Goal: Task Accomplishment & Management: Manage account settings

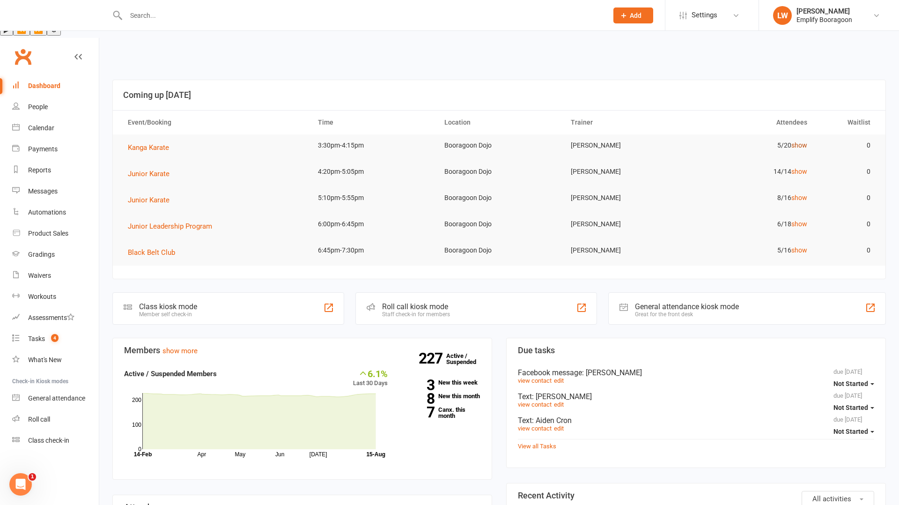
click at [798, 141] on link "show" at bounding box center [799, 144] width 16 height 7
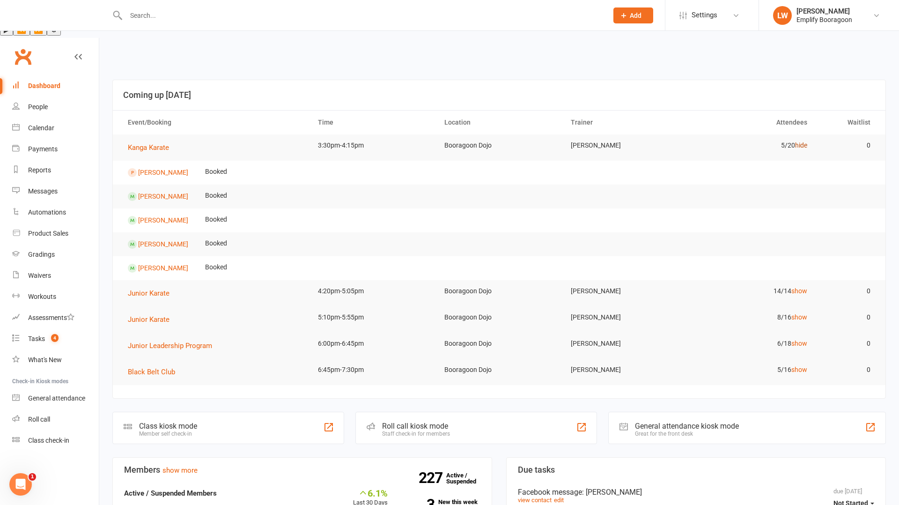
click at [798, 141] on link "hide" at bounding box center [801, 144] width 12 height 7
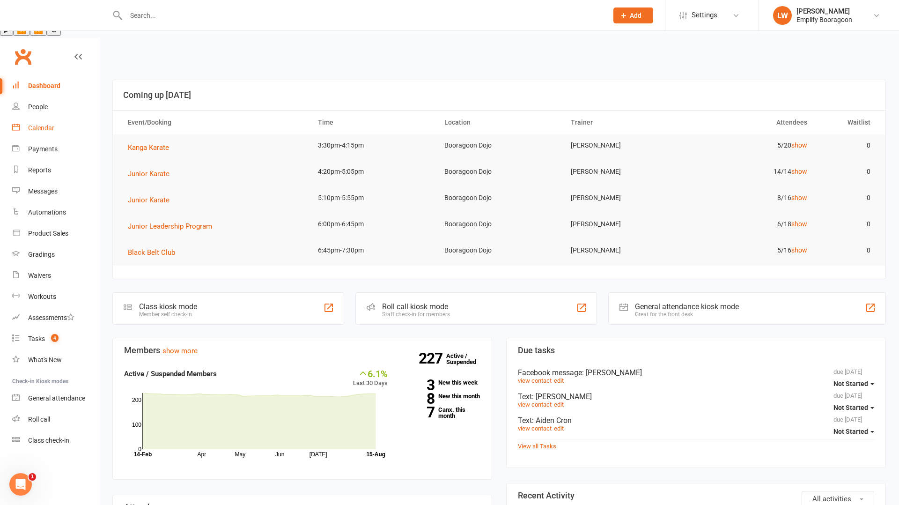
click at [56, 118] on link "Calendar" at bounding box center [55, 128] width 87 height 21
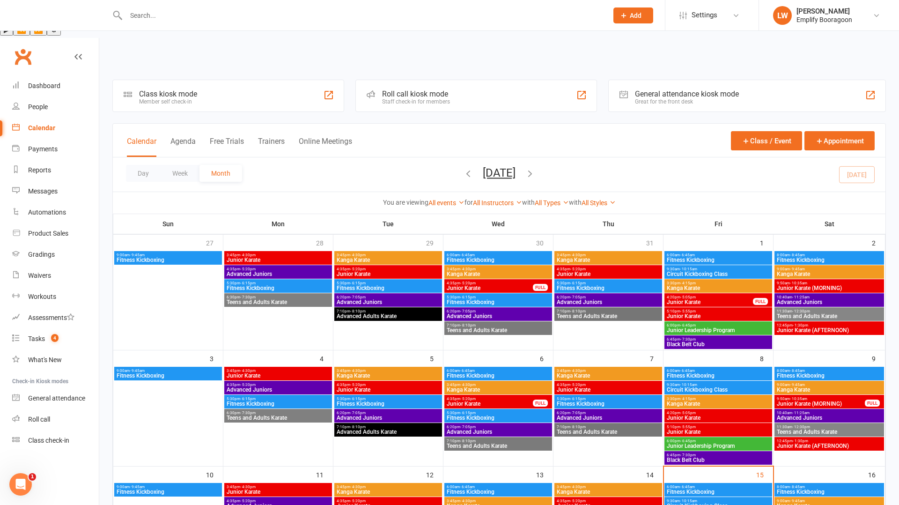
click at [850, 157] on div "Day Week Month August 2025 August 2025 Sun Mon Tue Wed Thu Fri Sat 27 28 29 30 …" at bounding box center [499, 174] width 773 height 34
click at [857, 157] on div "Day Week Month August 2025 August 2025 Sun Mon Tue Wed Thu Fri Sat 27 28 29 30 …" at bounding box center [499, 174] width 773 height 34
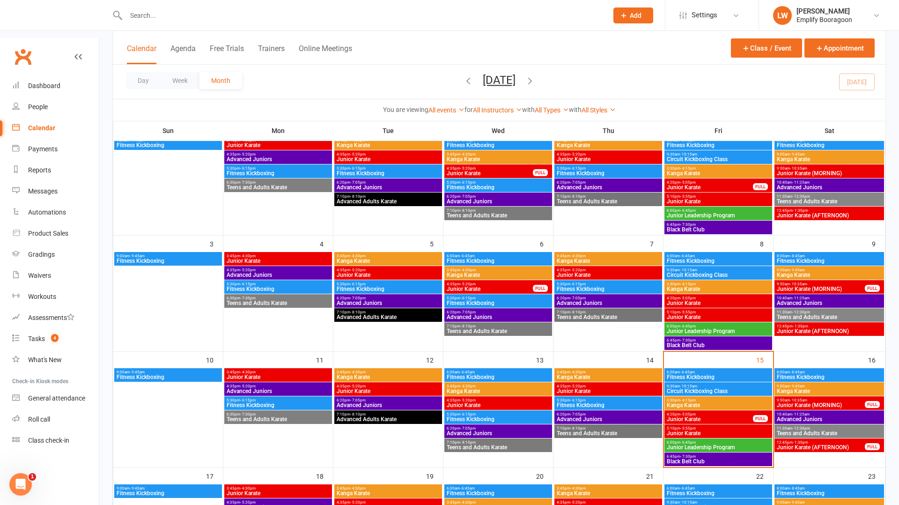
click at [817, 398] on span "9:50am - 10:35am" at bounding box center [820, 400] width 89 height 4
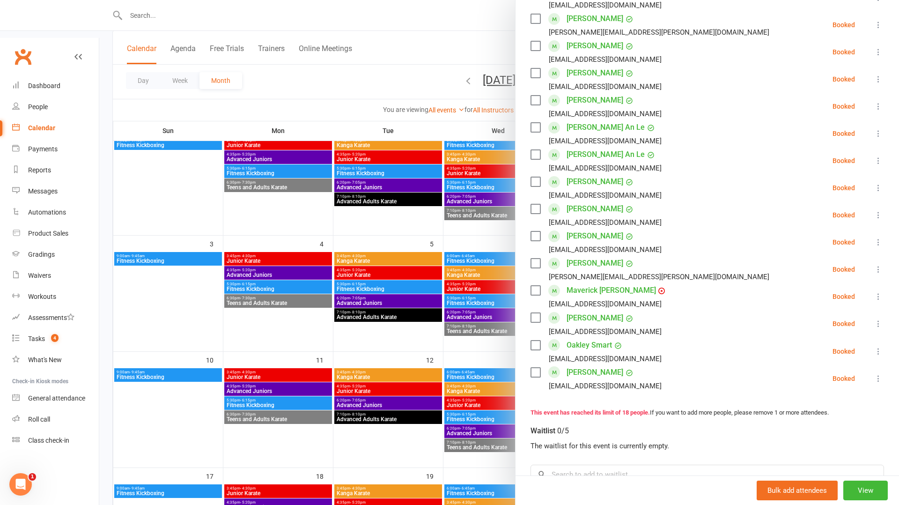
scroll to position [343, 0]
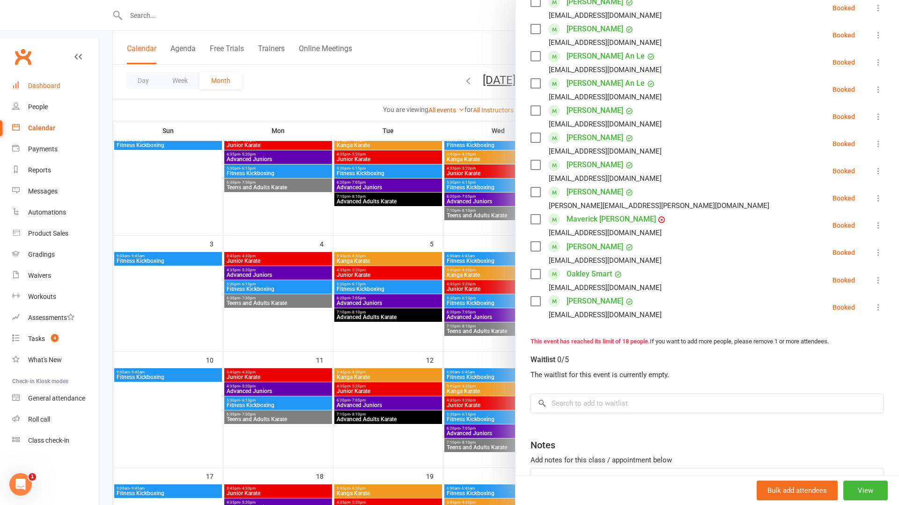
click at [35, 82] on div "Dashboard" at bounding box center [44, 85] width 32 height 7
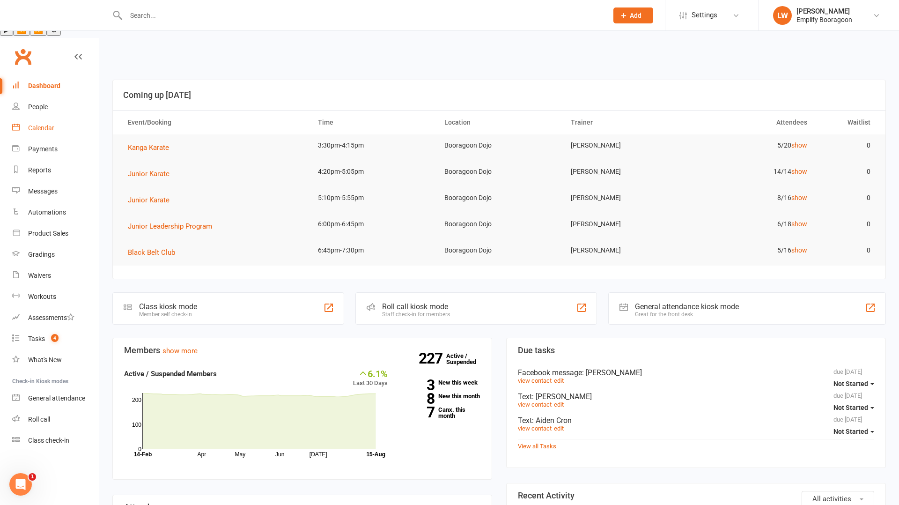
click at [30, 124] on div "Calendar" at bounding box center [41, 127] width 26 height 7
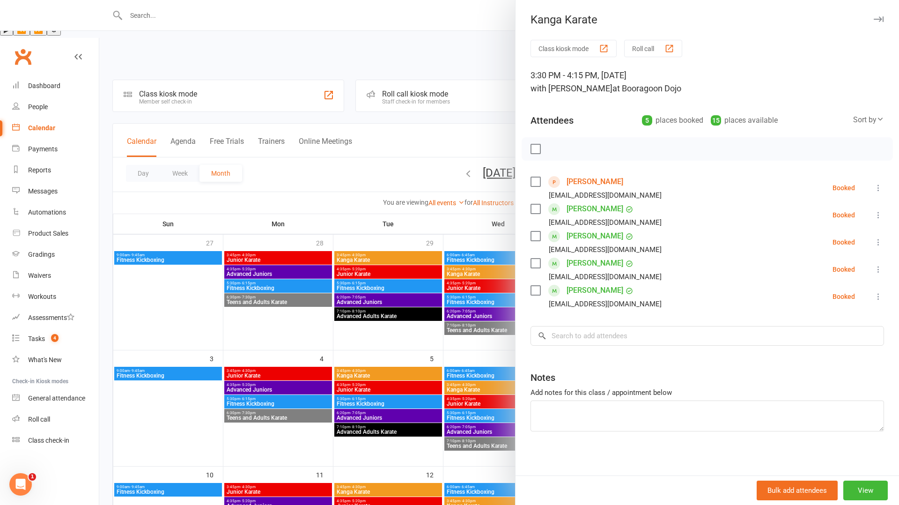
click at [421, 406] on div at bounding box center [499, 252] width 800 height 505
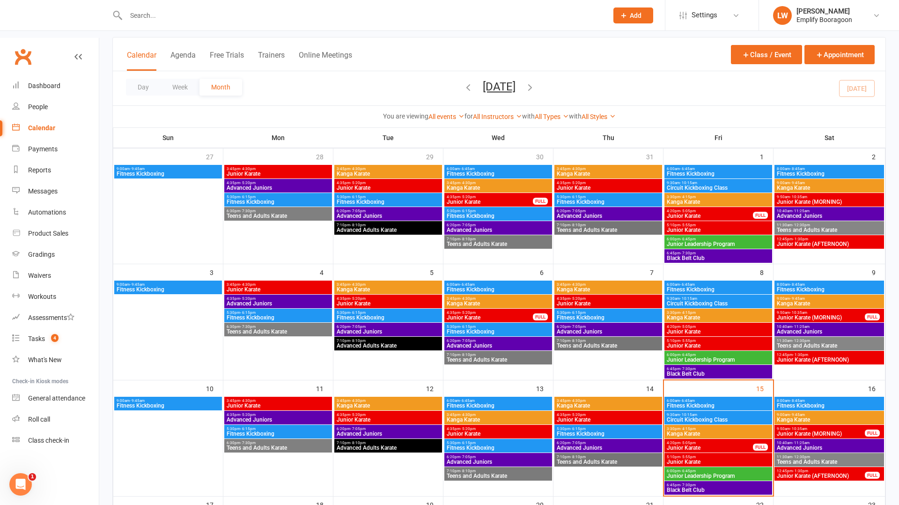
scroll to position [95, 0]
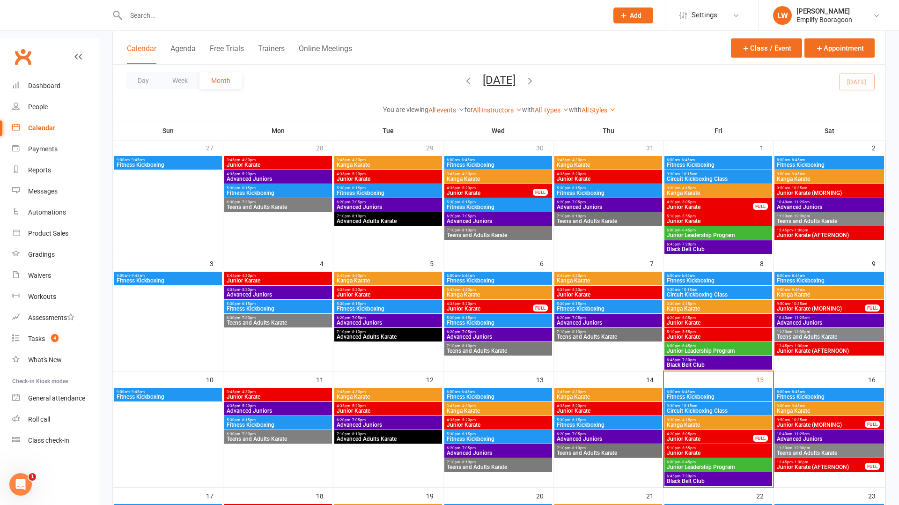
click at [799, 450] on span "Teens and Adults Karate" at bounding box center [829, 453] width 106 height 6
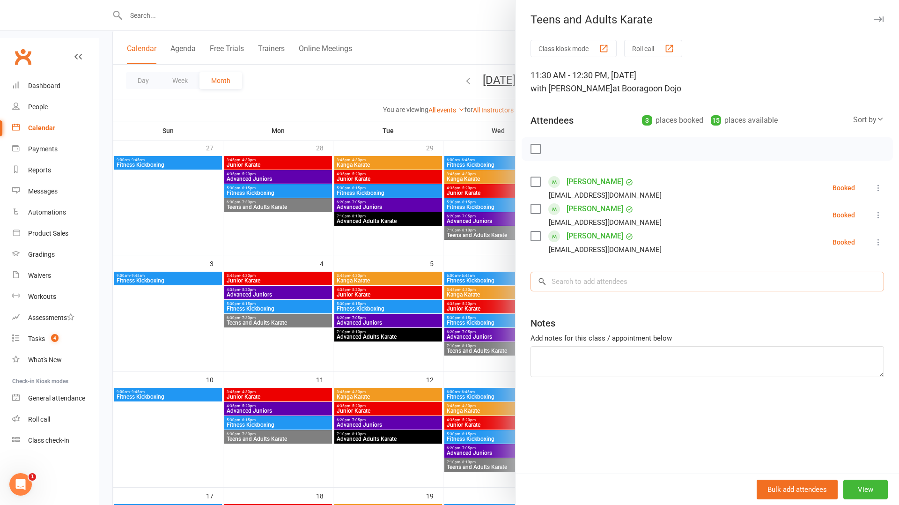
click at [625, 278] on input "search" at bounding box center [708, 282] width 354 height 20
type input "noah"
click at [632, 303] on span "jono.knudsen@gmail.com" at bounding box center [672, 300] width 140 height 7
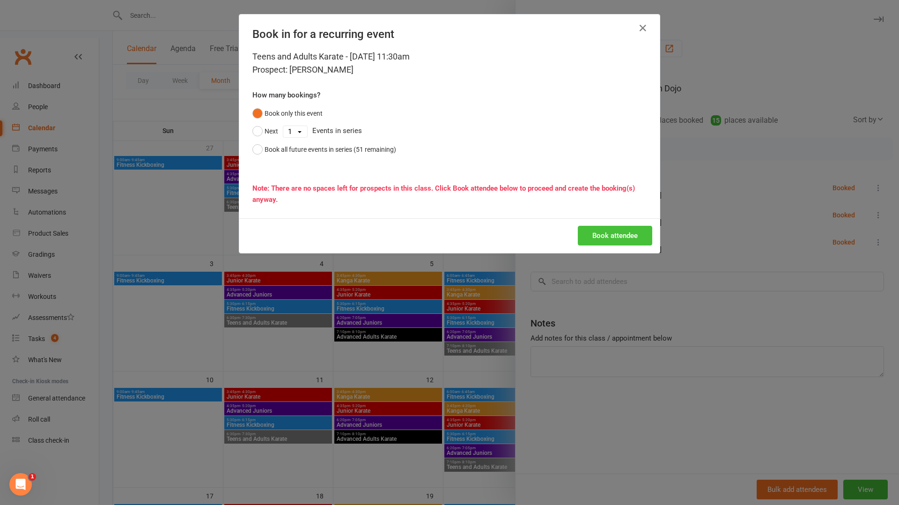
click at [606, 232] on button "Book attendee" at bounding box center [615, 236] width 74 height 20
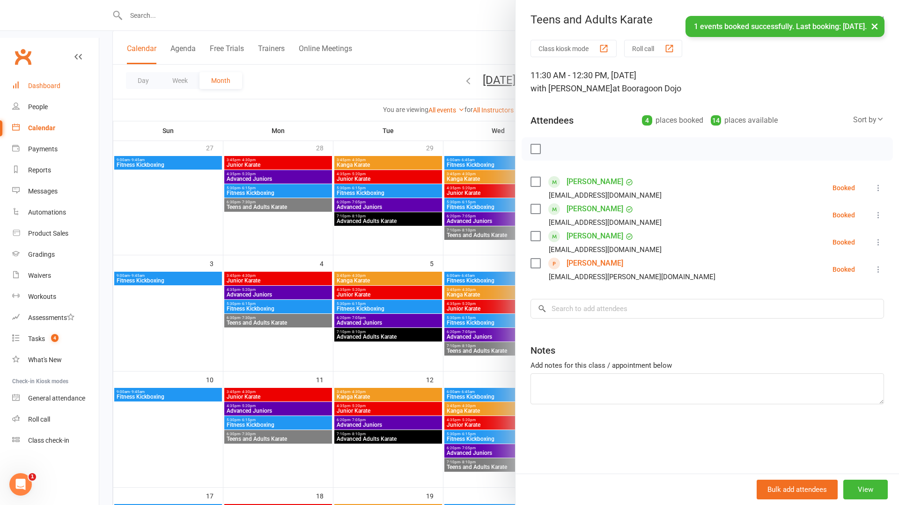
click at [54, 75] on link "Dashboard" at bounding box center [55, 85] width 87 height 21
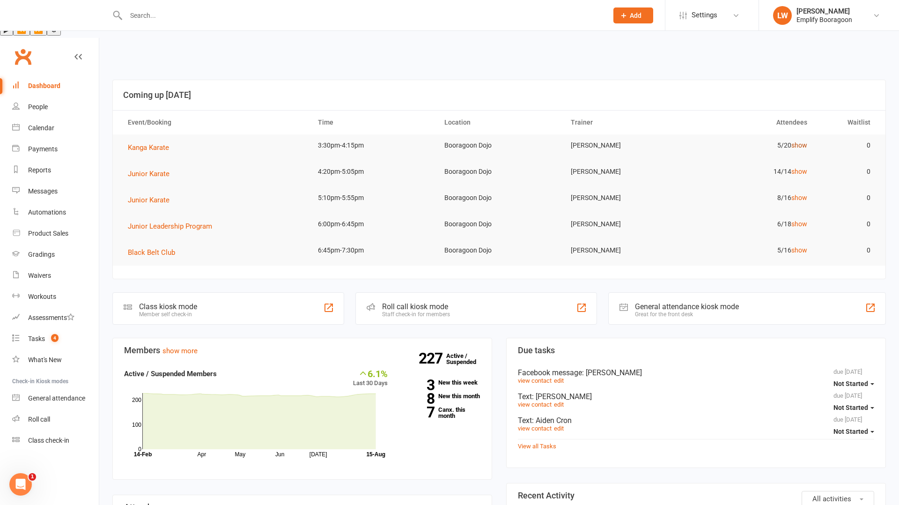
click at [798, 141] on link "show" at bounding box center [799, 144] width 16 height 7
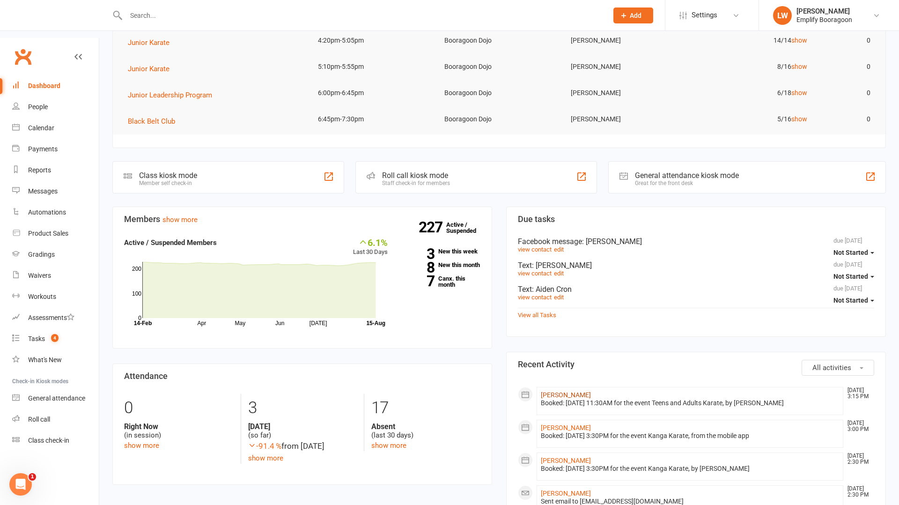
click at [575, 391] on link "[PERSON_NAME]" at bounding box center [566, 394] width 50 height 7
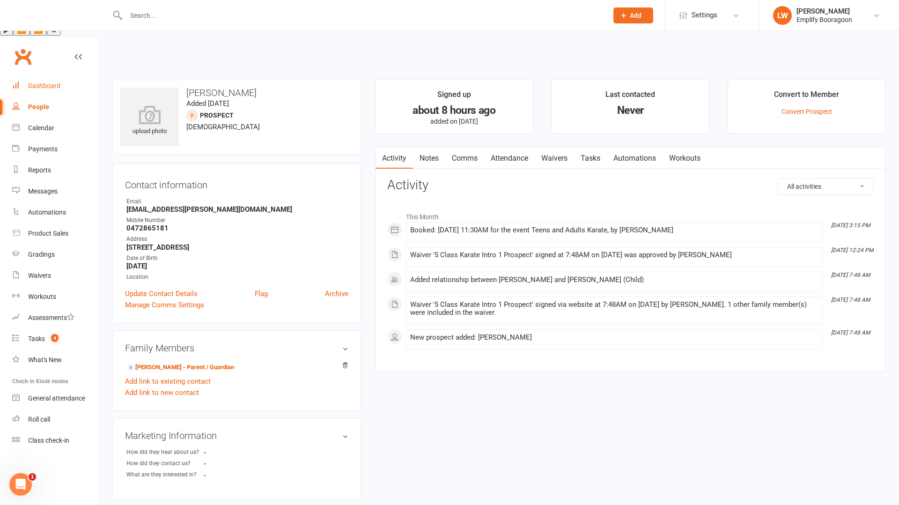
click at [48, 75] on link "Dashboard" at bounding box center [55, 85] width 87 height 21
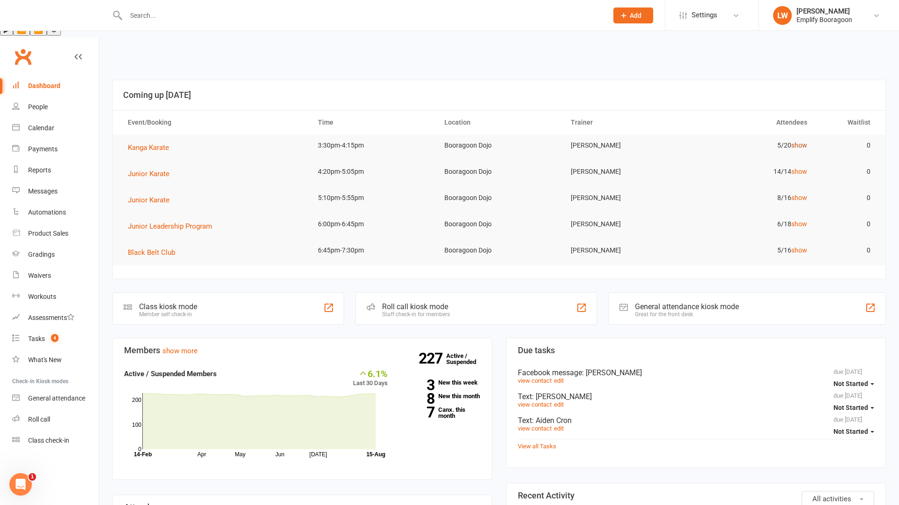
click at [800, 141] on link "show" at bounding box center [799, 144] width 16 height 7
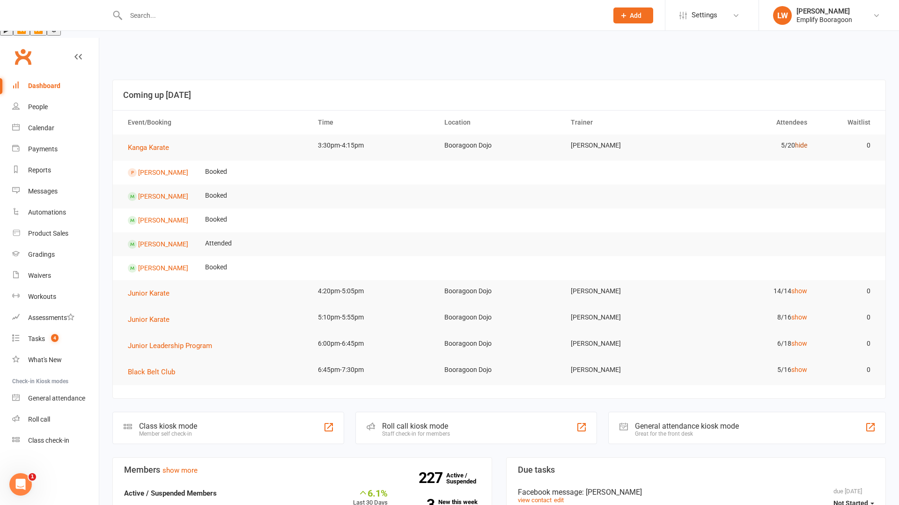
click at [802, 141] on link "hide" at bounding box center [801, 144] width 12 height 7
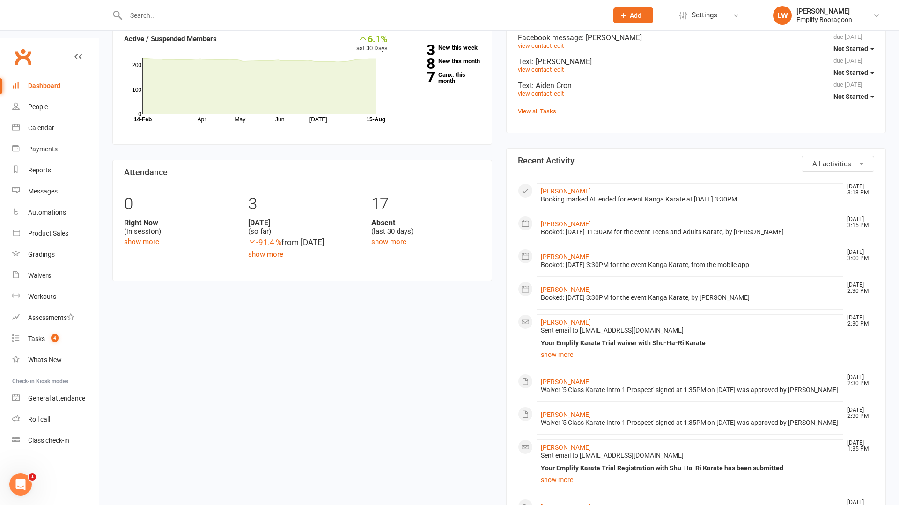
scroll to position [332, 0]
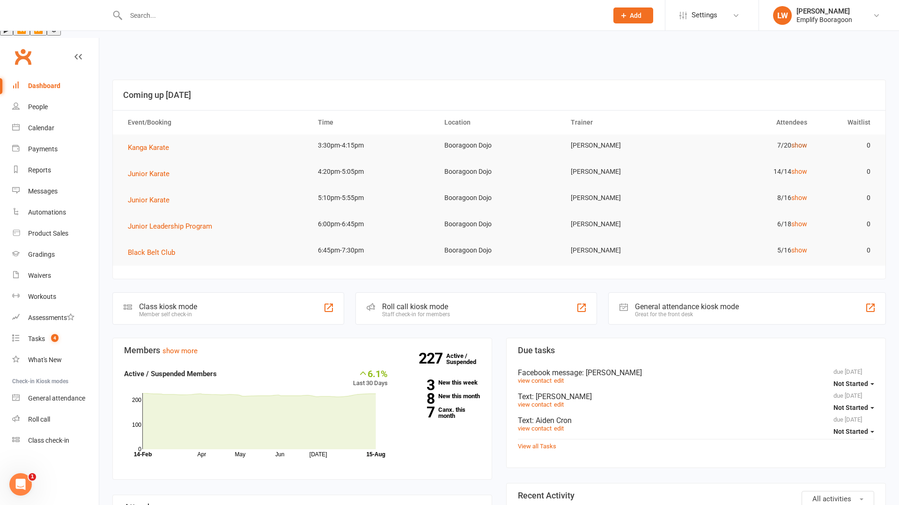
click at [803, 141] on link "show" at bounding box center [799, 144] width 16 height 7
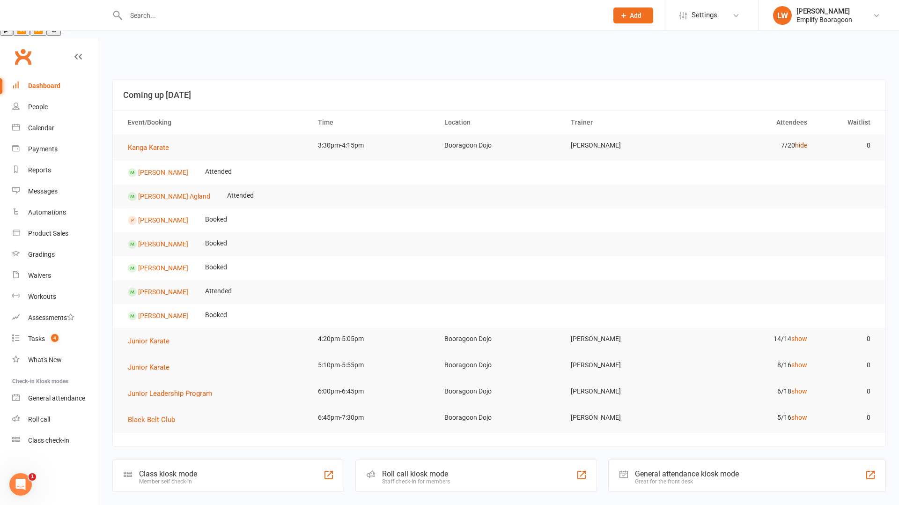
click at [802, 141] on link "hide" at bounding box center [801, 144] width 12 height 7
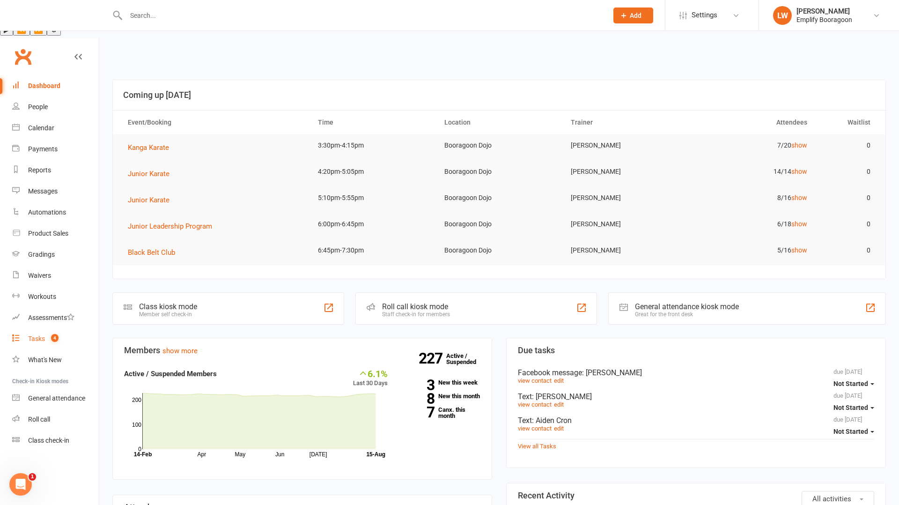
click at [30, 335] on div "Tasks" at bounding box center [36, 338] width 17 height 7
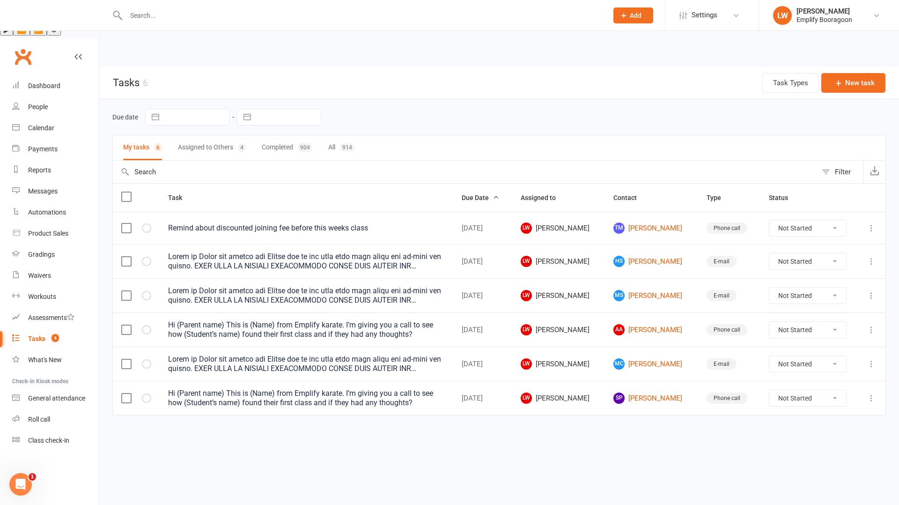
click at [408, 355] on div at bounding box center [306, 364] width 277 height 19
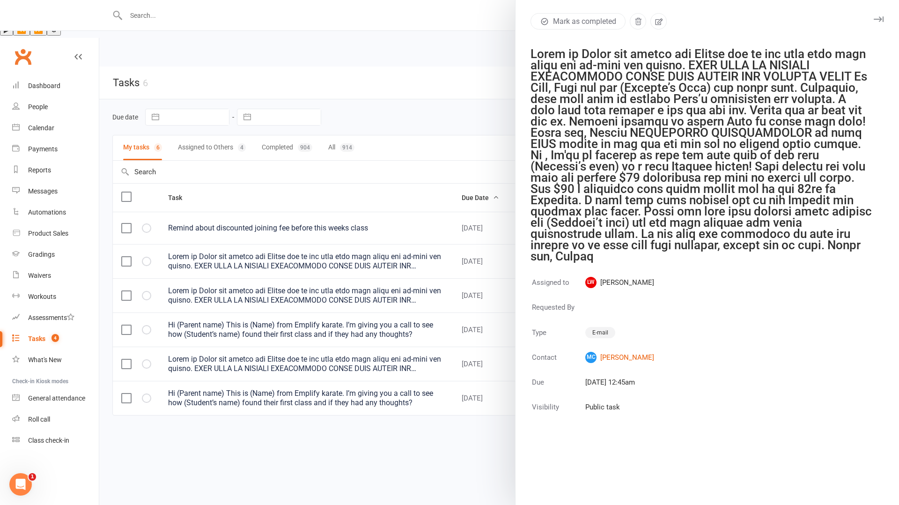
click at [370, 338] on div at bounding box center [499, 252] width 800 height 505
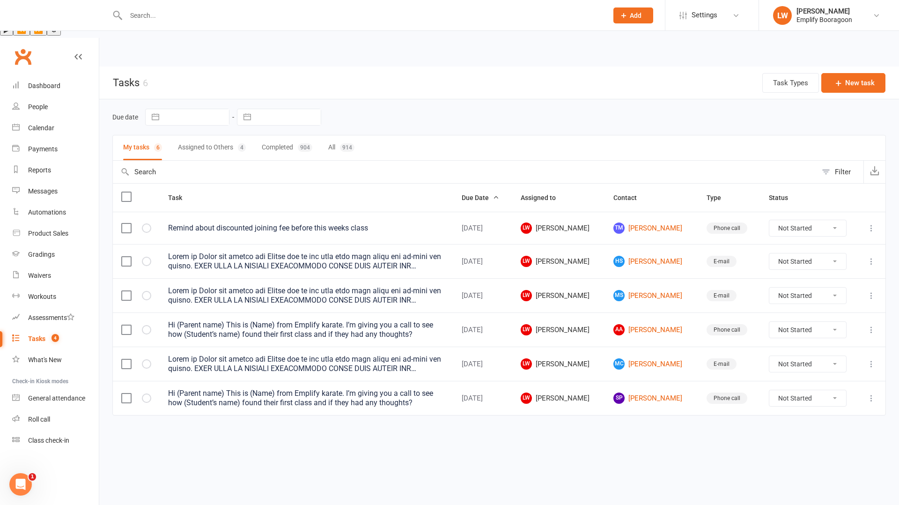
click at [347, 347] on td at bounding box center [307, 364] width 294 height 34
click at [348, 355] on div at bounding box center [306, 364] width 277 height 19
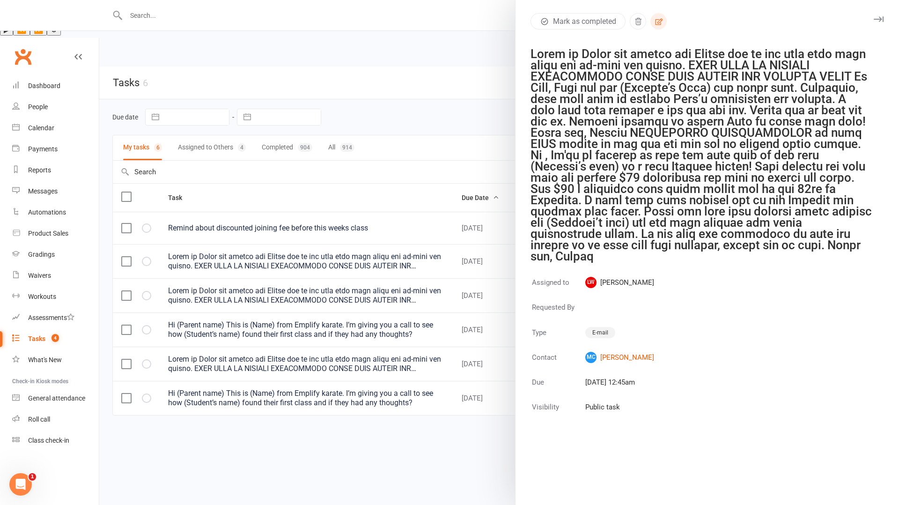
click at [658, 25] on icon "button" at bounding box center [659, 21] width 8 height 8
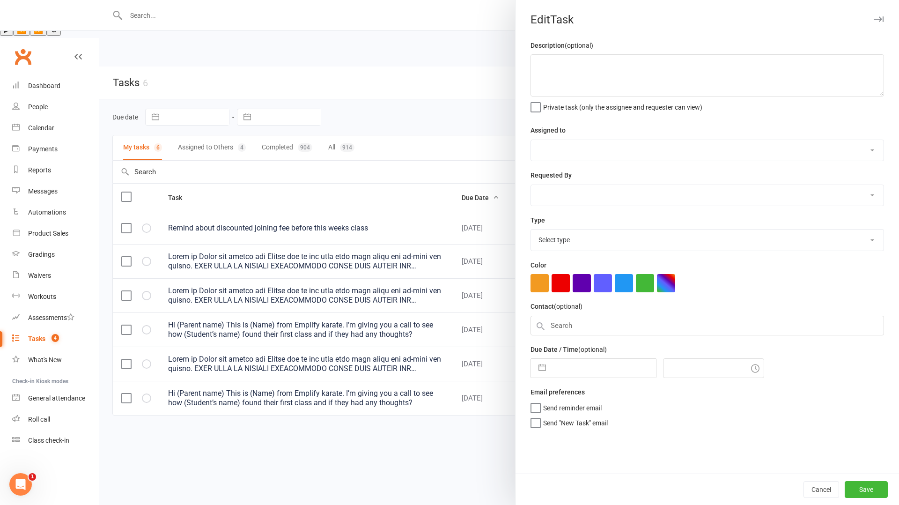
type textarea "Check if Trial has signed the Waiver and if not send them this email and re-sen…"
select select "45051"
type input "21 Aug 2025"
type input "12:45am"
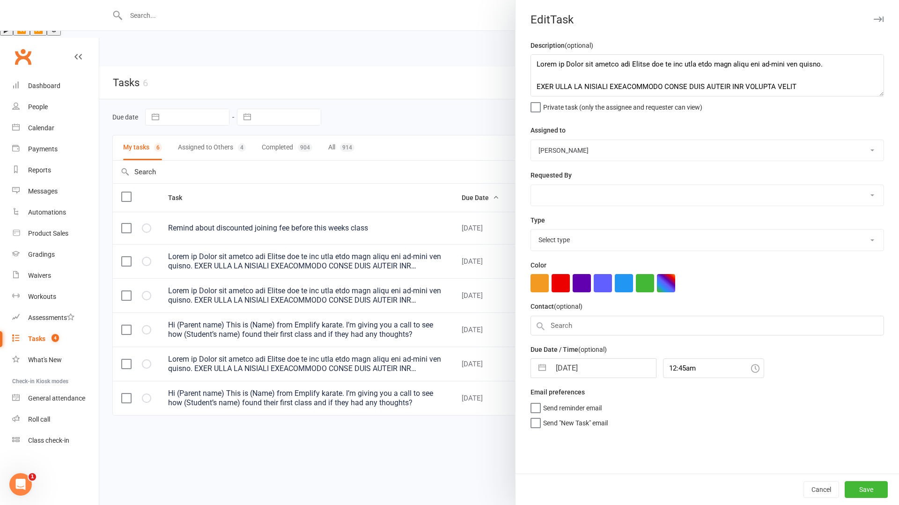
select select "21368"
click at [561, 79] on textarea at bounding box center [708, 75] width 354 height 42
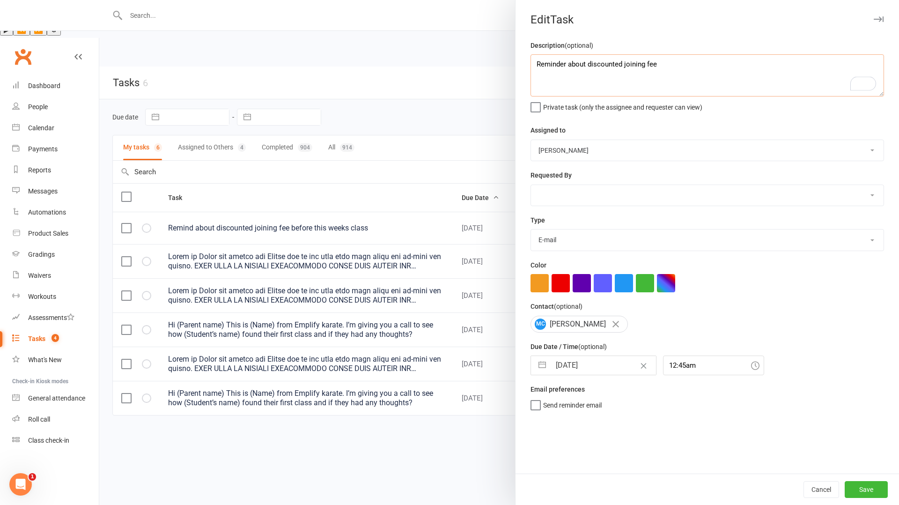
type textarea "Reminder about discounted joining fee"
click at [585, 368] on input "21 Aug 2025" at bounding box center [603, 365] width 105 height 19
select select "6"
select select "2025"
select select "7"
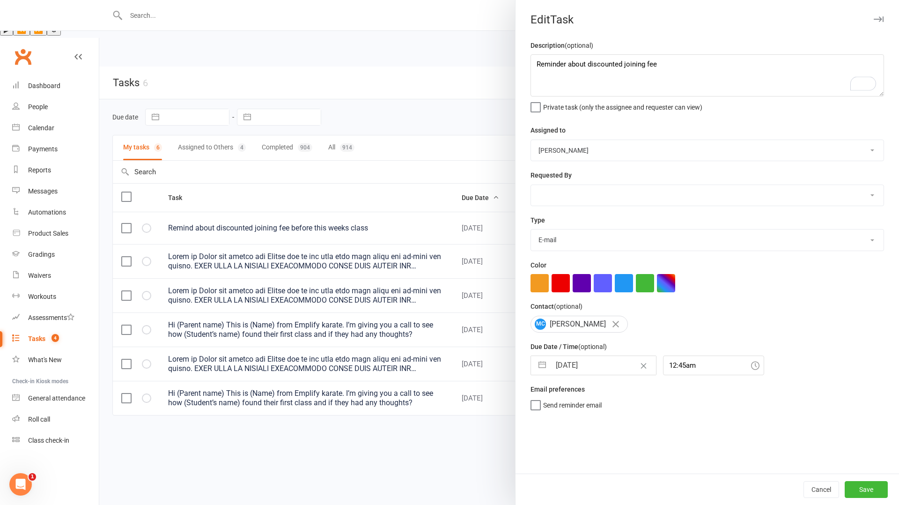
select select "2025"
select select "8"
select select "2025"
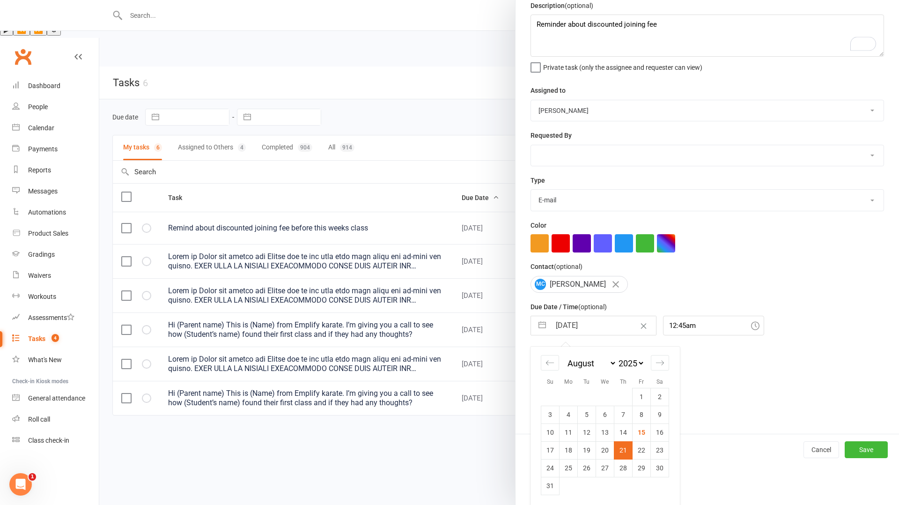
scroll to position [41, 0]
click at [569, 448] on td "18" at bounding box center [569, 449] width 18 height 18
type input "18 Aug 2025"
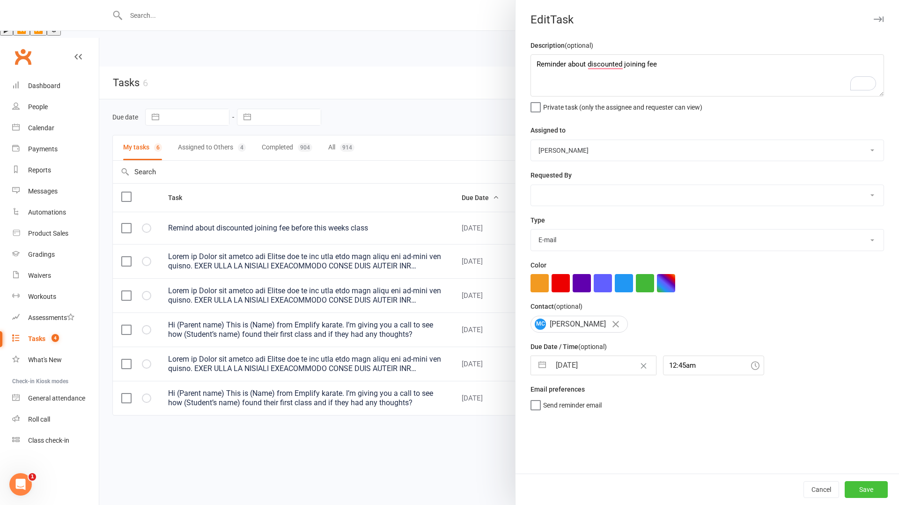
click at [867, 490] on button "Save" at bounding box center [866, 489] width 43 height 17
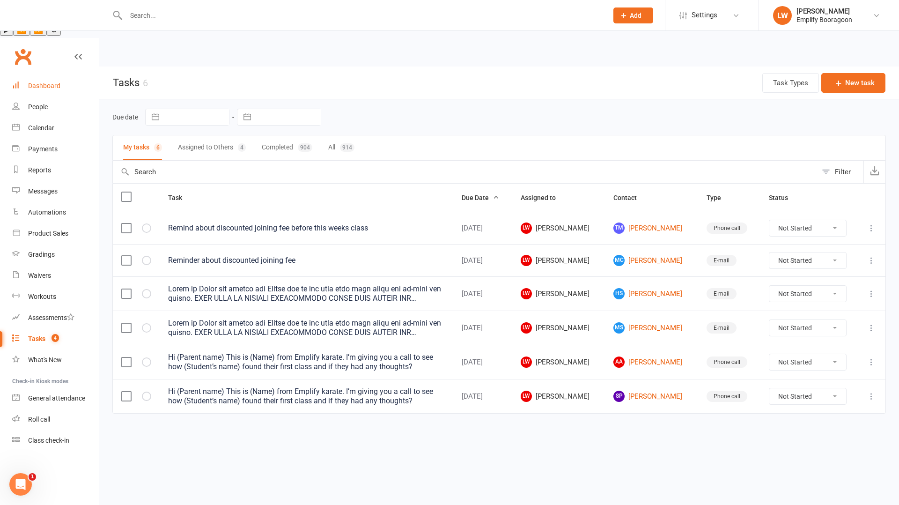
click at [44, 75] on link "Dashboard" at bounding box center [55, 85] width 87 height 21
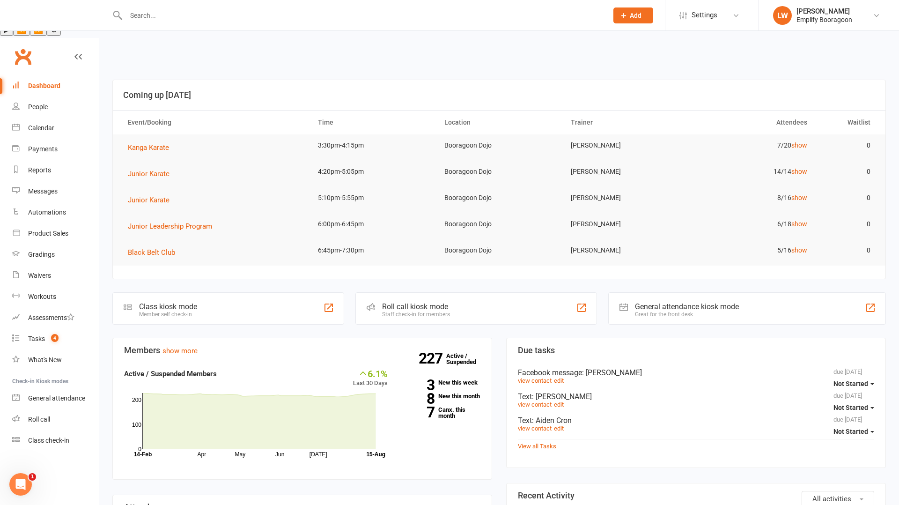
click at [798, 134] on td "7/20 show" at bounding box center [752, 145] width 126 height 22
click at [799, 141] on link "show" at bounding box center [799, 144] width 16 height 7
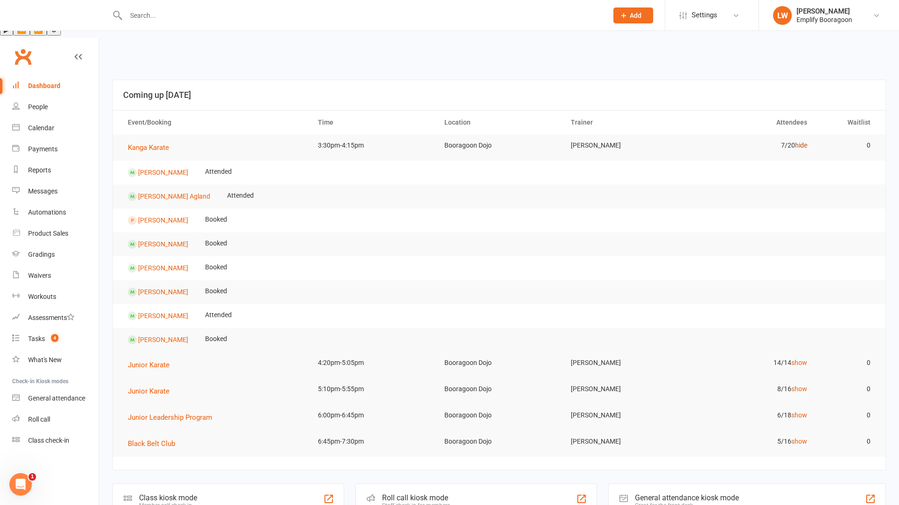
click at [801, 141] on link "hide" at bounding box center [801, 144] width 12 height 7
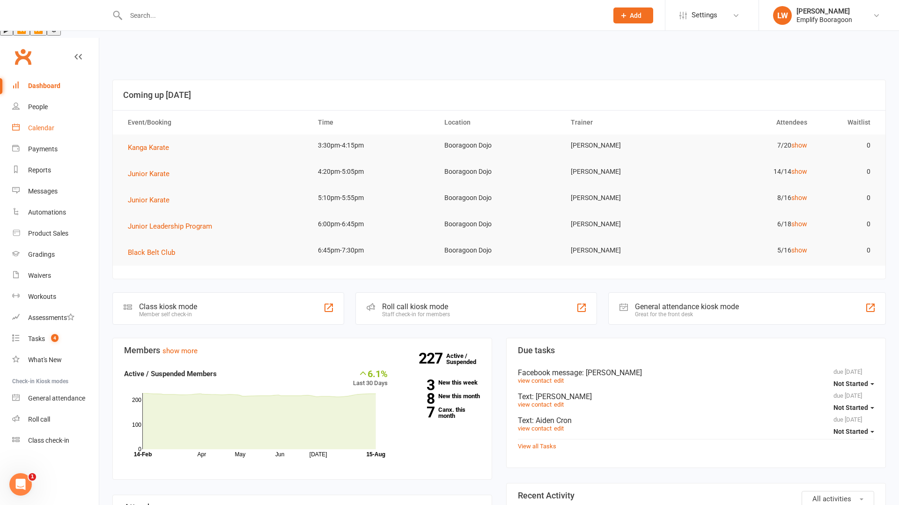
click at [61, 118] on link "Calendar" at bounding box center [55, 128] width 87 height 21
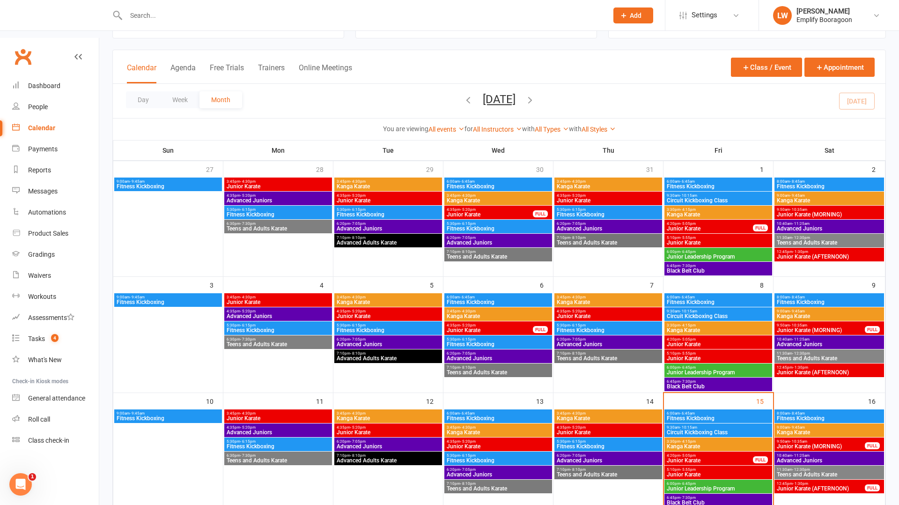
scroll to position [129, 0]
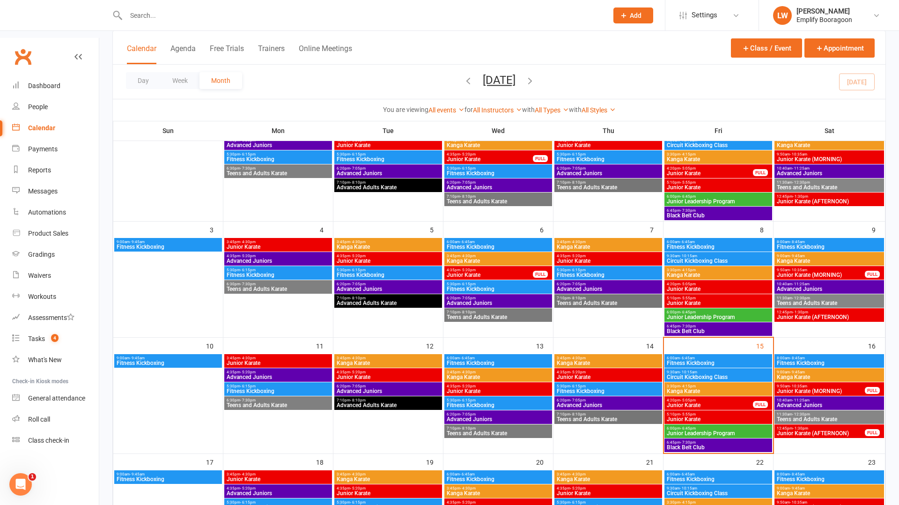
click at [704, 402] on span "Junior Karate" at bounding box center [709, 405] width 87 height 6
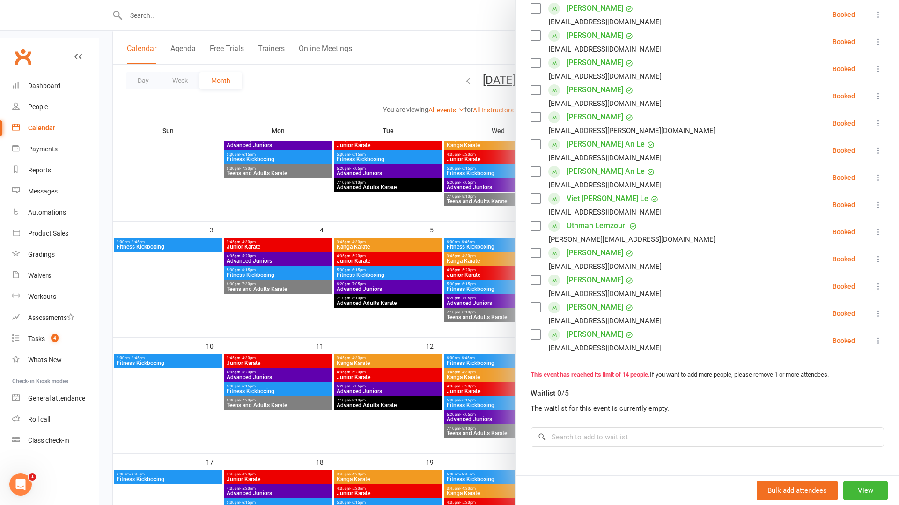
scroll to position [229, 0]
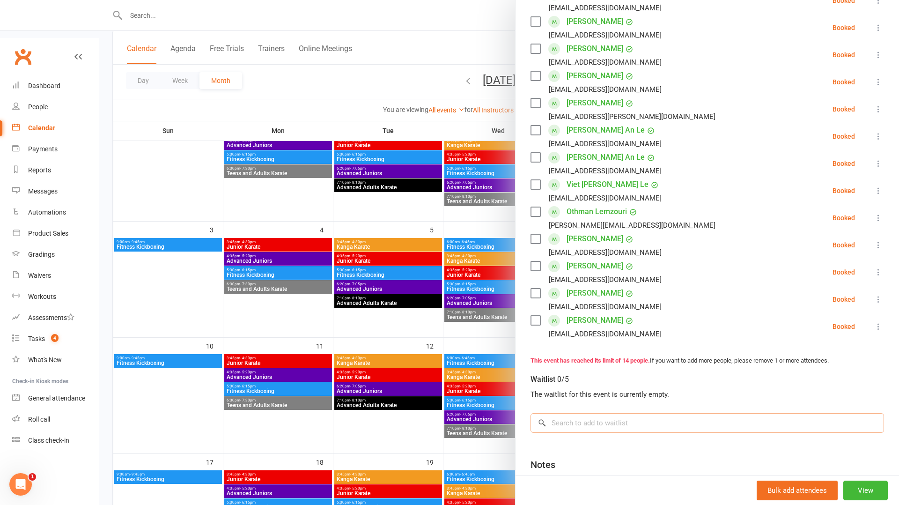
click at [614, 413] on input "search" at bounding box center [708, 423] width 354 height 20
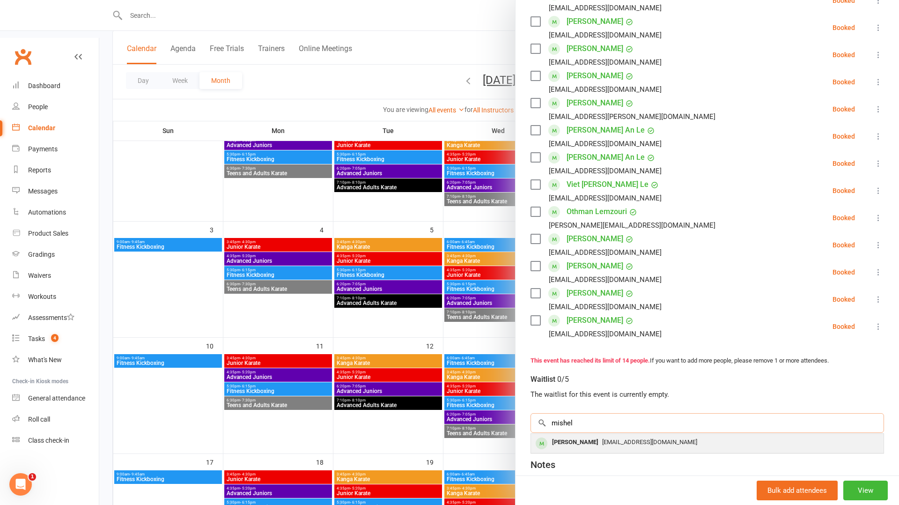
type input "mishel"
click at [633, 438] on span "alonabudnyk1989@gmail.com" at bounding box center [649, 441] width 95 height 7
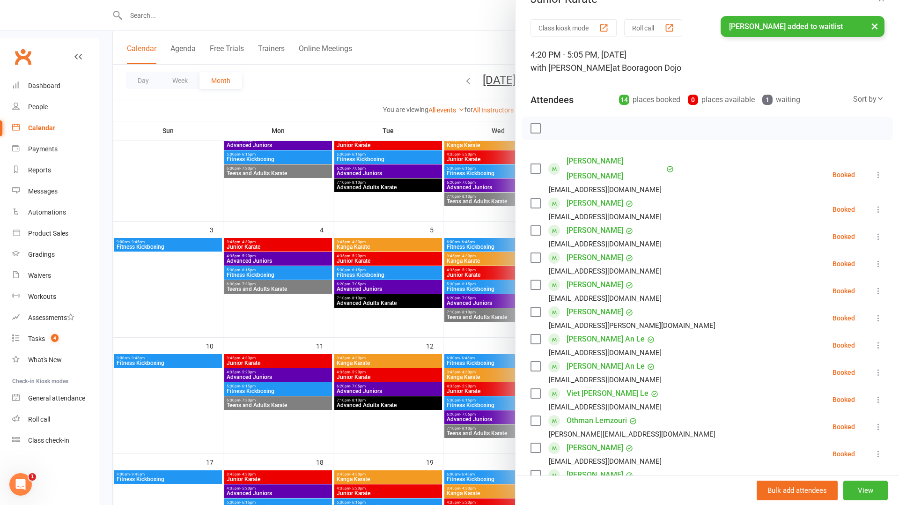
scroll to position [0, 0]
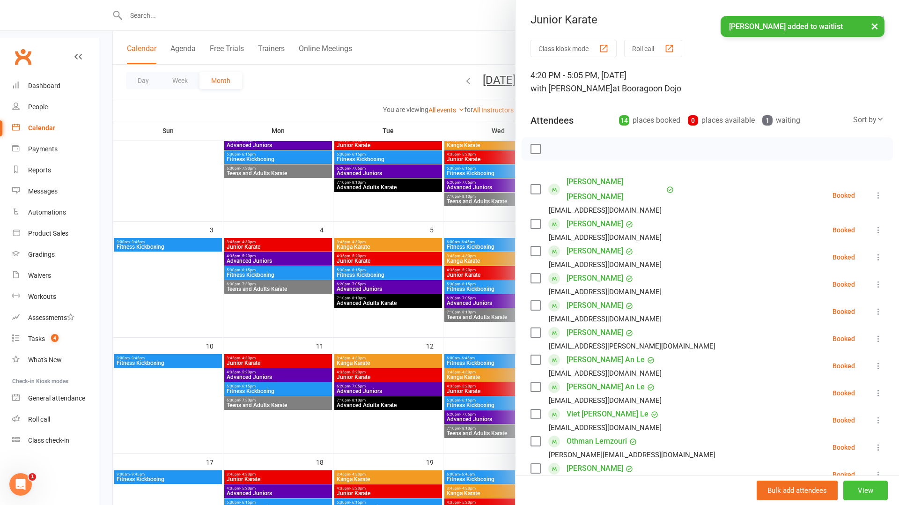
click at [875, 487] on button "View" at bounding box center [865, 490] width 44 height 20
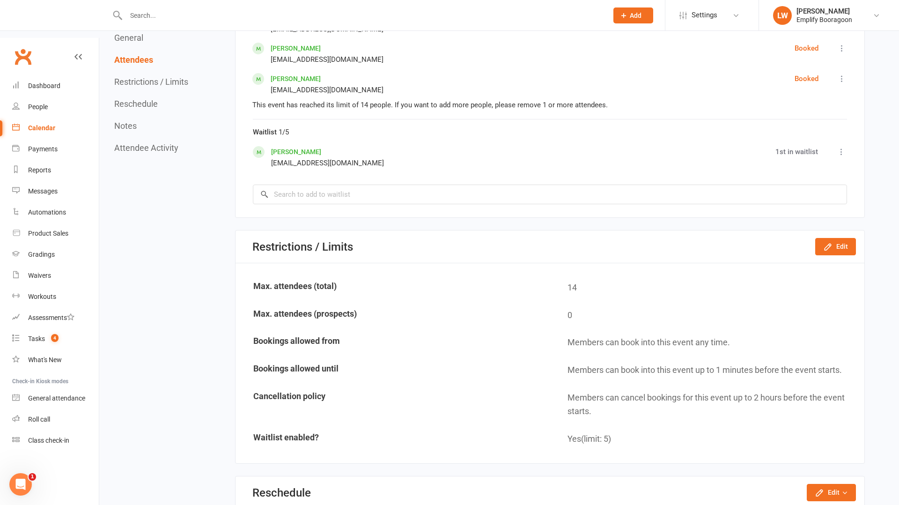
scroll to position [945, 0]
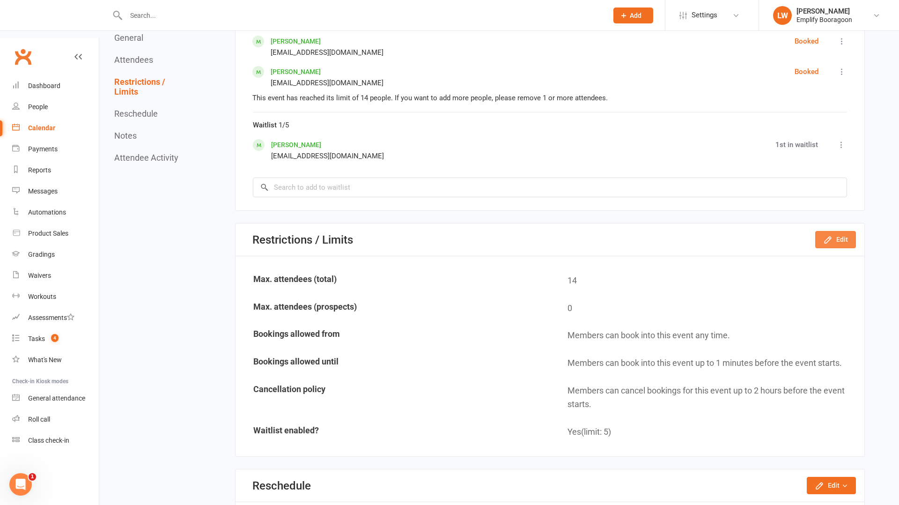
click at [842, 231] on button "Edit" at bounding box center [835, 239] width 41 height 17
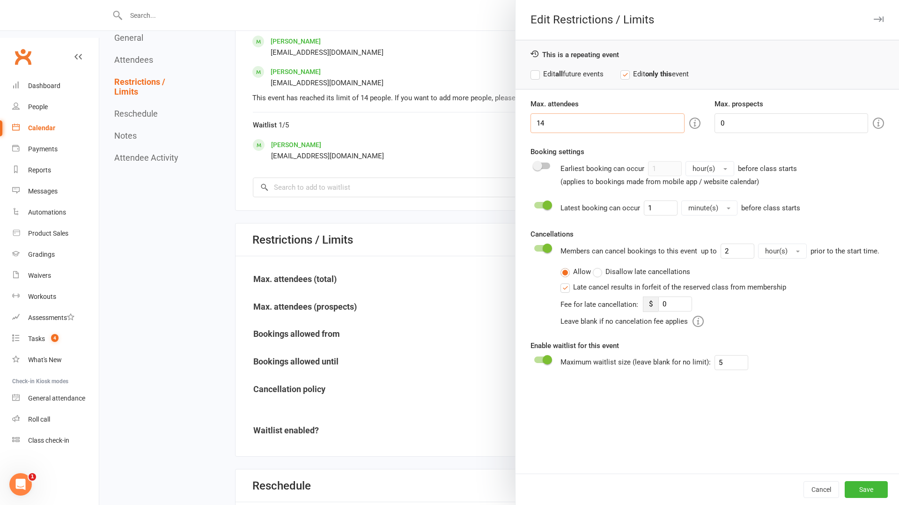
click at [571, 119] on input "14" at bounding box center [608, 123] width 154 height 20
type input "15"
click at [862, 489] on button "Save" at bounding box center [866, 489] width 43 height 17
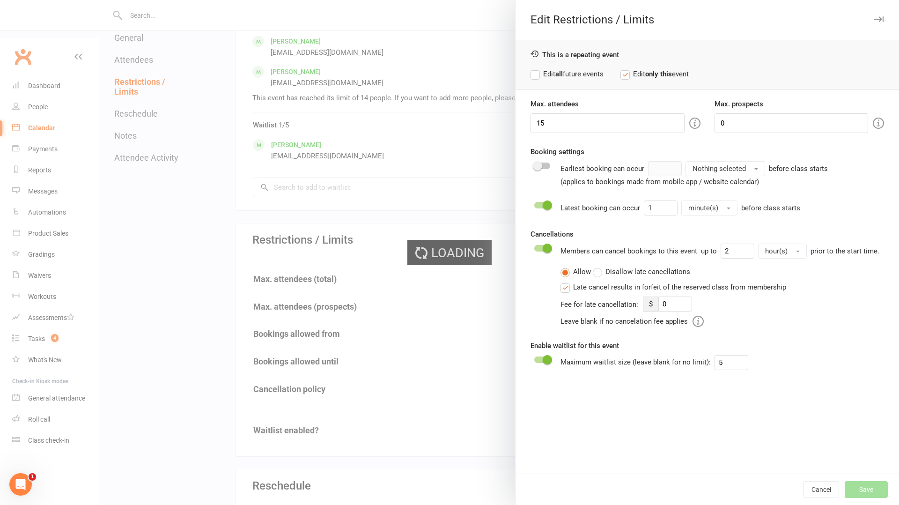
type input "0"
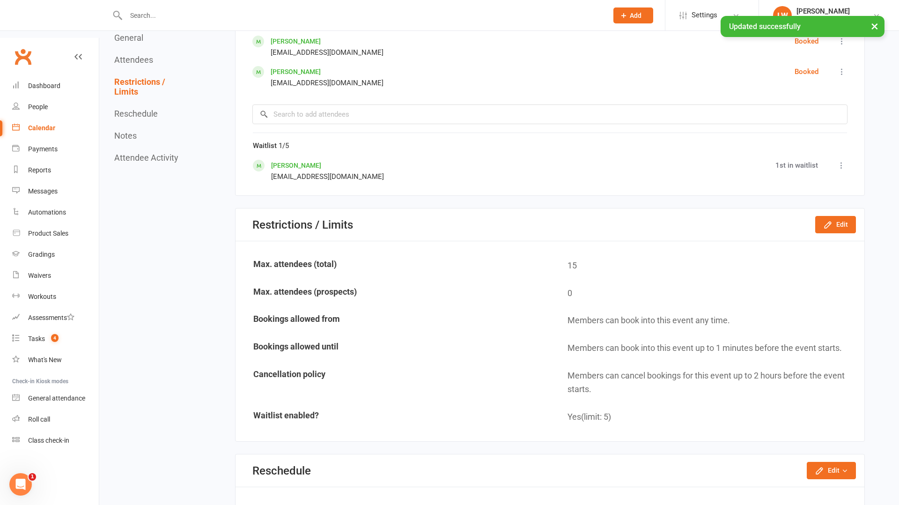
click at [50, 118] on link "Calendar" at bounding box center [55, 128] width 87 height 21
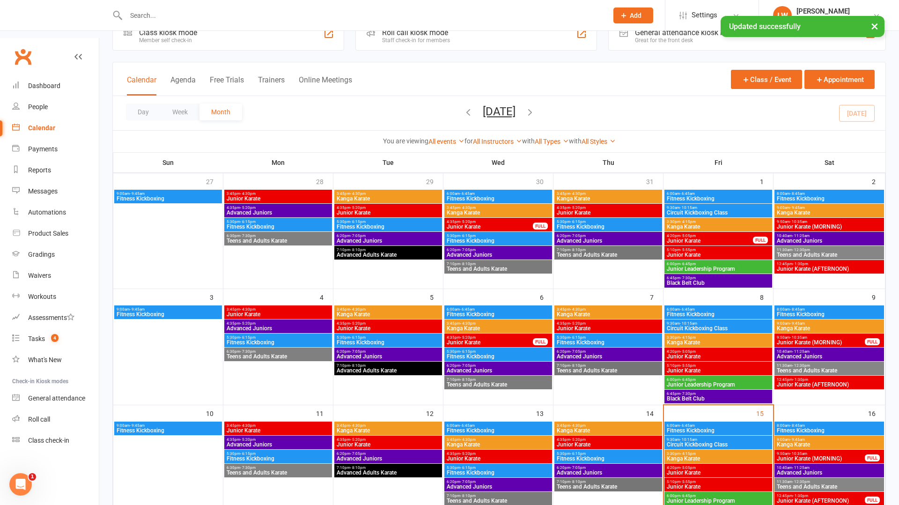
scroll to position [92, 0]
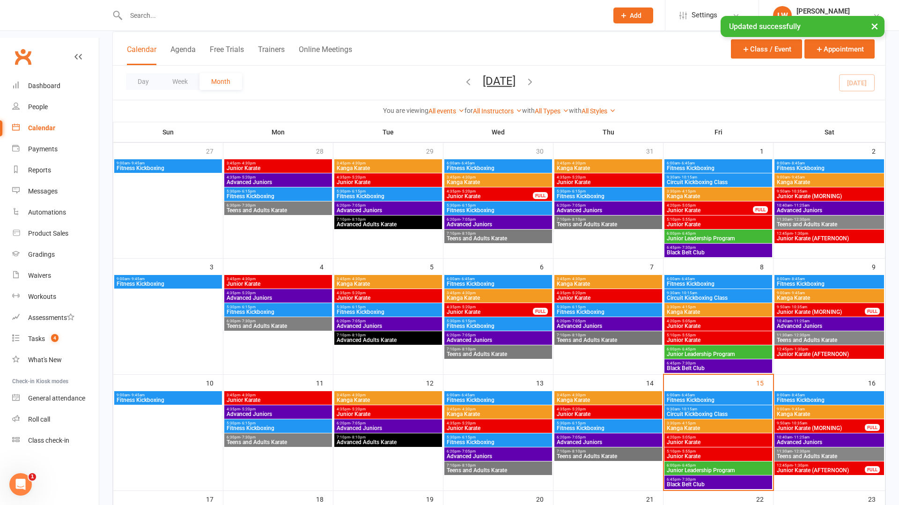
click at [715, 435] on span "4:20pm - 5:05pm" at bounding box center [718, 437] width 104 height 4
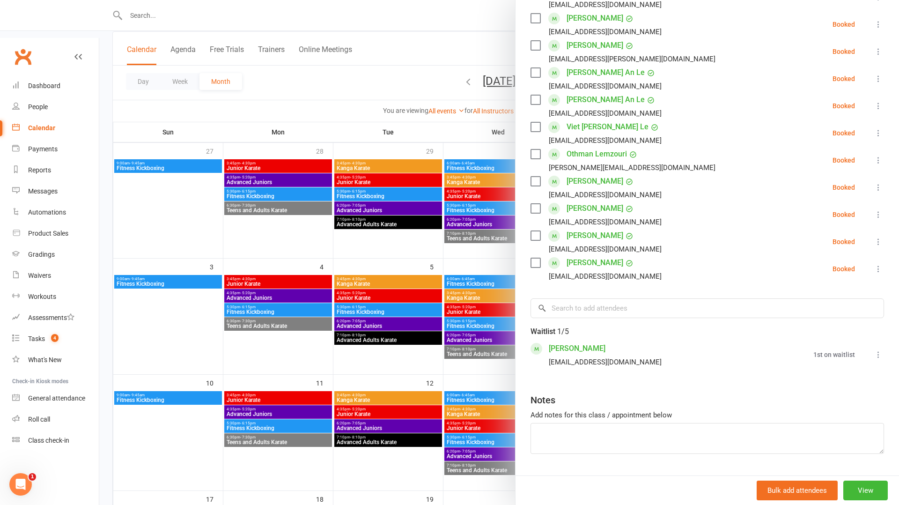
scroll to position [281, 0]
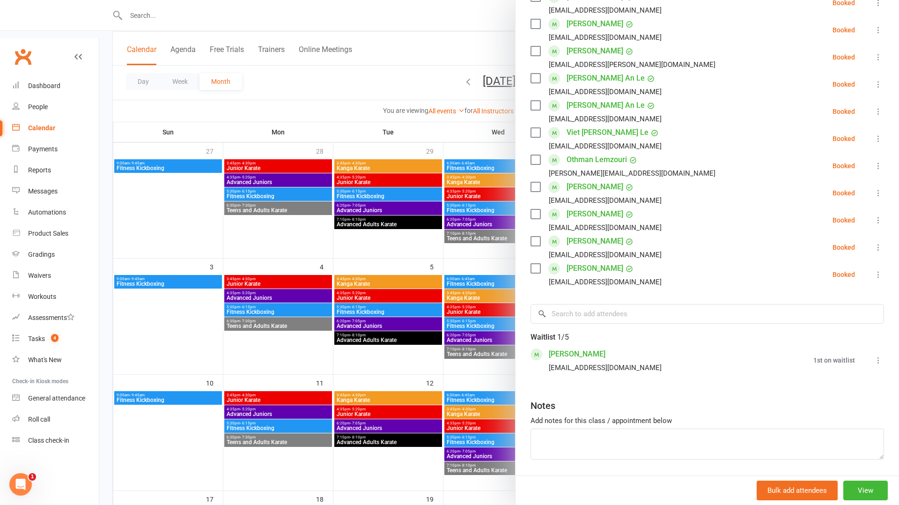
click at [879, 355] on icon at bounding box center [878, 359] width 9 height 9
click at [676, 324] on div "Waitlist 1/5" at bounding box center [708, 335] width 354 height 23
click at [56, 75] on link "Dashboard" at bounding box center [55, 85] width 87 height 21
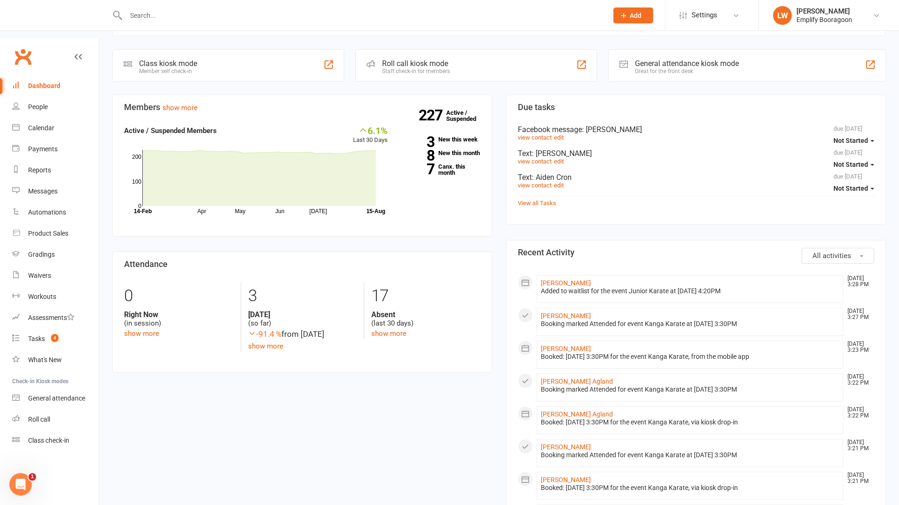
scroll to position [244, 0]
click at [57, 118] on link "Calendar" at bounding box center [55, 128] width 87 height 21
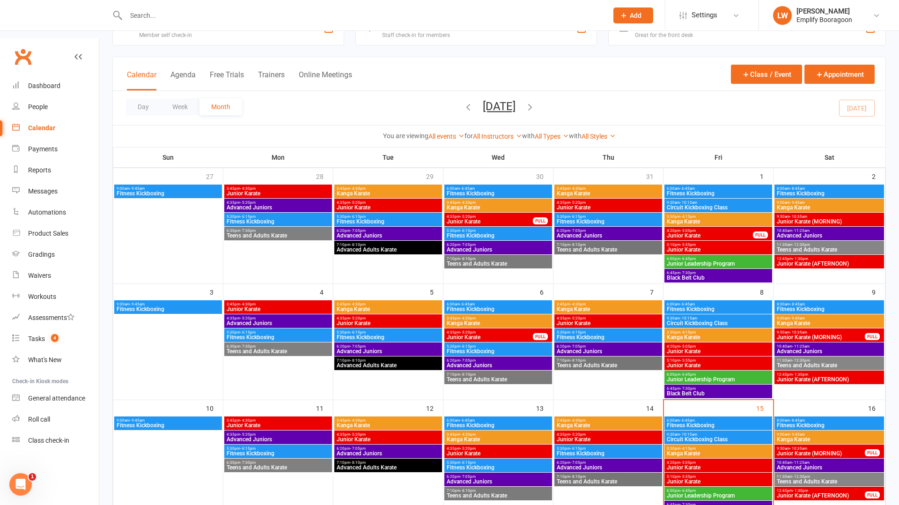
scroll to position [79, 0]
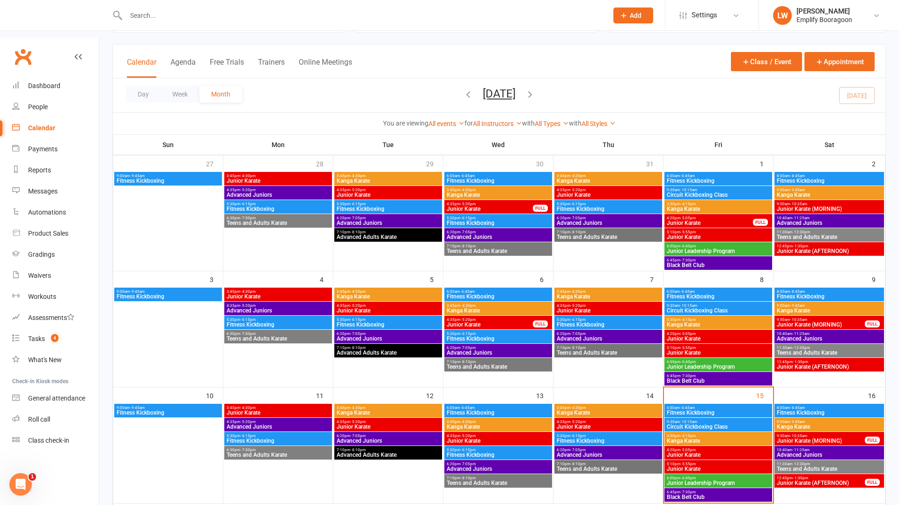
click at [692, 438] on span "Kanga Karate" at bounding box center [718, 441] width 104 height 6
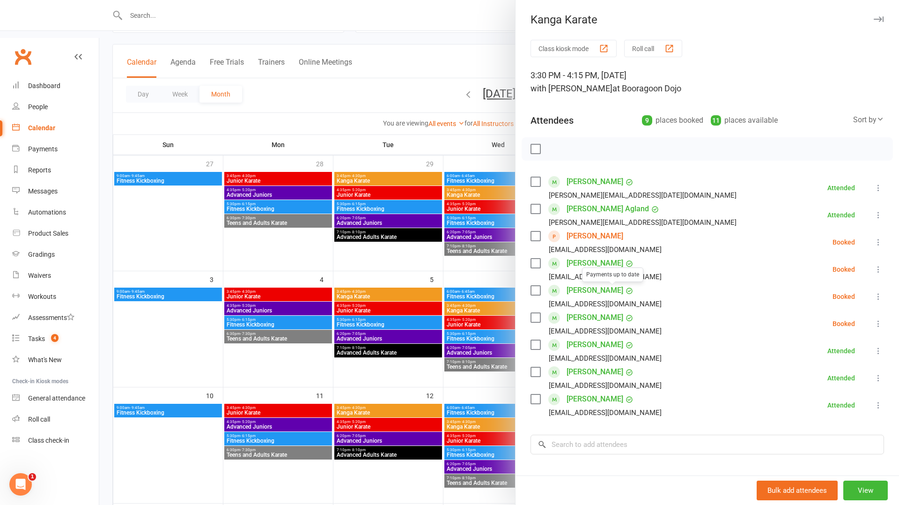
click at [455, 340] on div at bounding box center [499, 252] width 800 height 505
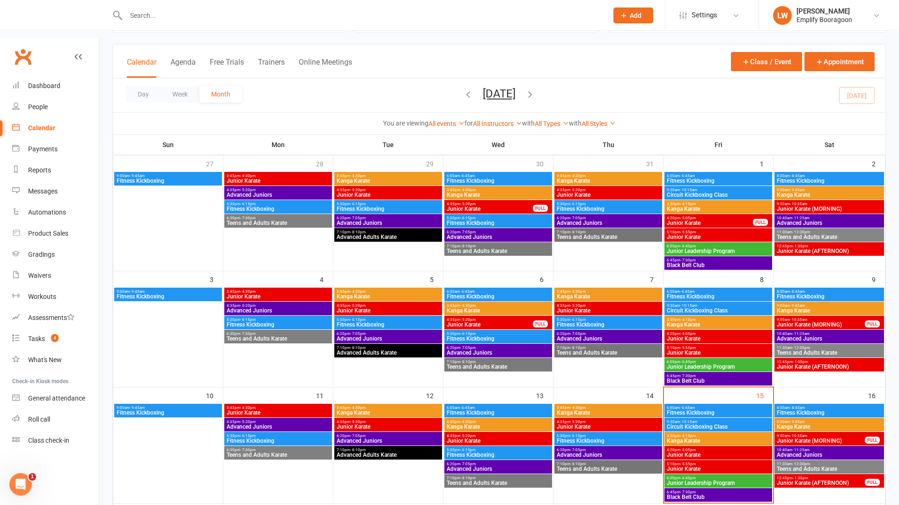
click at [690, 452] on span "Junior Karate" at bounding box center [718, 455] width 104 height 6
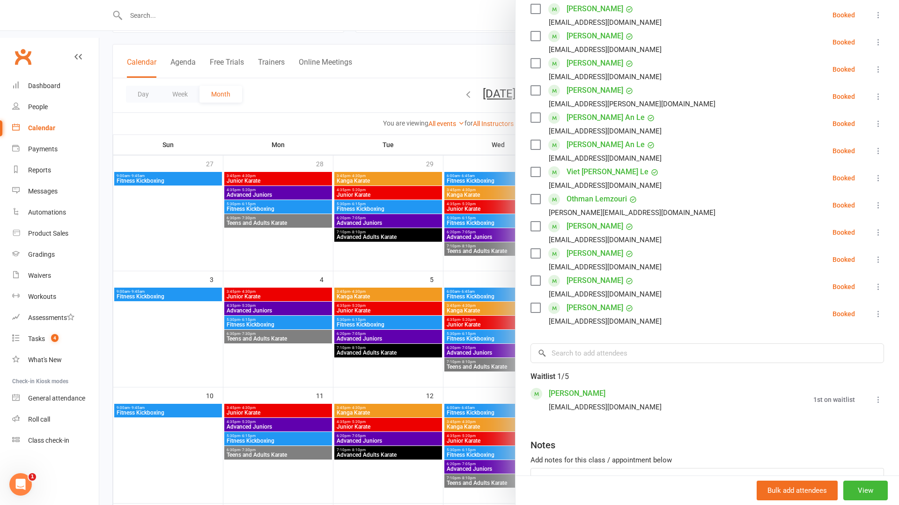
scroll to position [245, 0]
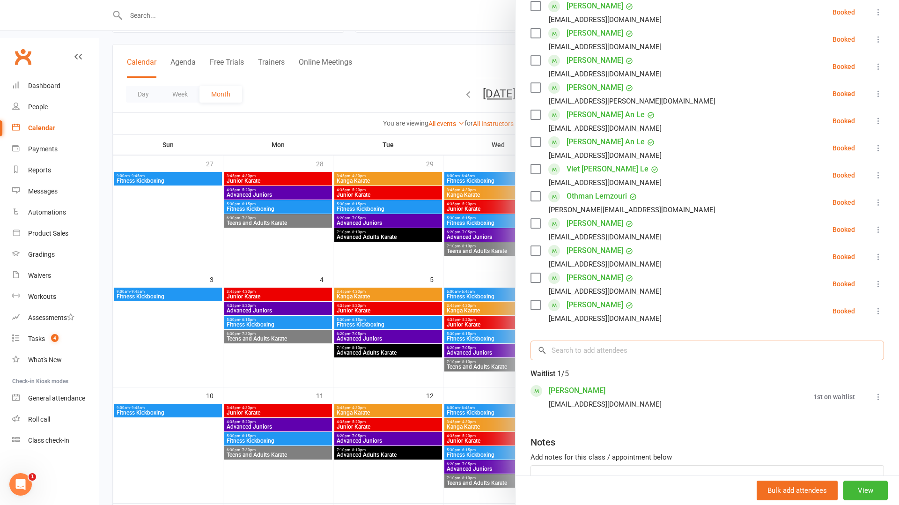
click at [751, 340] on input "search" at bounding box center [708, 350] width 354 height 20
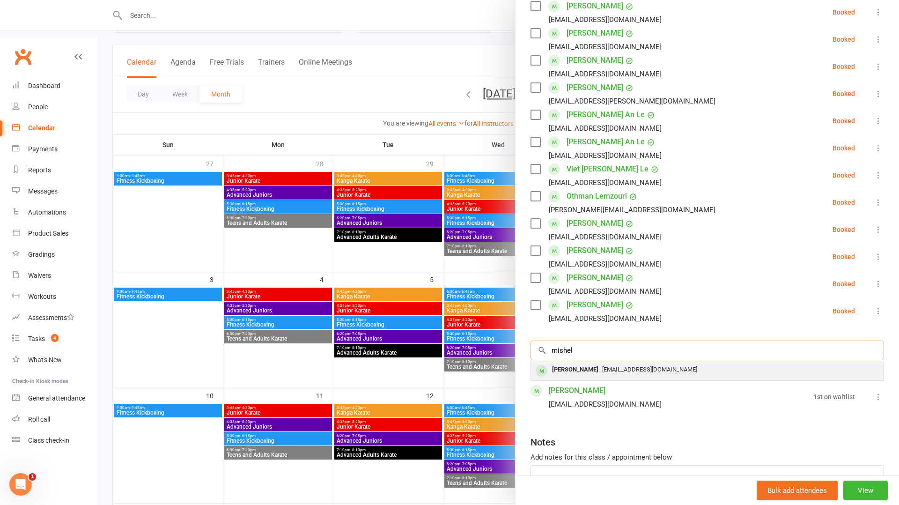
type input "mishel"
click at [730, 363] on div "[EMAIL_ADDRESS][DOMAIN_NAME]" at bounding box center [707, 370] width 345 height 14
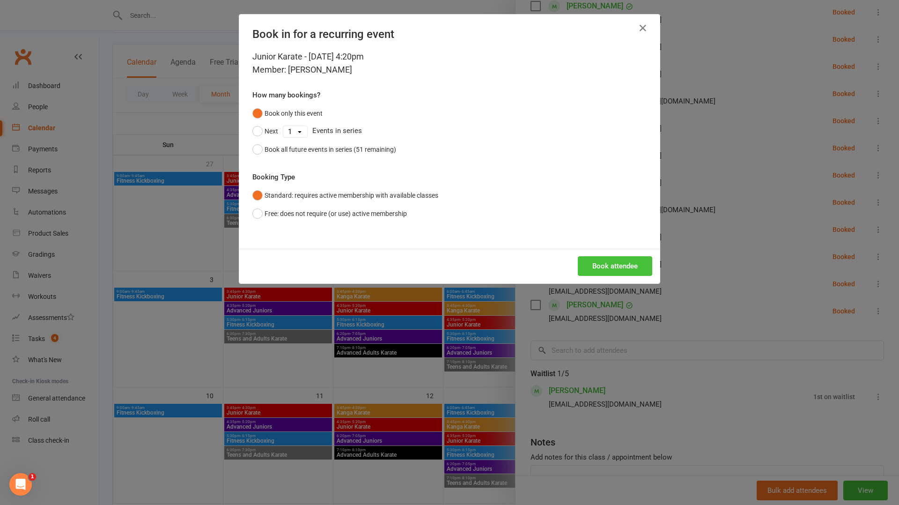
click at [616, 262] on button "Book attendee" at bounding box center [615, 266] width 74 height 20
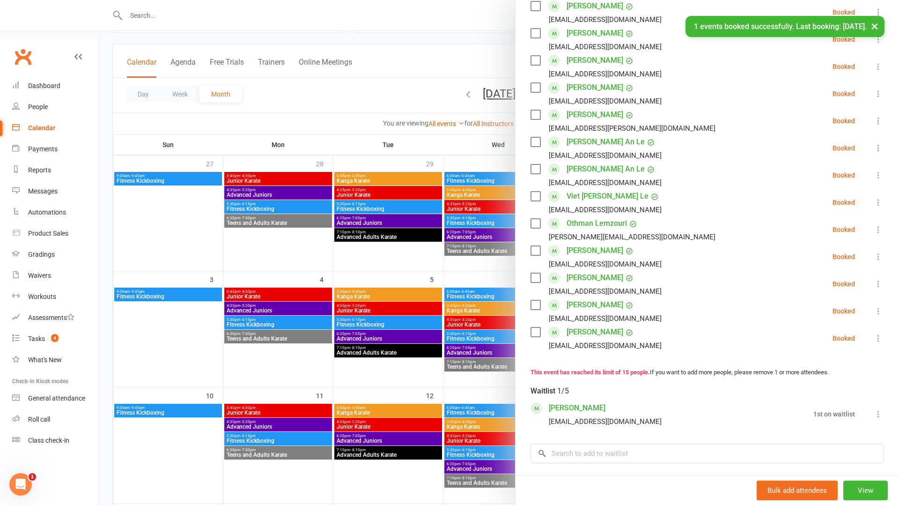
scroll to position [272, 0]
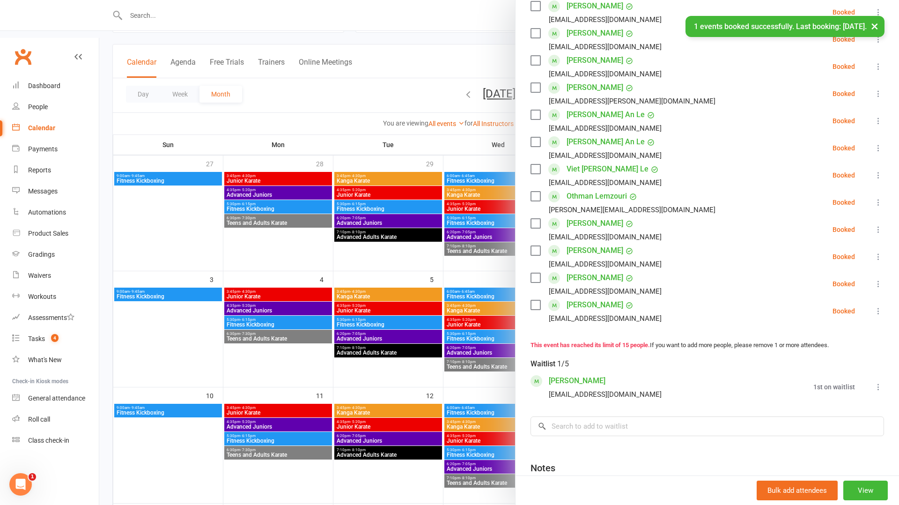
click at [876, 382] on icon at bounding box center [878, 386] width 9 height 9
click at [845, 396] on link "Remove" at bounding box center [833, 405] width 101 height 19
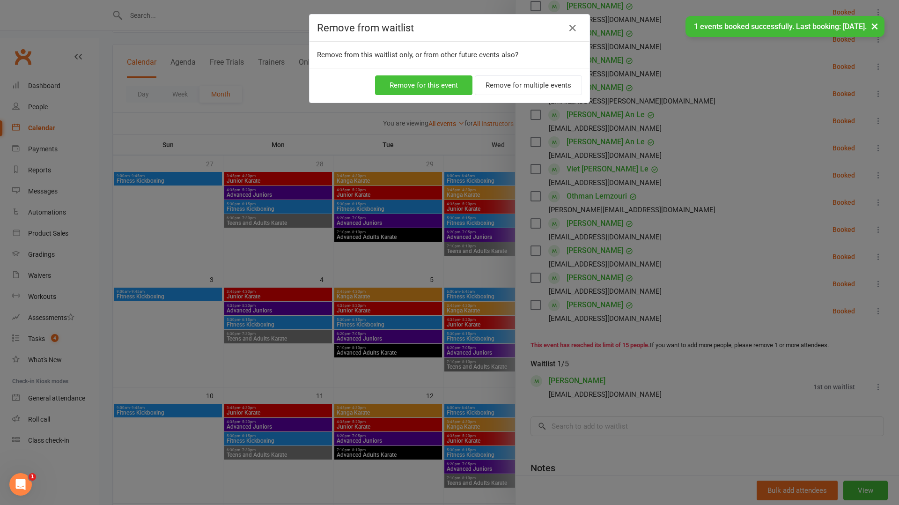
click at [411, 81] on button "Remove for this event" at bounding box center [423, 85] width 97 height 20
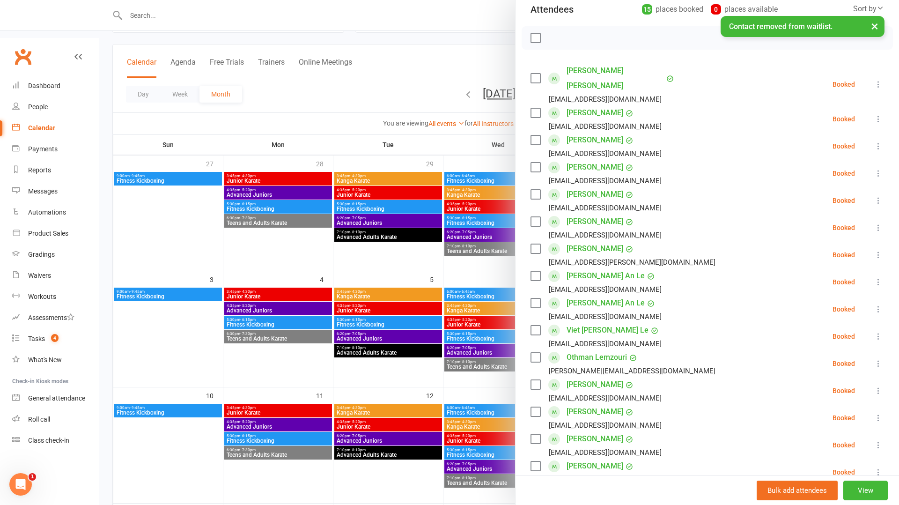
scroll to position [107, 0]
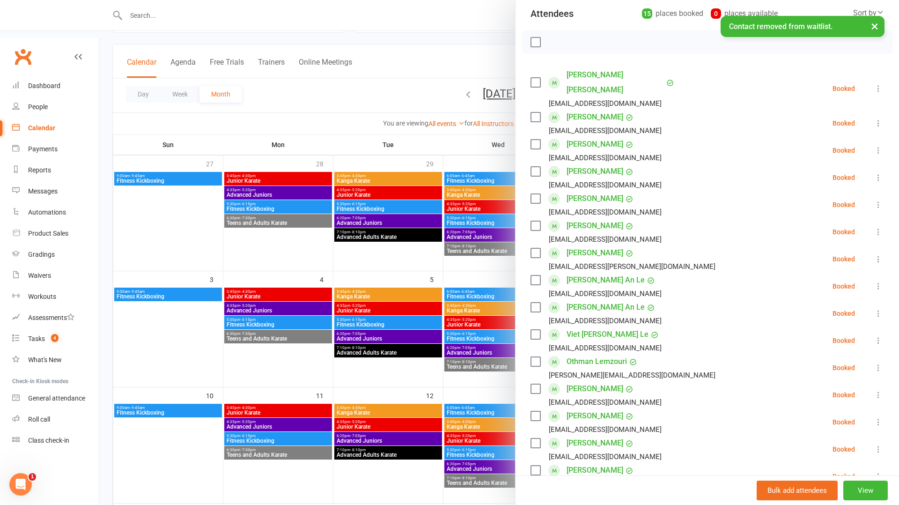
click at [882, 146] on icon at bounding box center [878, 150] width 9 height 9
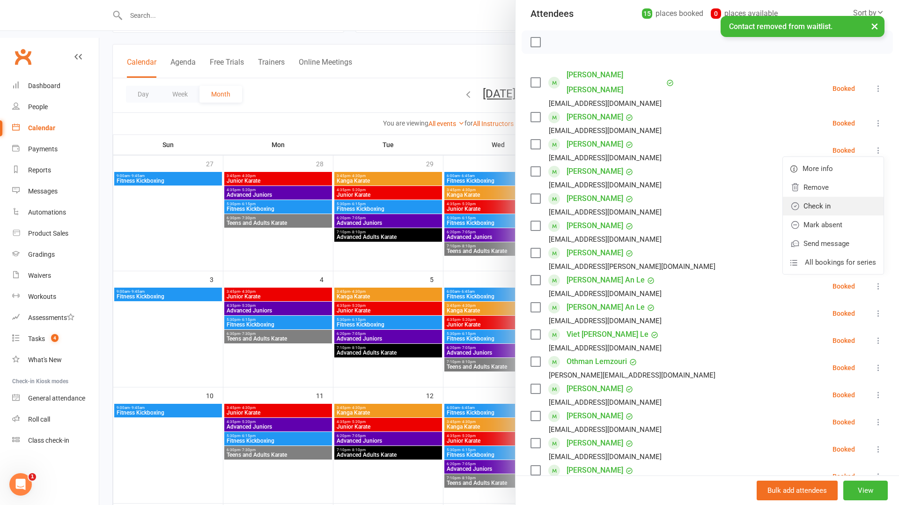
click at [845, 197] on link "Check in" at bounding box center [833, 206] width 101 height 19
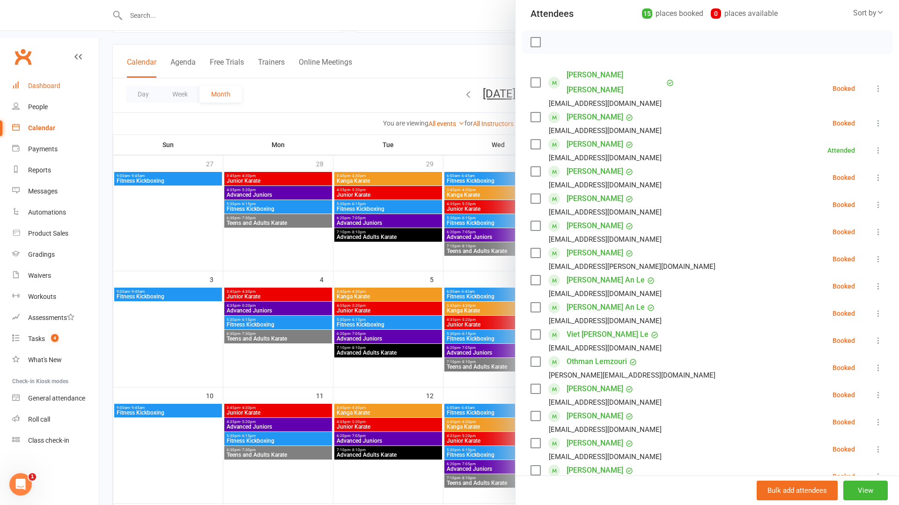
click at [59, 75] on link "Dashboard" at bounding box center [55, 85] width 87 height 21
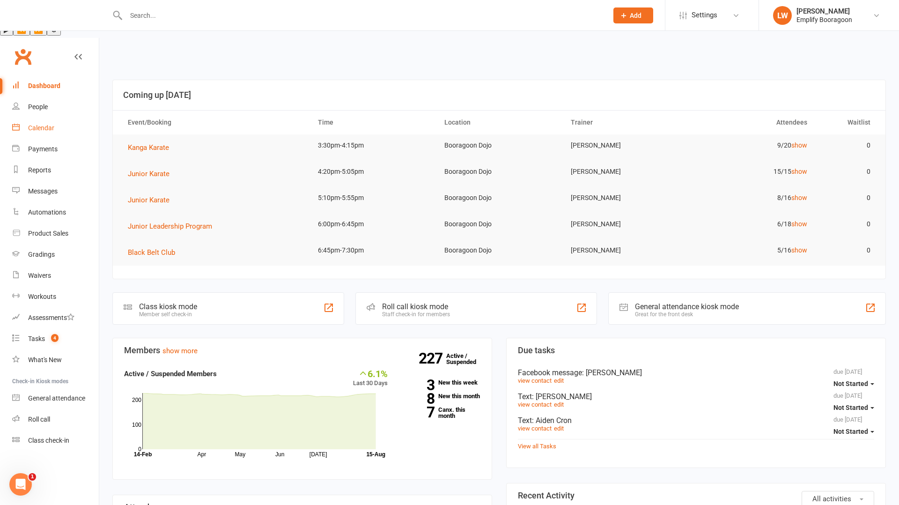
click at [52, 124] on div "Calendar" at bounding box center [41, 127] width 26 height 7
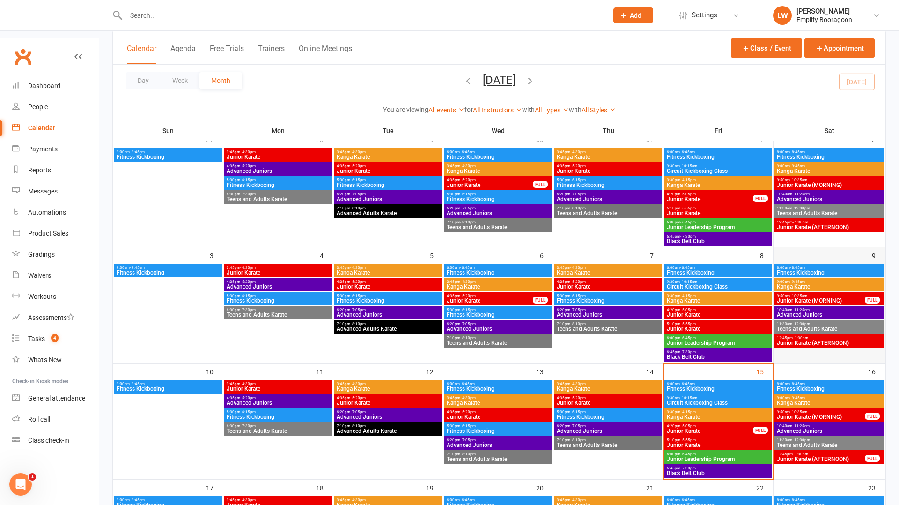
scroll to position [103, 0]
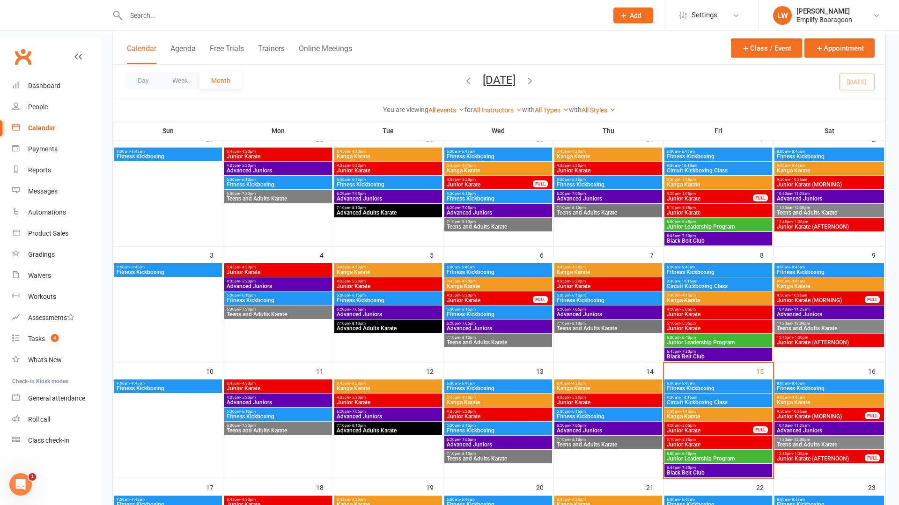
click at [701, 414] on span "Kanga Karate" at bounding box center [718, 417] width 104 height 6
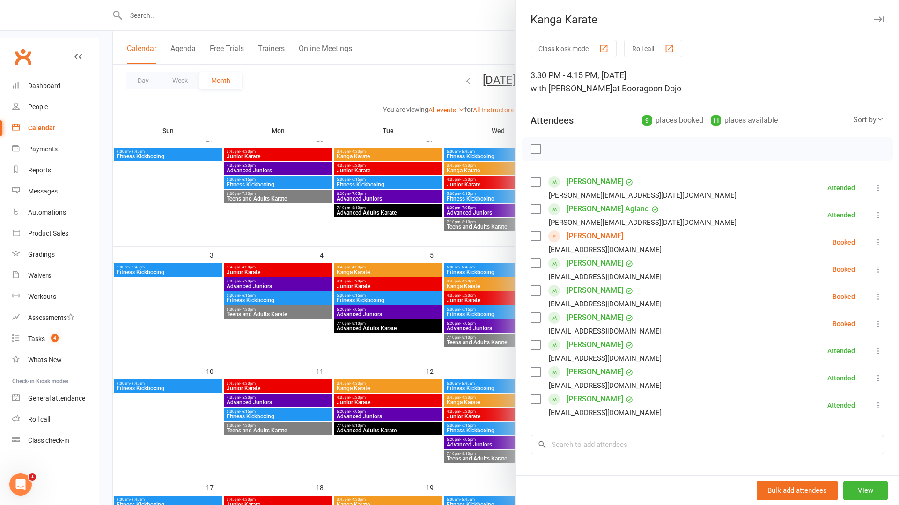
click at [878, 322] on icon at bounding box center [878, 323] width 9 height 9
click at [833, 381] on link "Check in" at bounding box center [833, 379] width 101 height 19
click at [49, 124] on div "Calendar" at bounding box center [41, 127] width 27 height 7
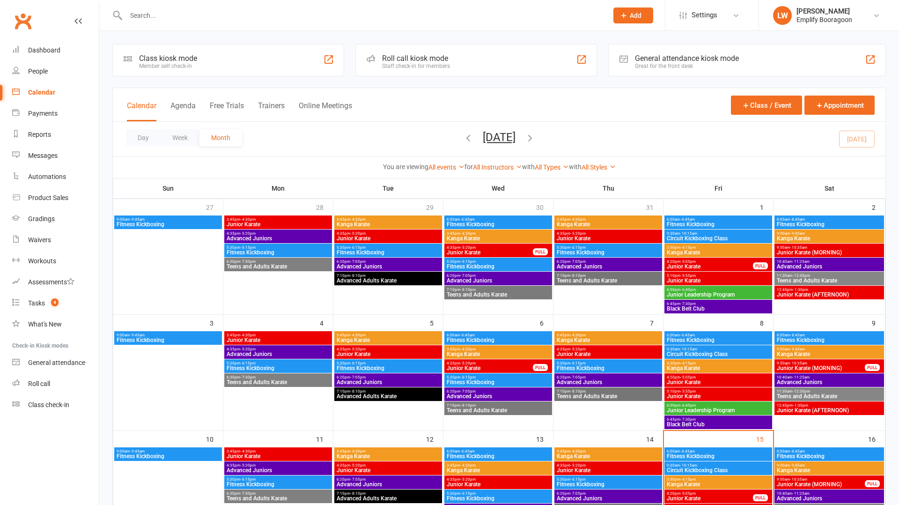
click at [718, 481] on span "Kanga Karate" at bounding box center [718, 484] width 104 height 6
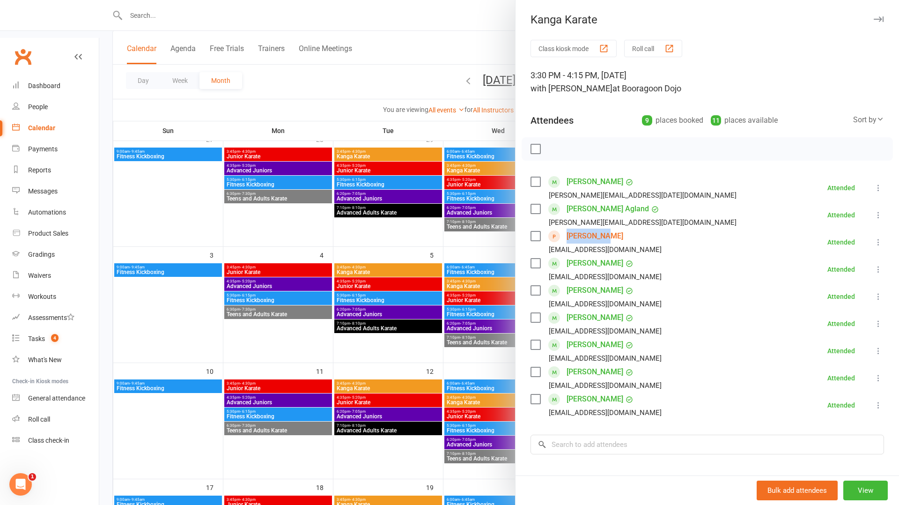
drag, startPoint x: 604, startPoint y: 237, endPoint x: 566, endPoint y: 237, distance: 38.4
click at [566, 237] on li "[PERSON_NAME] [EMAIL_ADDRESS][DOMAIN_NAME] Attended More info Remove Mark absen…" at bounding box center [708, 242] width 354 height 27
copy link "[PERSON_NAME]"
click at [361, 297] on div at bounding box center [499, 252] width 800 height 505
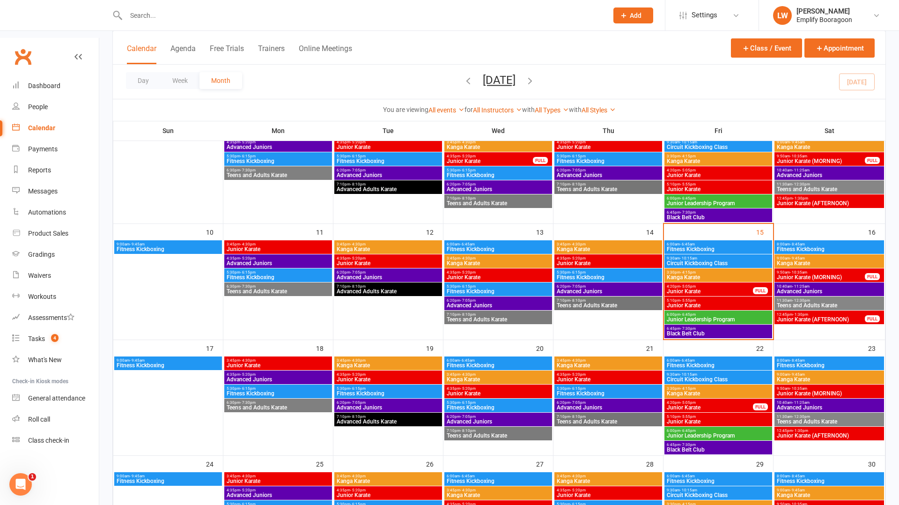
scroll to position [255, 0]
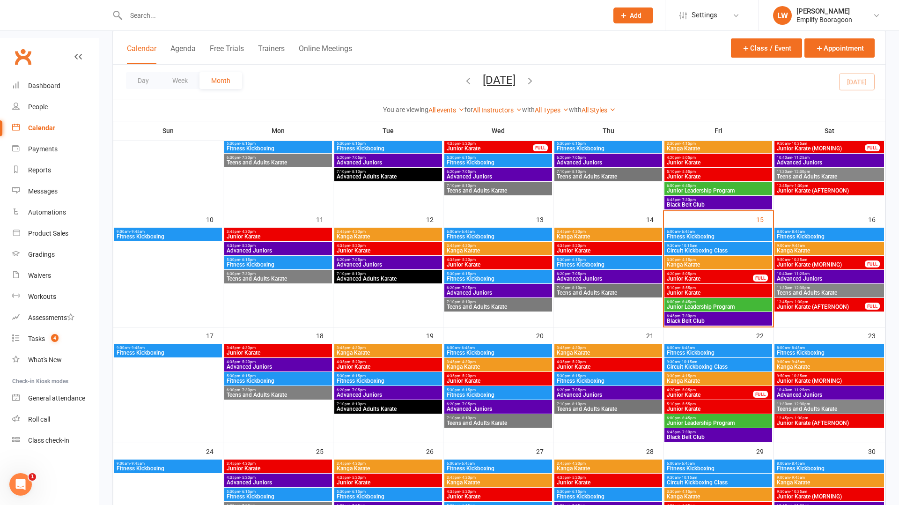
click at [479, 360] on span "3:45pm - 4:30pm" at bounding box center [498, 362] width 104 height 4
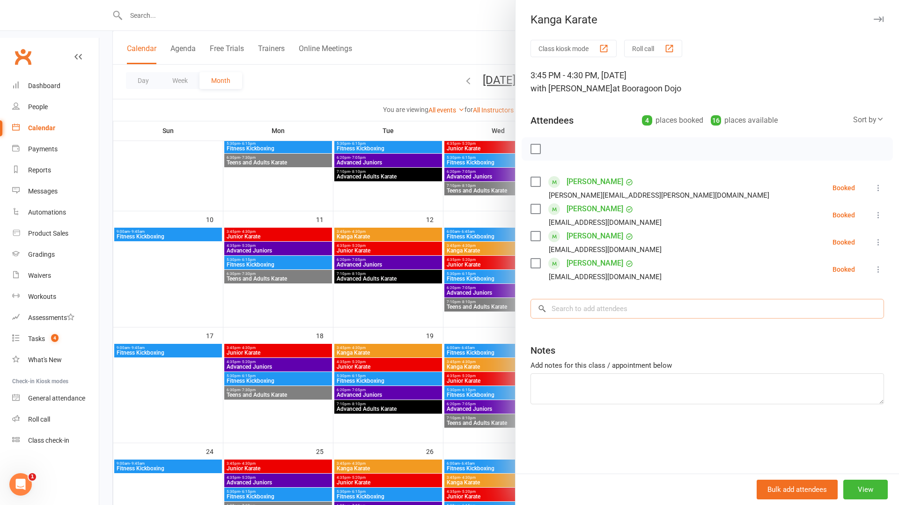
click at [607, 310] on input "search" at bounding box center [708, 309] width 354 height 20
paste input "[PERSON_NAME]"
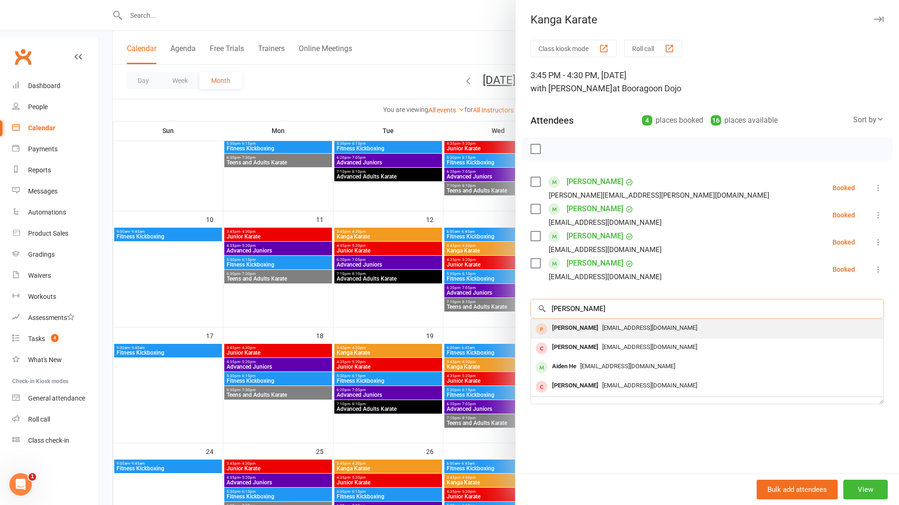
type input "[PERSON_NAME]"
click at [606, 325] on span "onnidodo@naver.com" at bounding box center [649, 327] width 95 height 7
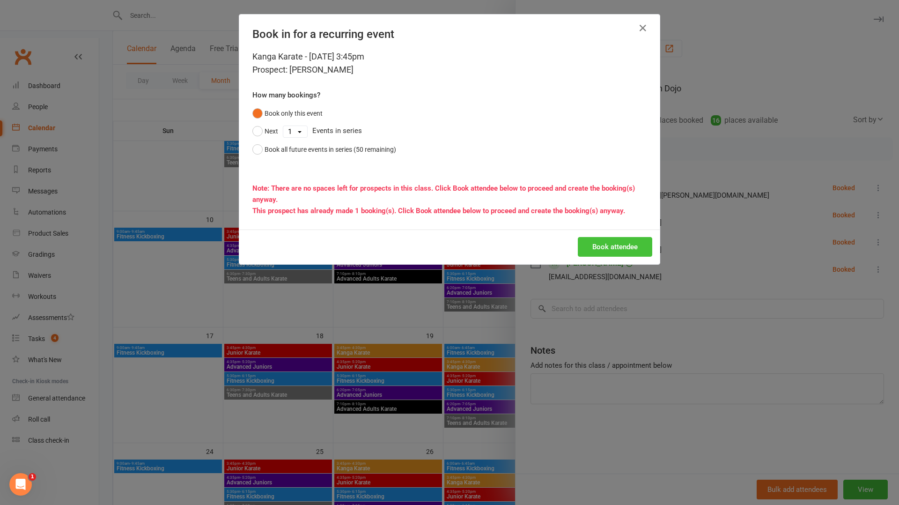
click at [592, 246] on button "Book attendee" at bounding box center [615, 247] width 74 height 20
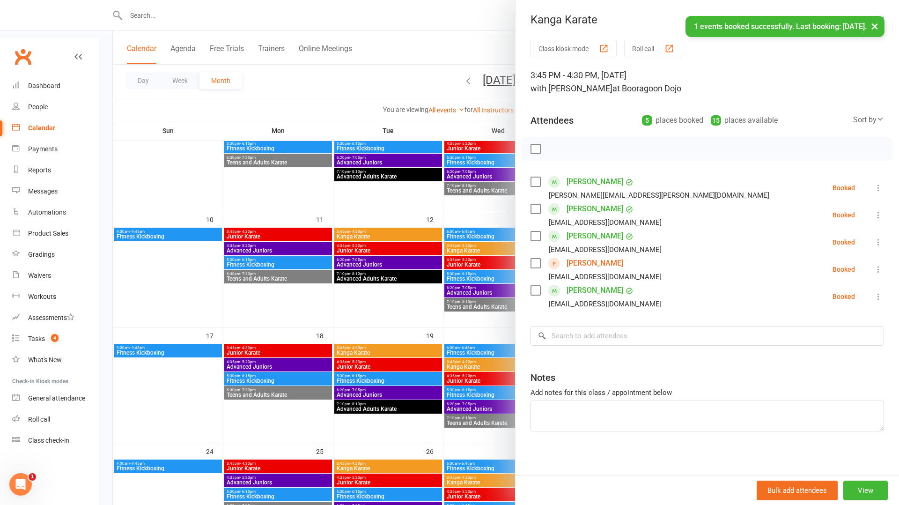
click at [404, 368] on div at bounding box center [499, 252] width 800 height 505
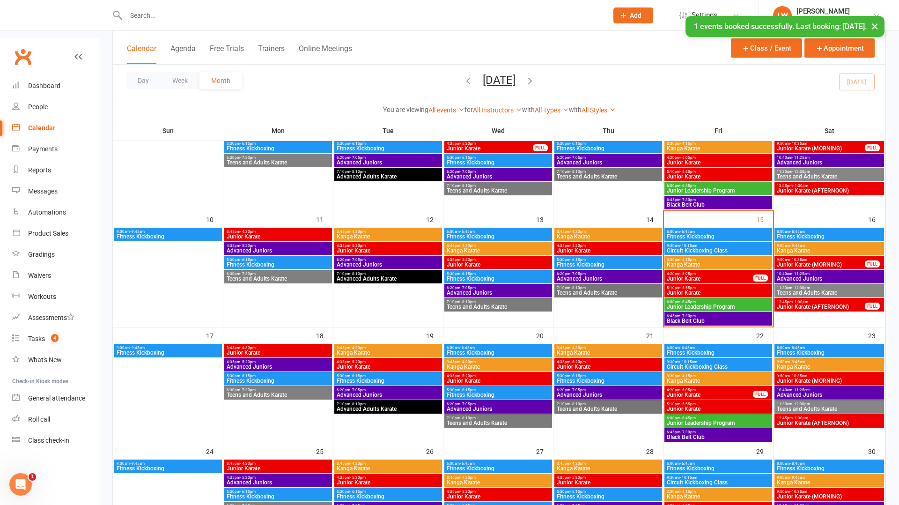
click at [698, 378] on span "Kanga Karate" at bounding box center [718, 381] width 104 height 6
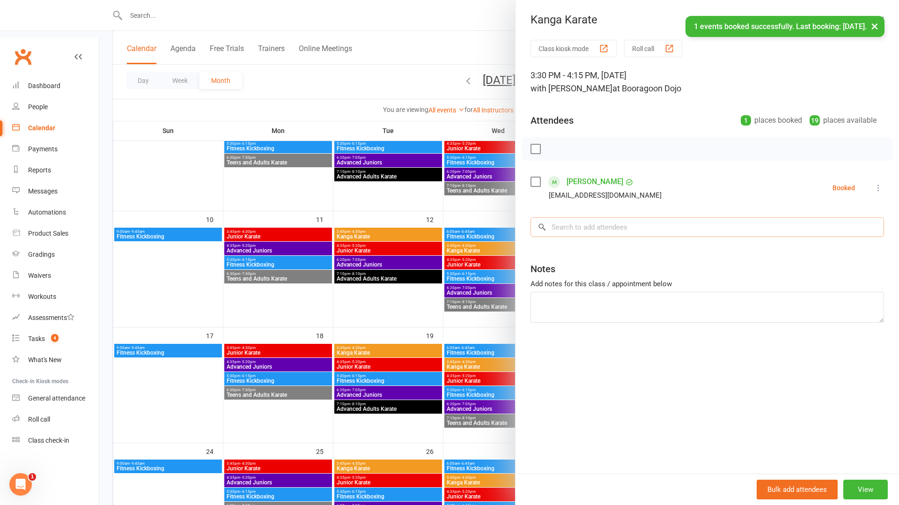
click at [620, 224] on input "search" at bounding box center [708, 227] width 354 height 20
paste input "[PERSON_NAME]"
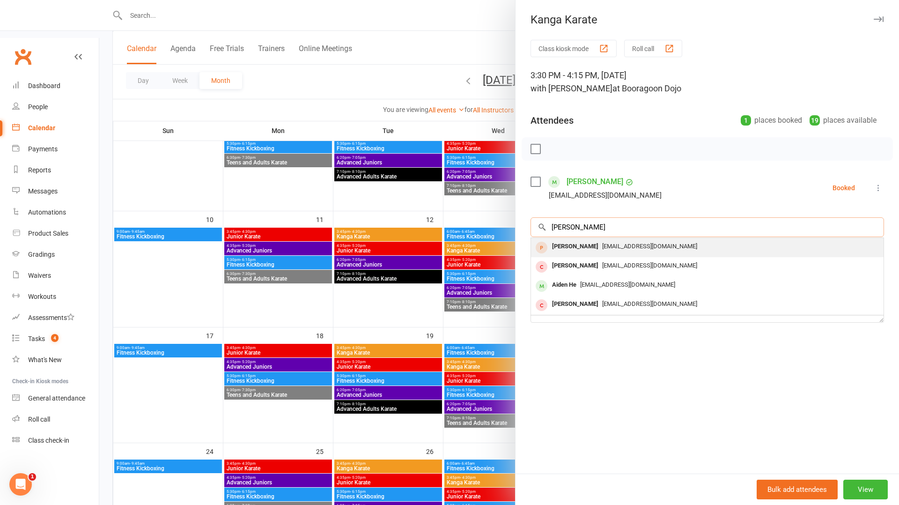
type input "[PERSON_NAME]"
click at [615, 250] on div "[EMAIL_ADDRESS][DOMAIN_NAME]" at bounding box center [707, 247] width 345 height 14
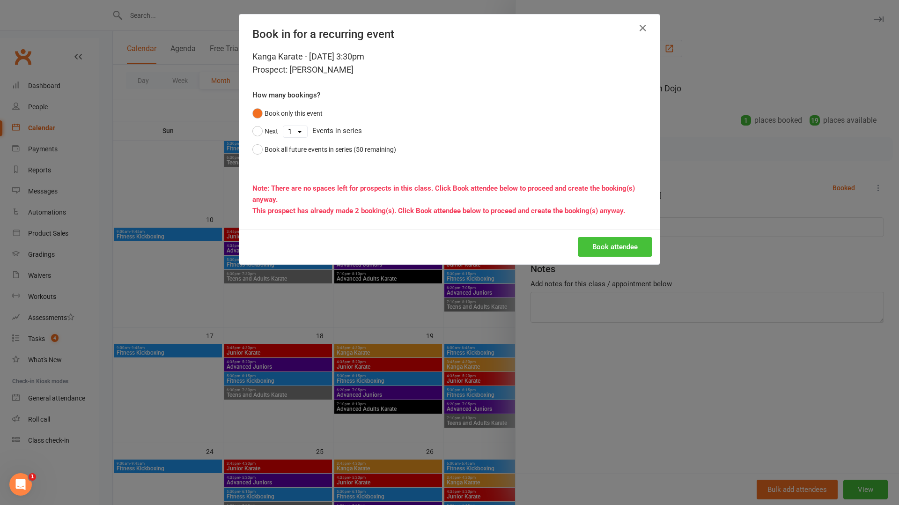
click at [623, 247] on button "Book attendee" at bounding box center [615, 247] width 74 height 20
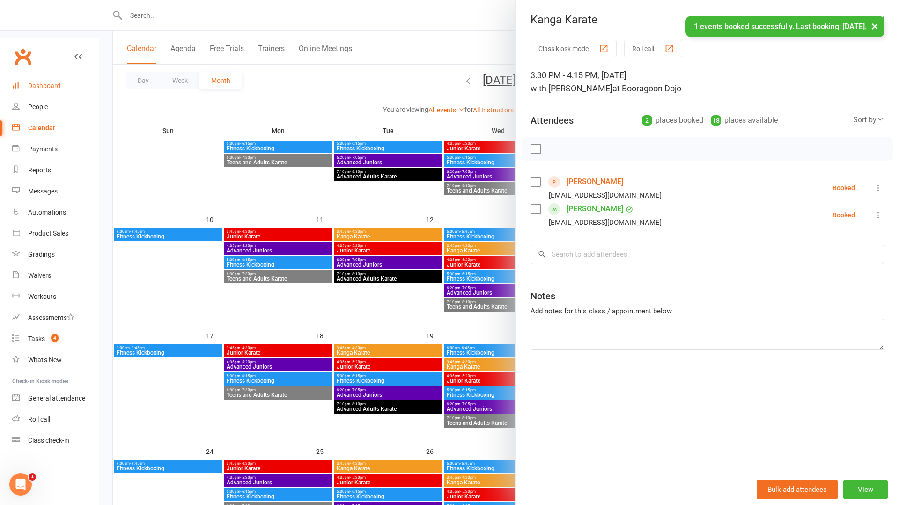
click at [46, 82] on div "Dashboard" at bounding box center [44, 85] width 32 height 7
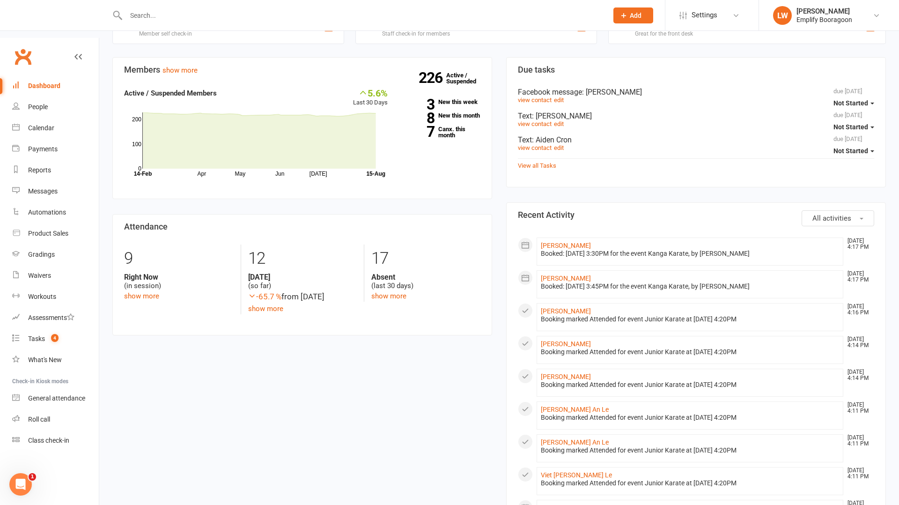
scroll to position [261, 0]
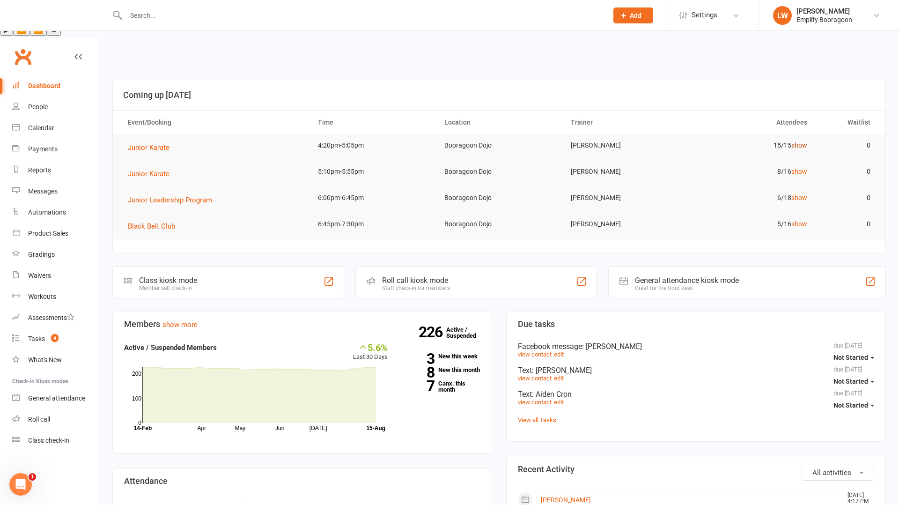
click at [797, 141] on link "show" at bounding box center [799, 144] width 16 height 7
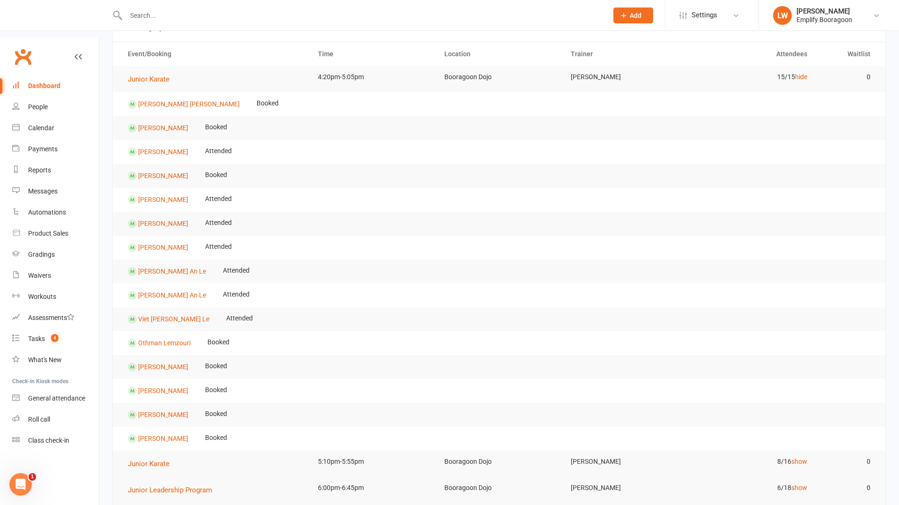
scroll to position [71, 0]
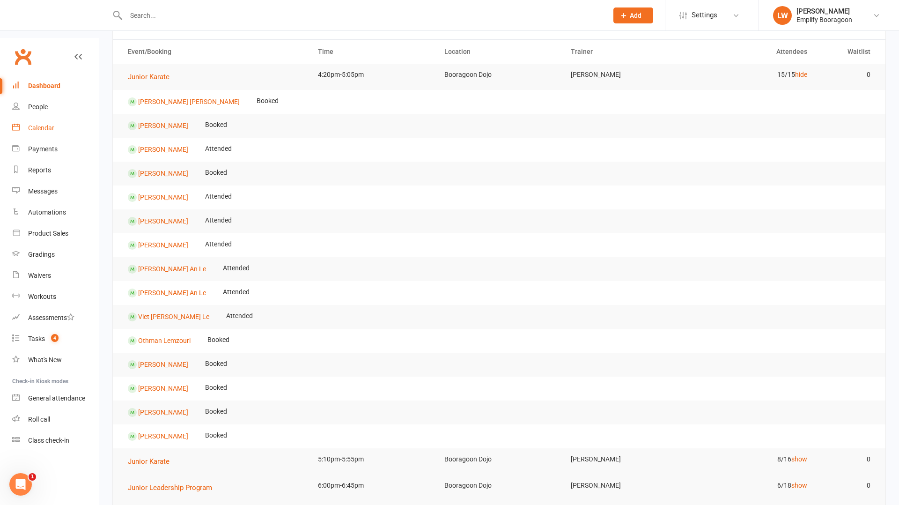
click at [44, 124] on div "Calendar" at bounding box center [41, 127] width 26 height 7
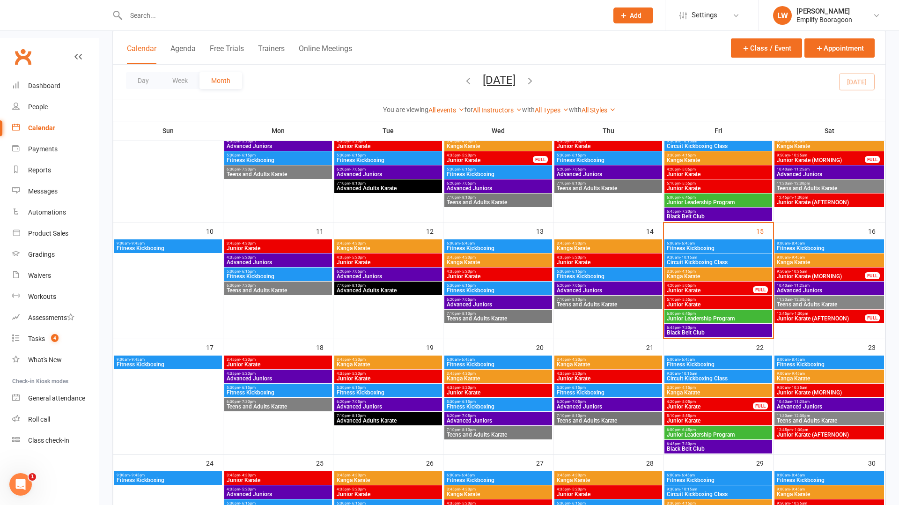
scroll to position [244, 0]
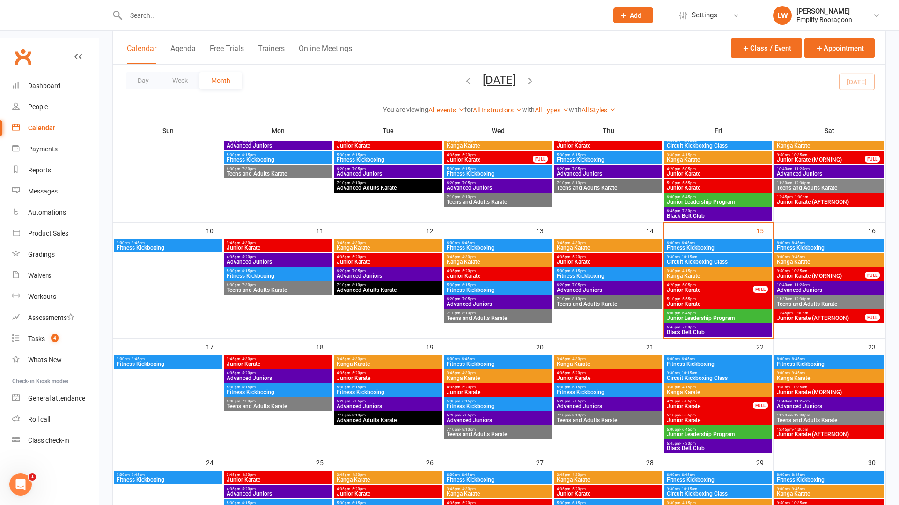
click at [685, 287] on span "Junior Karate" at bounding box center [709, 290] width 87 height 6
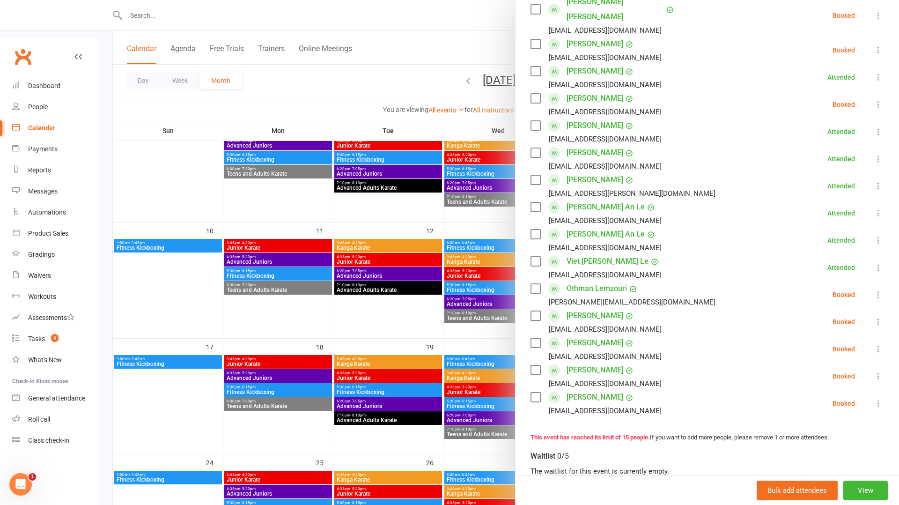
scroll to position [178, 0]
click at [882, 318] on icon at bounding box center [878, 322] width 9 height 9
click at [840, 370] on link "Check in" at bounding box center [833, 379] width 101 height 19
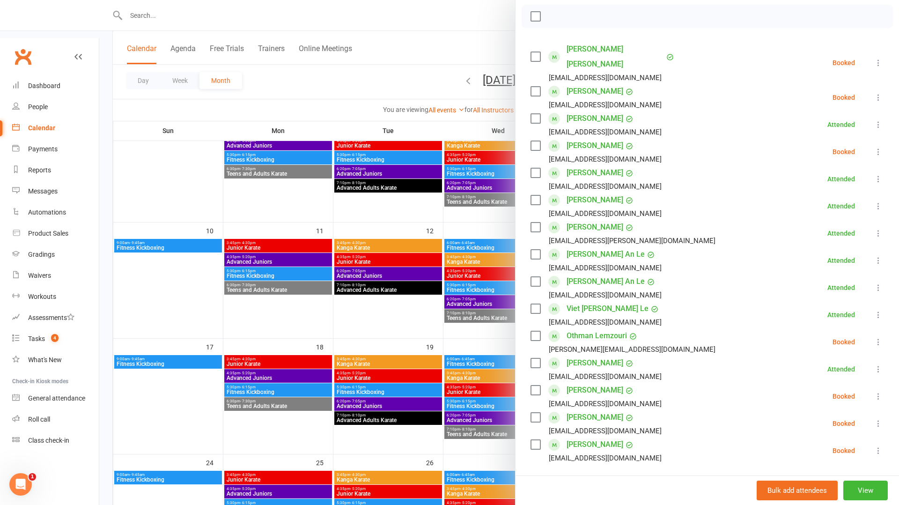
scroll to position [135, 0]
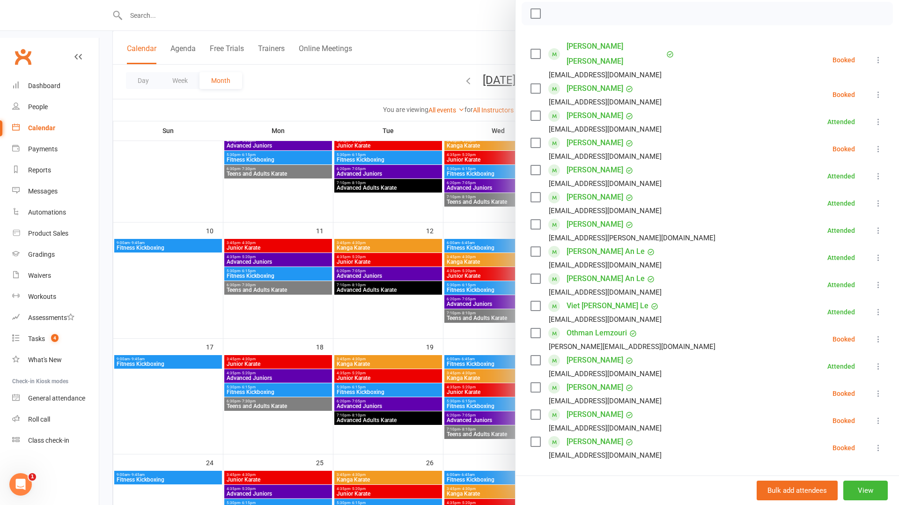
click at [879, 416] on icon at bounding box center [878, 420] width 9 height 9
click at [831, 467] on link "Check in" at bounding box center [833, 476] width 101 height 19
click at [883, 144] on icon at bounding box center [878, 148] width 9 height 9
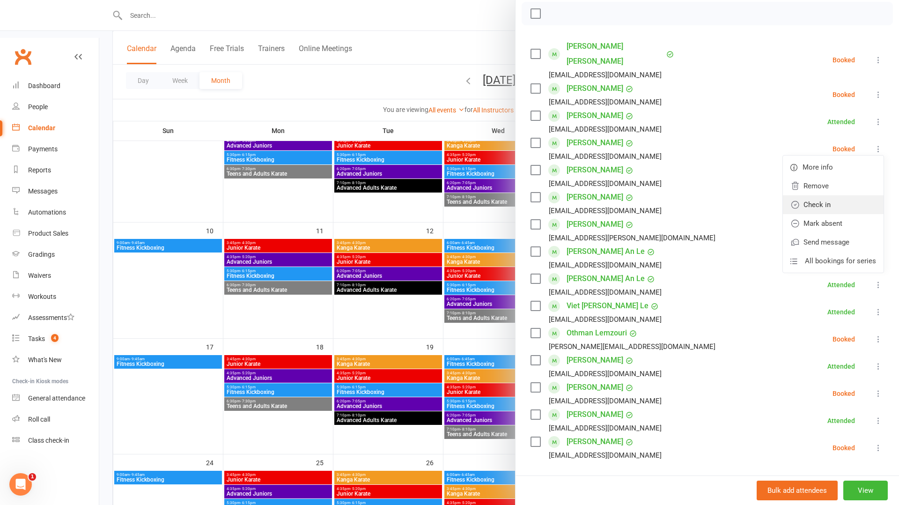
click at [859, 195] on link "Check in" at bounding box center [833, 204] width 101 height 19
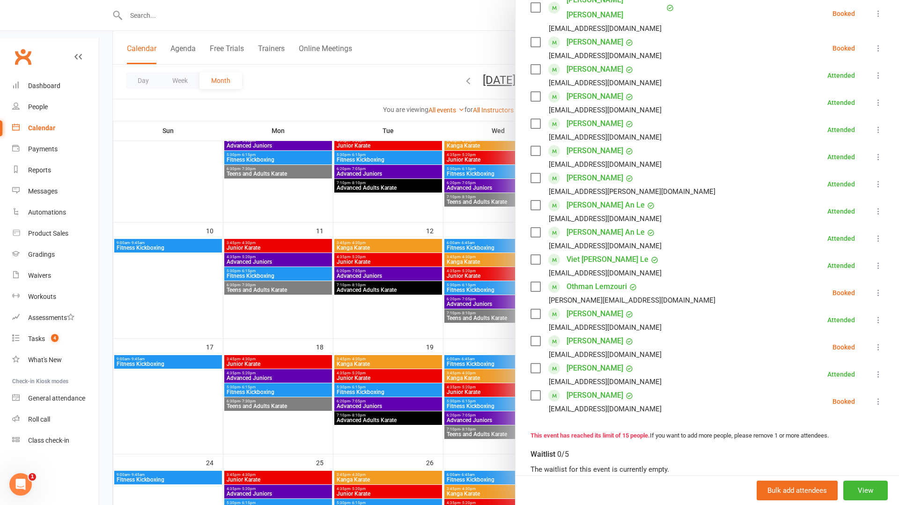
scroll to position [187, 0]
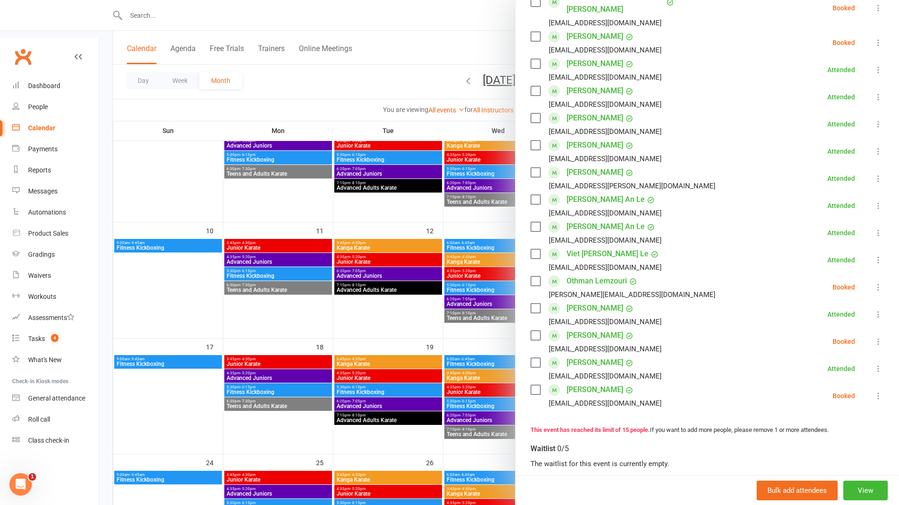
click at [880, 391] on icon at bounding box center [878, 395] width 9 height 9
click at [841, 442] on link "Check in" at bounding box center [833, 451] width 101 height 19
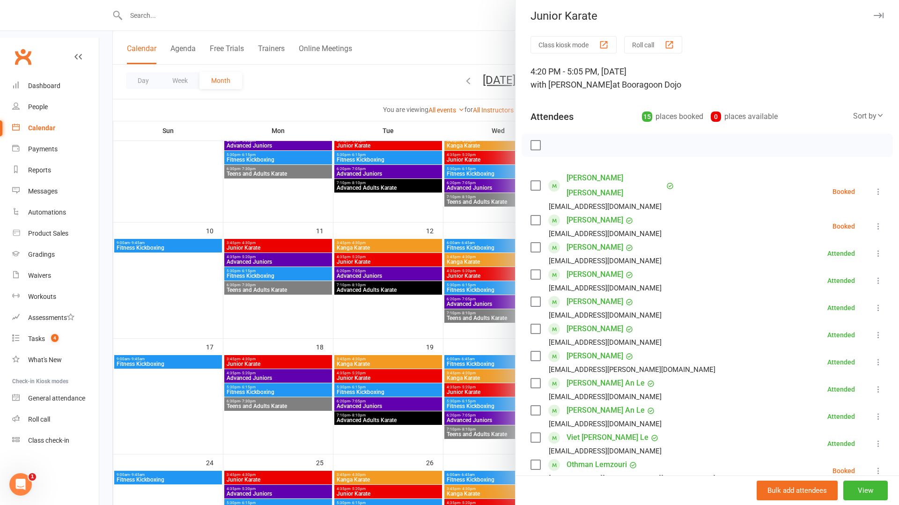
scroll to position [3, 0]
click at [54, 82] on div "Dashboard" at bounding box center [44, 85] width 32 height 7
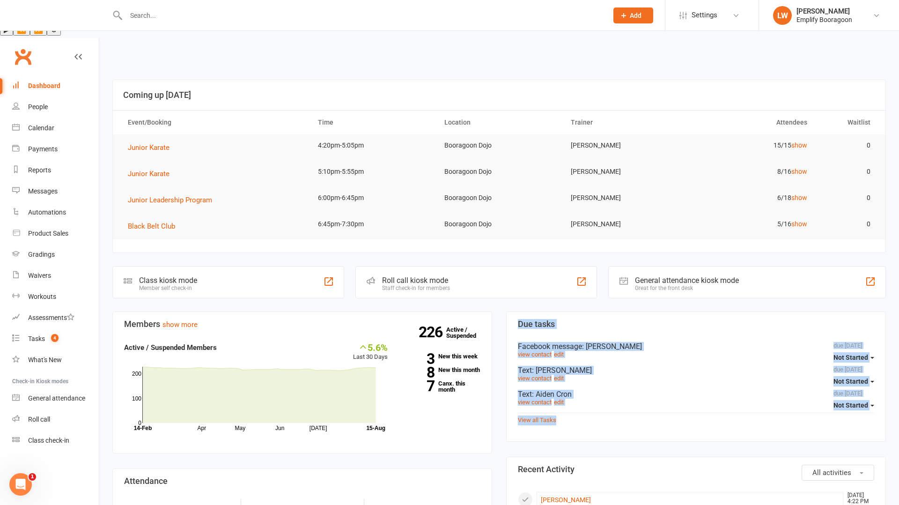
drag, startPoint x: 518, startPoint y: 285, endPoint x: 600, endPoint y: 390, distance: 132.8
click at [600, 390] on section "Due tasks due [DATE] Not Started Facebook message : [PERSON_NAME] view contact …" at bounding box center [696, 376] width 380 height 130
click at [617, 413] on div "View all Tasks" at bounding box center [696, 419] width 356 height 13
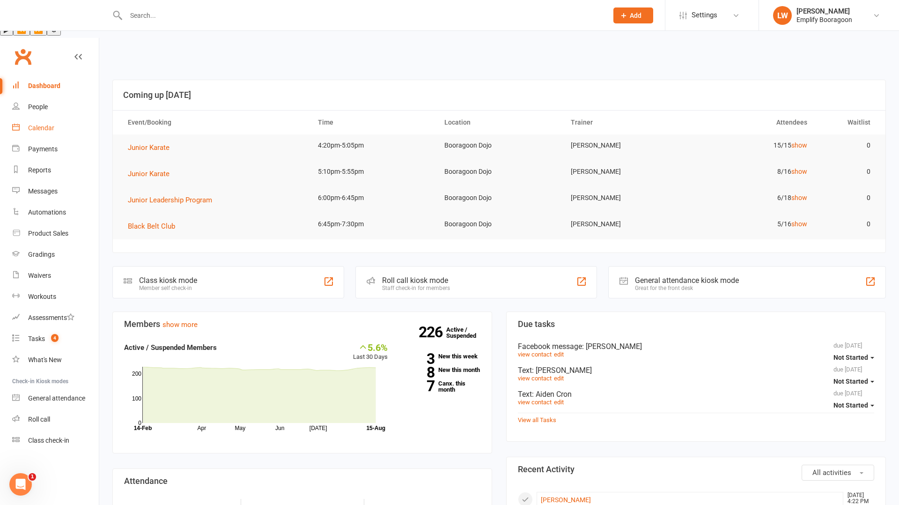
click at [50, 118] on link "Calendar" at bounding box center [55, 128] width 87 height 21
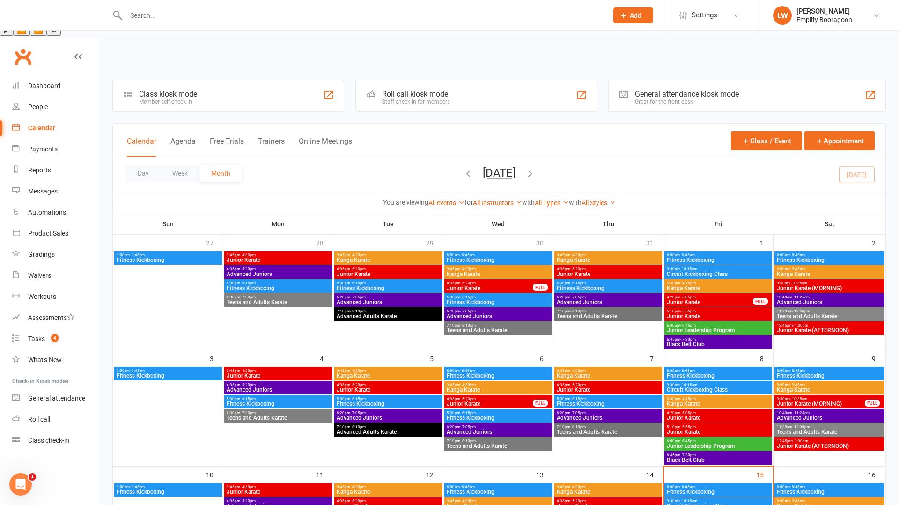
click at [284, 21] on input "text" at bounding box center [362, 15] width 478 height 13
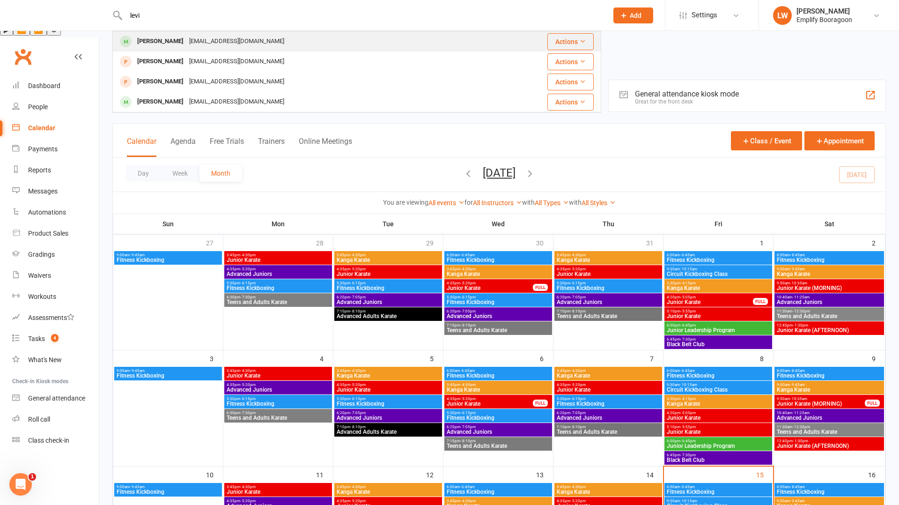
type input "levi"
click at [293, 37] on div "[PERSON_NAME] [PERSON_NAME][EMAIL_ADDRESS][DOMAIN_NAME]" at bounding box center [300, 41] width 374 height 19
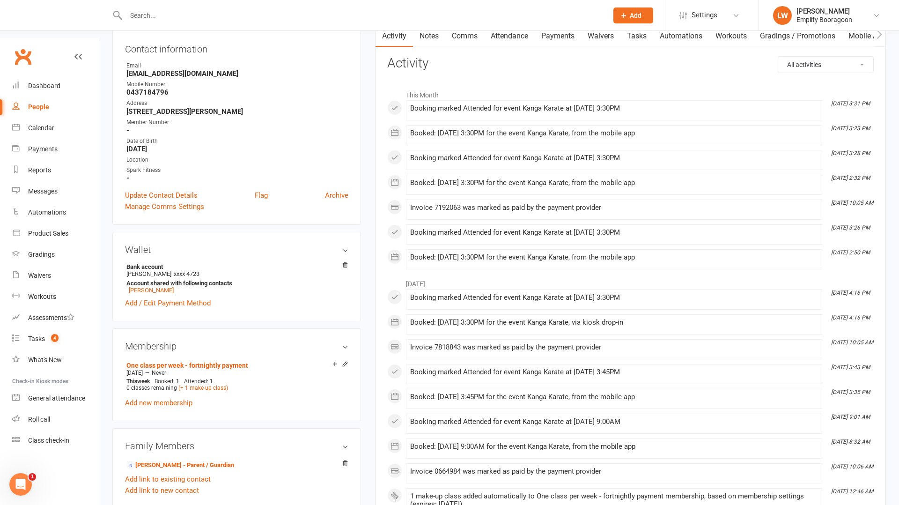
scroll to position [139, 0]
click at [51, 75] on link "Dashboard" at bounding box center [55, 85] width 87 height 21
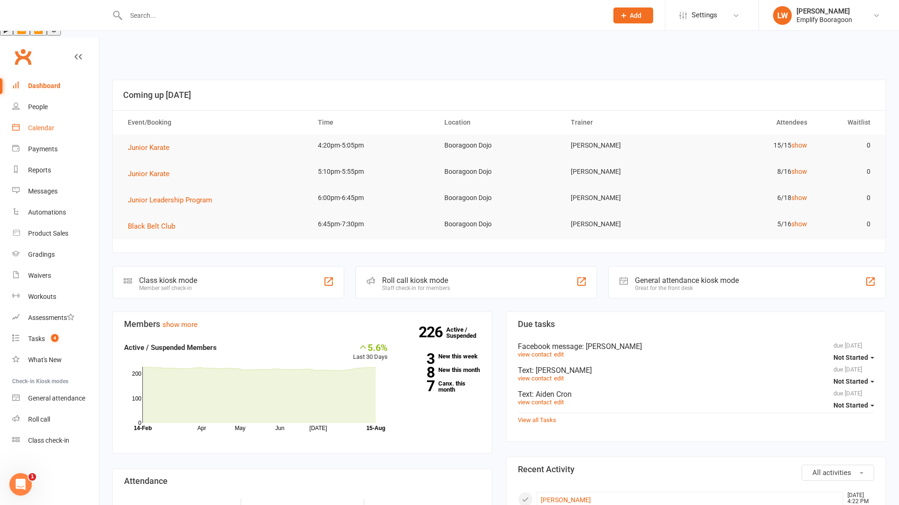
click at [30, 124] on div "Calendar" at bounding box center [41, 127] width 26 height 7
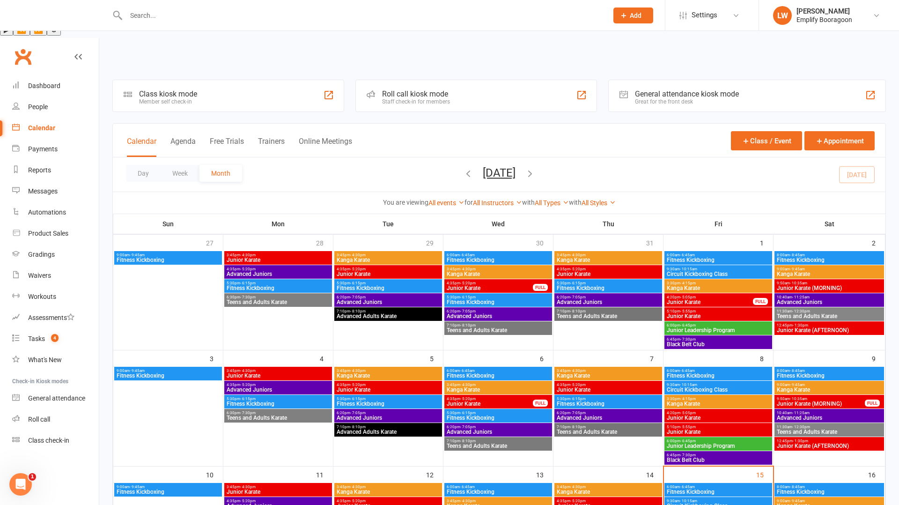
scroll to position [114, 0]
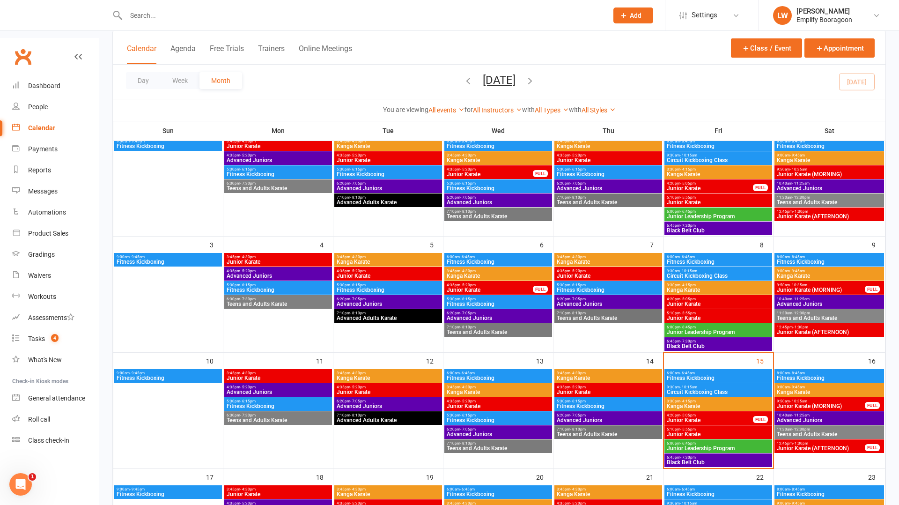
click at [687, 399] on span "- 4:15pm" at bounding box center [687, 401] width 15 height 4
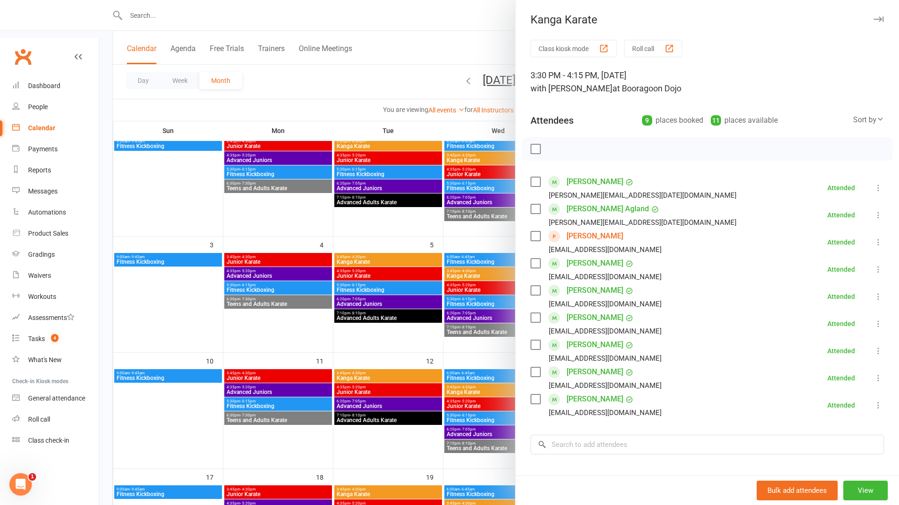
click at [348, 259] on div at bounding box center [499, 252] width 800 height 505
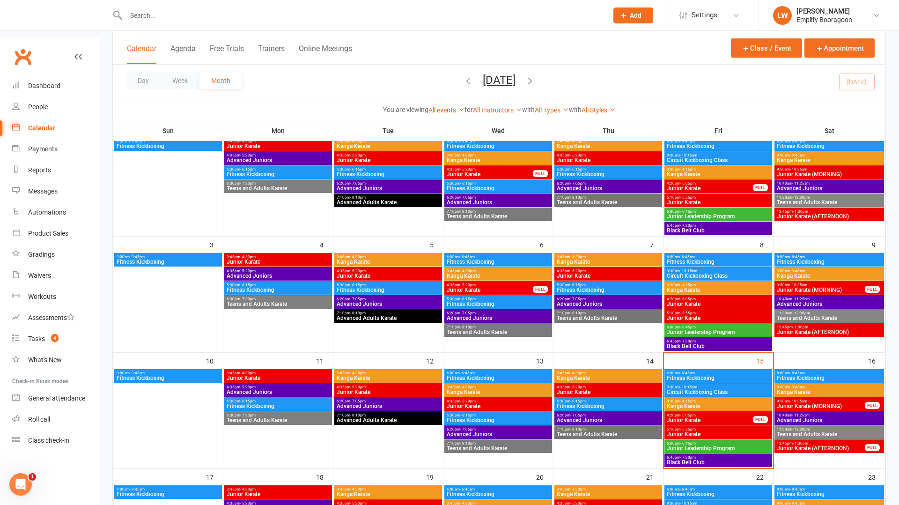
click at [674, 417] on span "Junior Karate" at bounding box center [709, 420] width 87 height 6
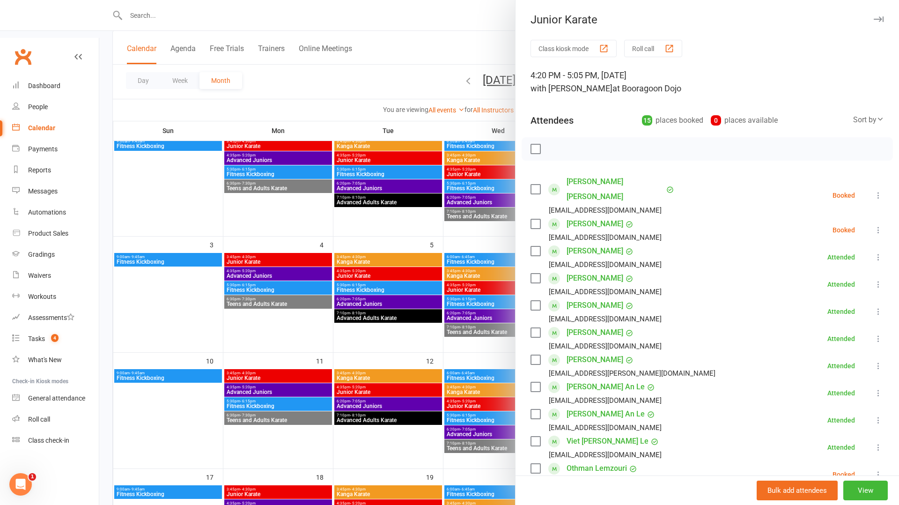
click at [876, 191] on icon at bounding box center [878, 195] width 9 height 9
click at [858, 245] on link "Check in" at bounding box center [833, 251] width 101 height 19
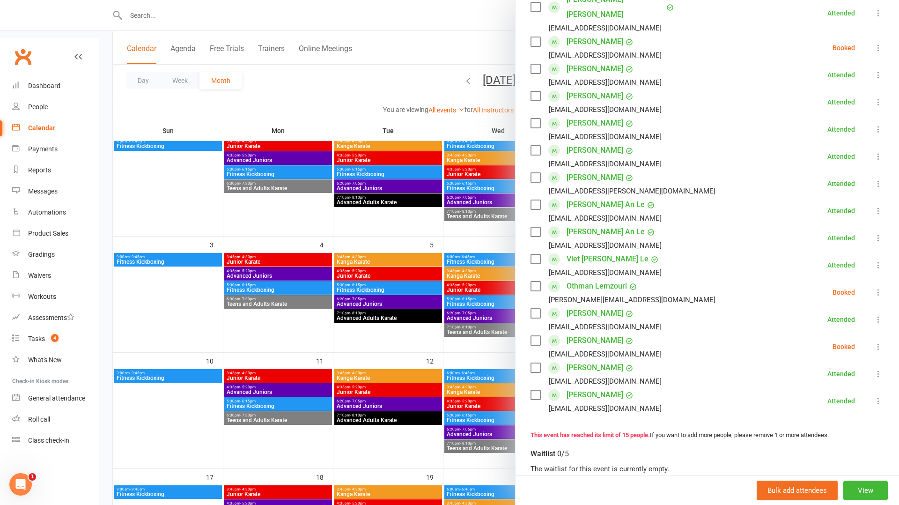
scroll to position [184, 0]
click at [877, 340] on icon at bounding box center [878, 344] width 9 height 9
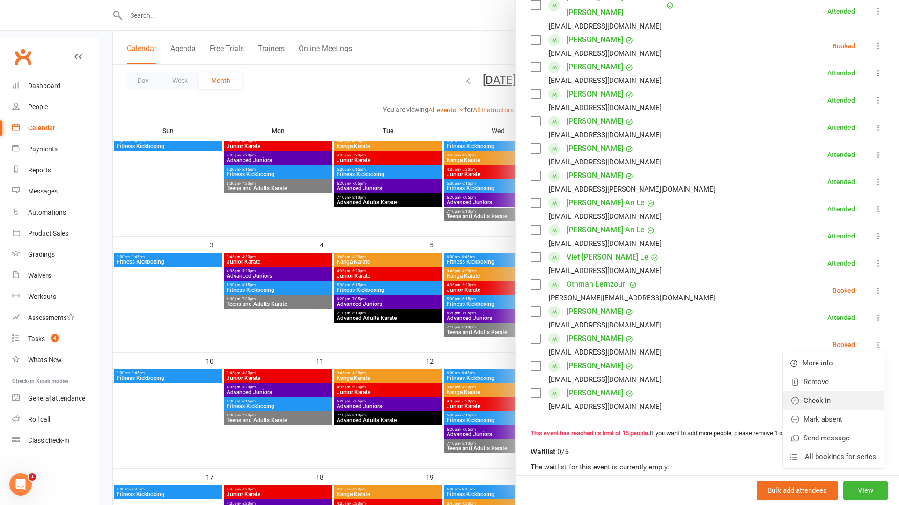
click at [849, 391] on link "Check in" at bounding box center [833, 400] width 101 height 19
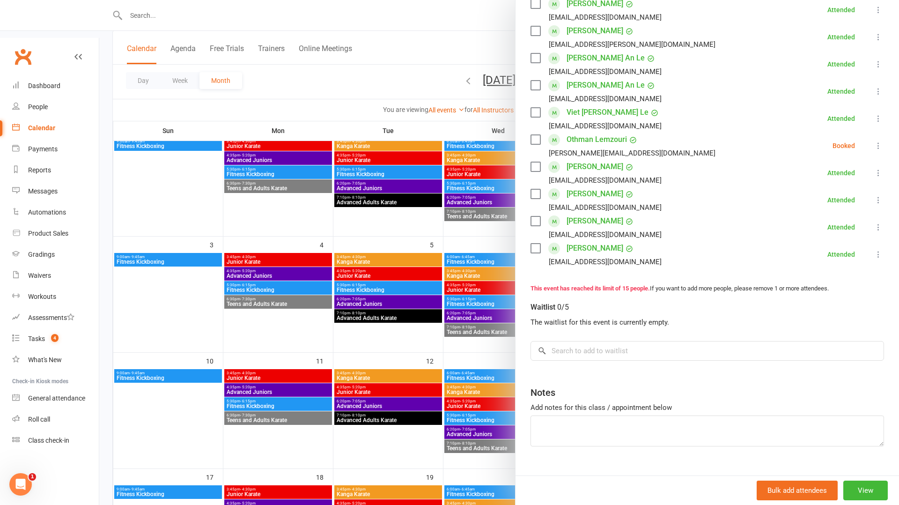
scroll to position [0, 0]
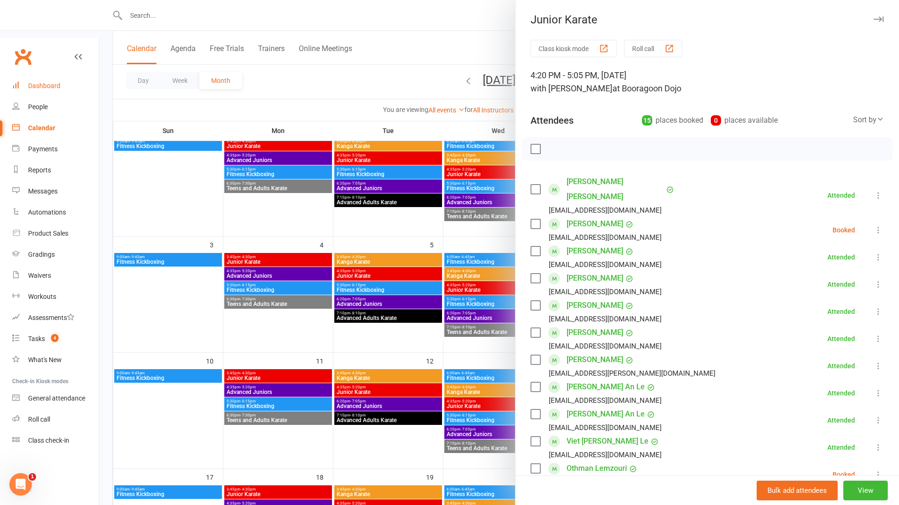
click at [30, 82] on div "Dashboard" at bounding box center [44, 85] width 32 height 7
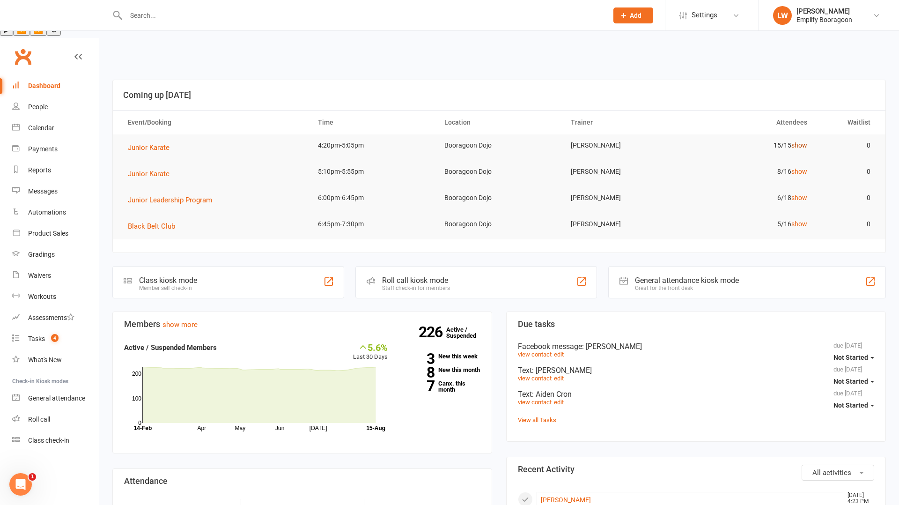
click at [793, 141] on link "show" at bounding box center [799, 144] width 16 height 7
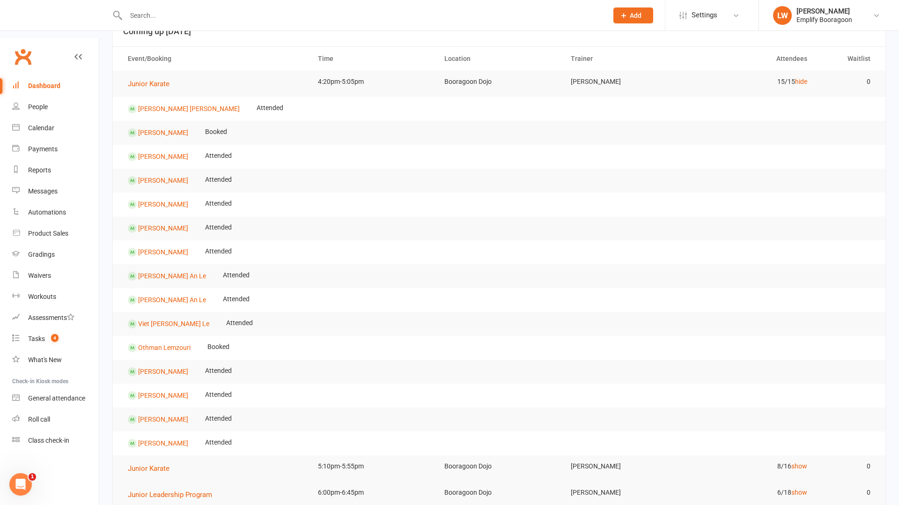
scroll to position [65, 0]
click at [800, 76] on link "hide" at bounding box center [801, 79] width 12 height 7
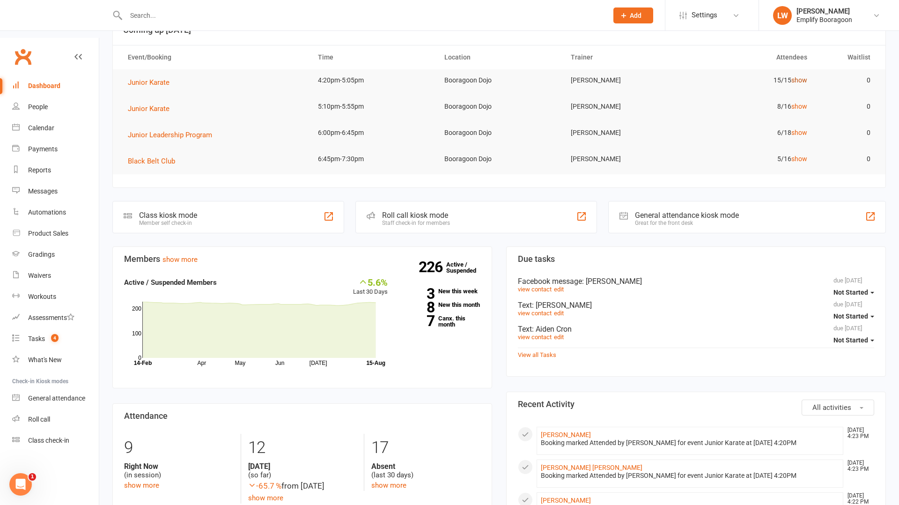
click at [800, 76] on link "show" at bounding box center [799, 79] width 16 height 7
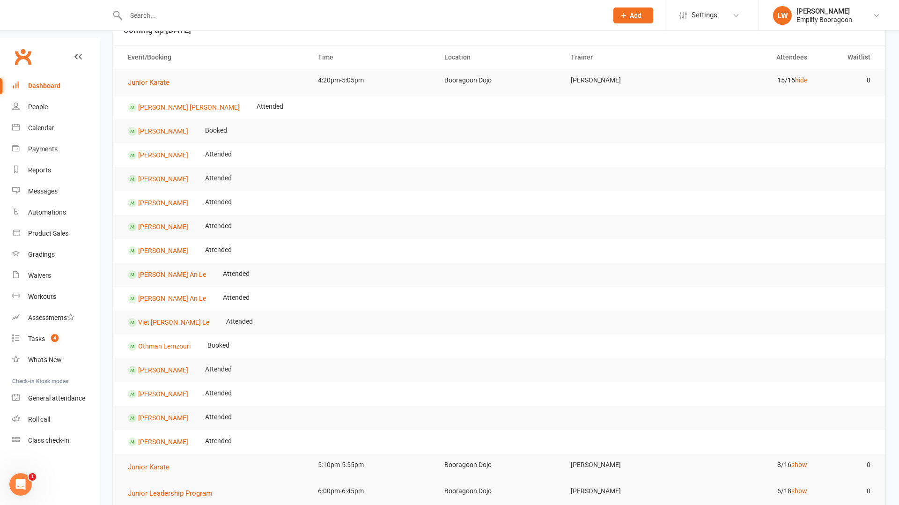
scroll to position [0, 0]
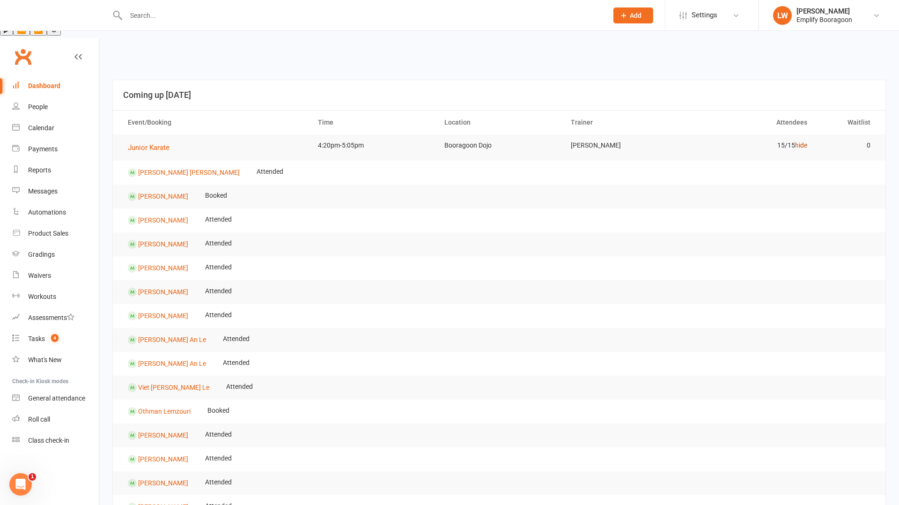
click at [796, 141] on link "hide" at bounding box center [801, 144] width 12 height 7
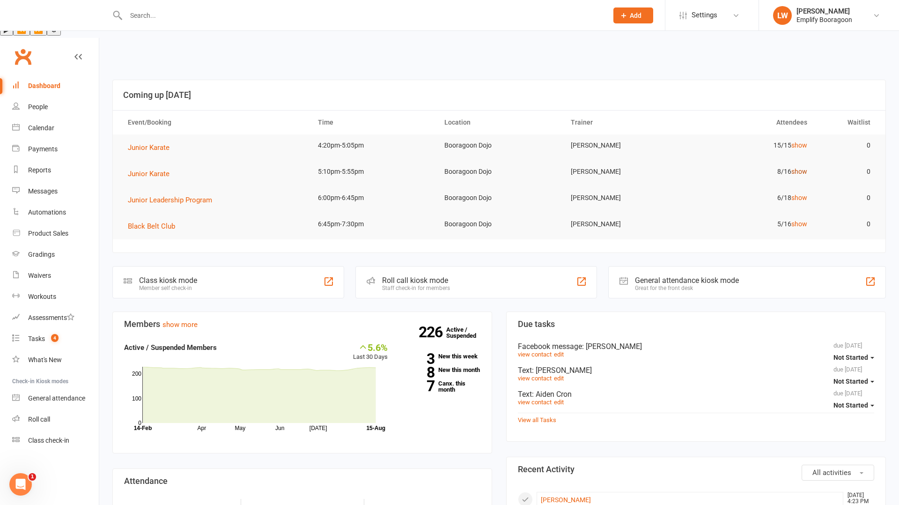
click at [798, 168] on link "show" at bounding box center [799, 171] width 16 height 7
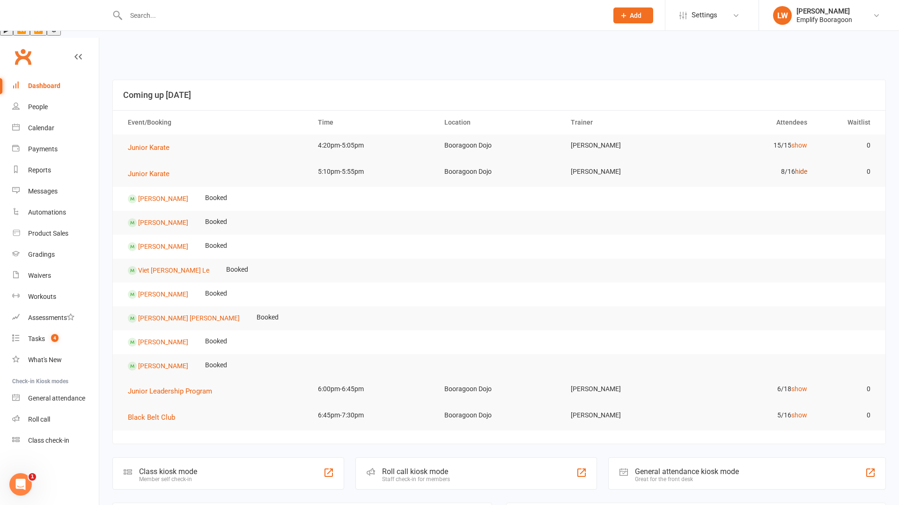
click at [799, 168] on link "hide" at bounding box center [801, 171] width 12 height 7
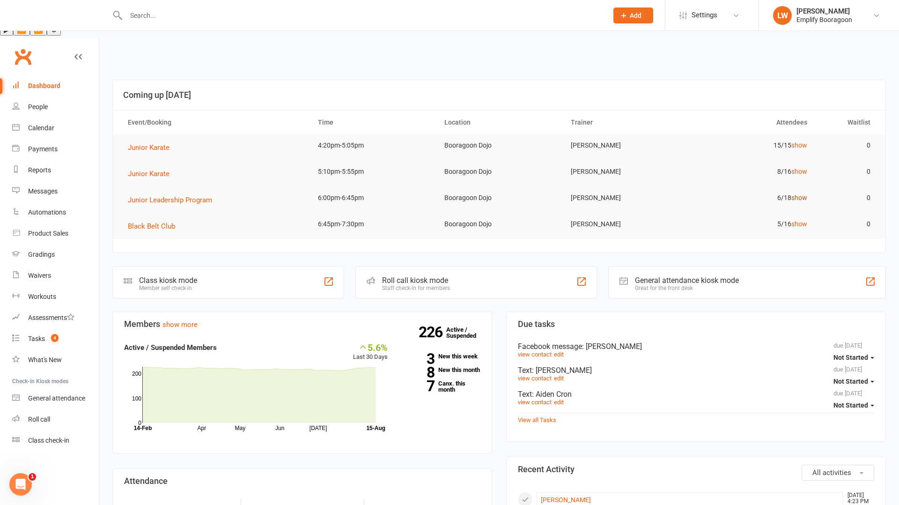
click at [804, 194] on link "show" at bounding box center [799, 197] width 16 height 7
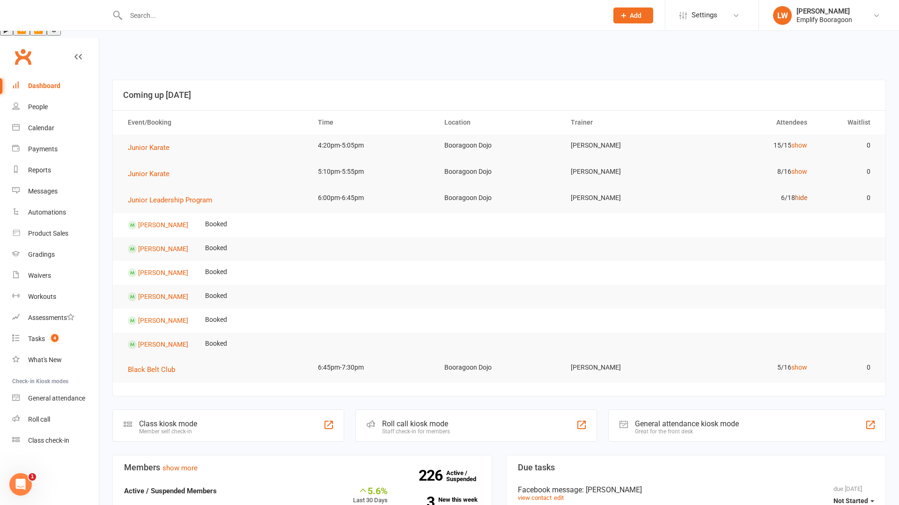
click at [805, 194] on link "hide" at bounding box center [801, 197] width 12 height 7
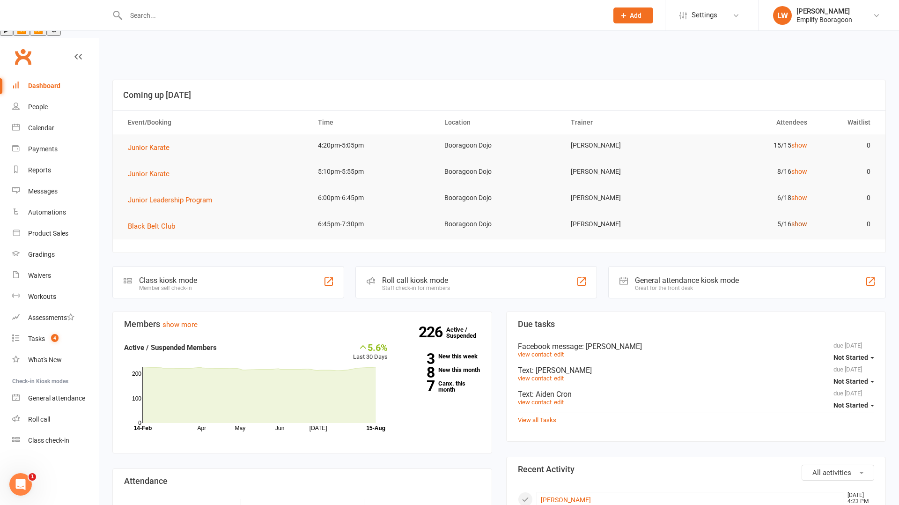
click at [801, 220] on link "show" at bounding box center [799, 223] width 16 height 7
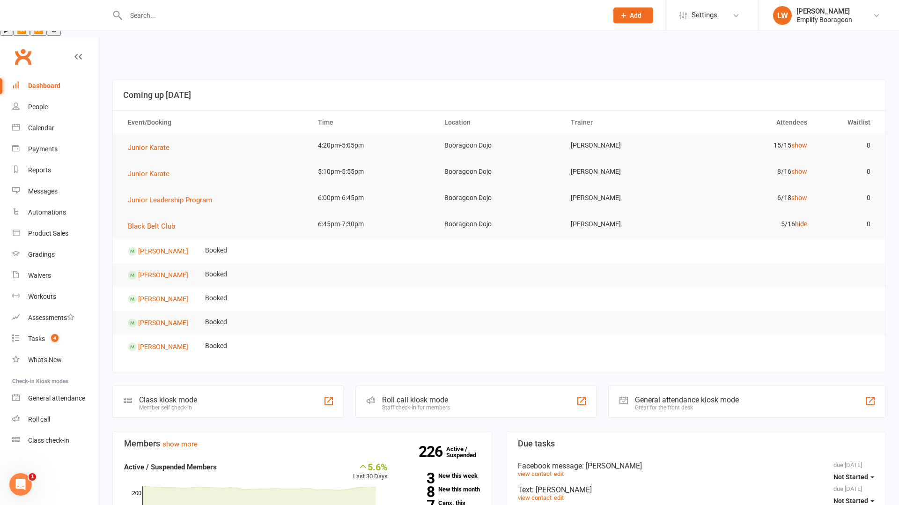
click at [801, 220] on link "hide" at bounding box center [801, 223] width 12 height 7
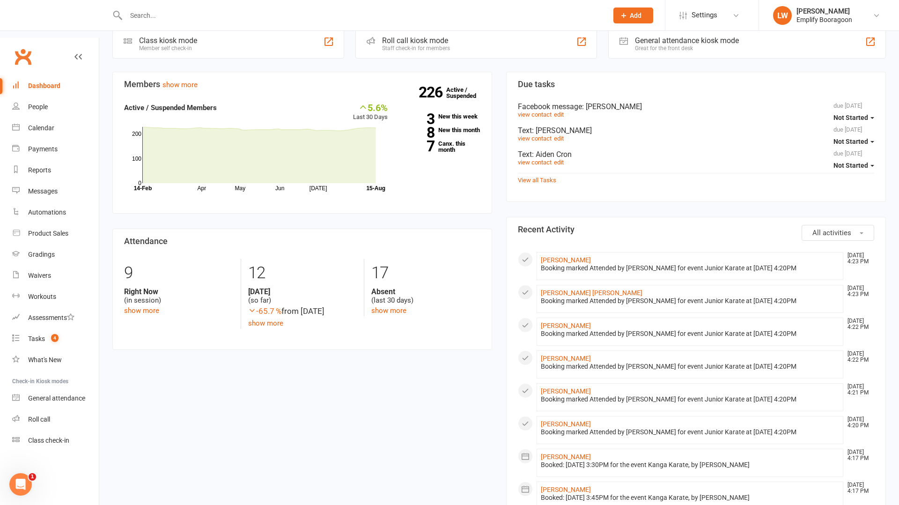
scroll to position [251, 0]
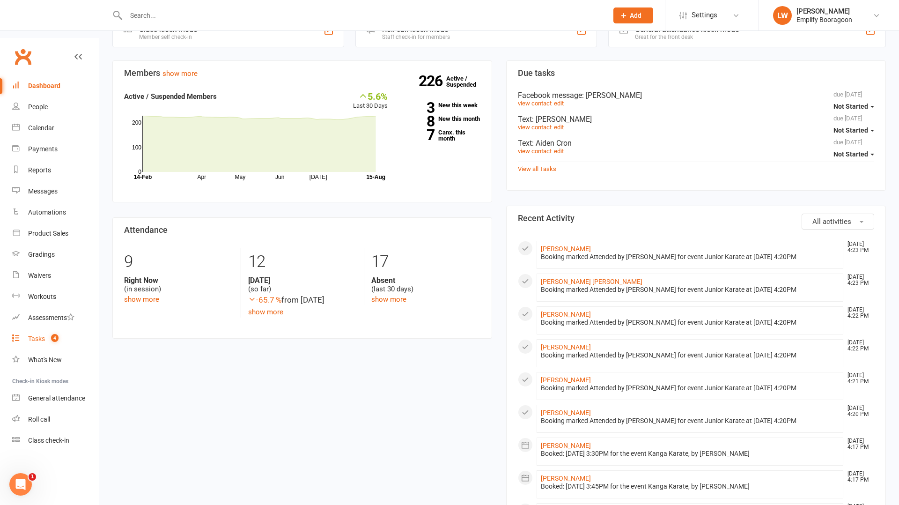
click at [20, 328] on link "Tasks 4" at bounding box center [55, 338] width 87 height 21
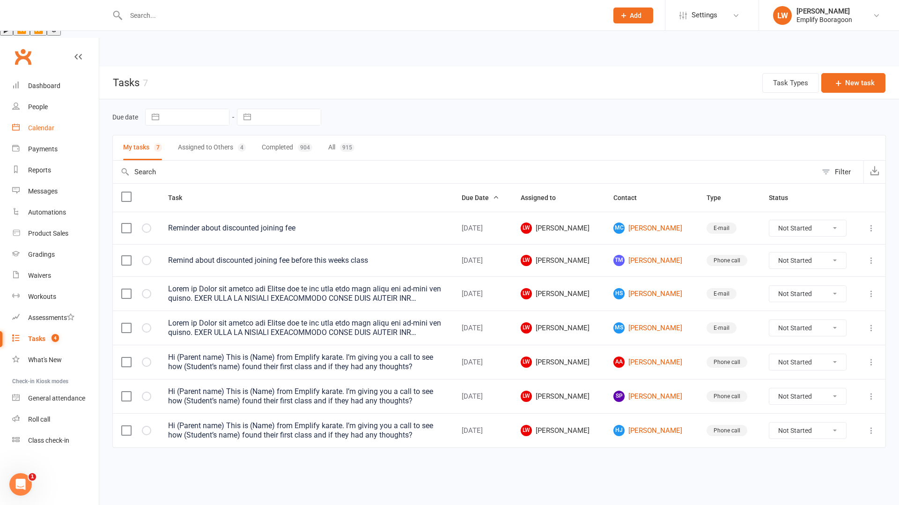
click at [50, 124] on div "Calendar" at bounding box center [41, 127] width 26 height 7
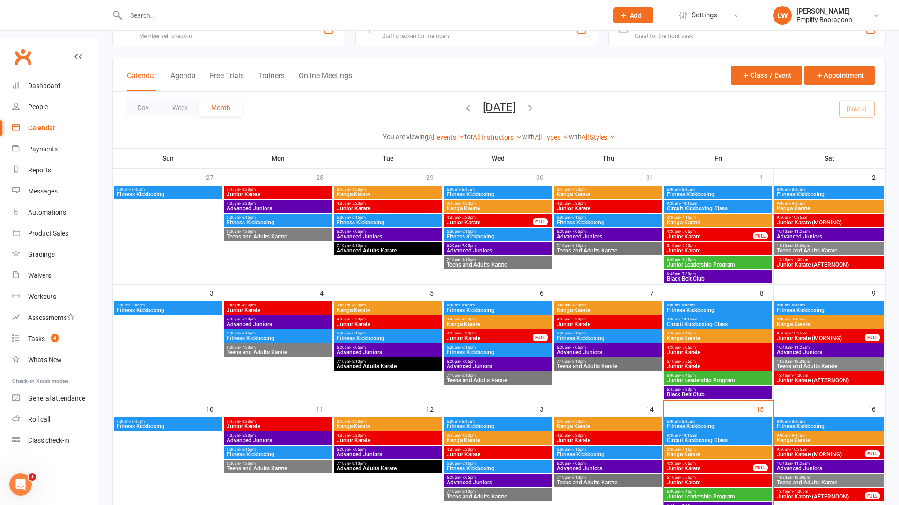
scroll to position [66, 0]
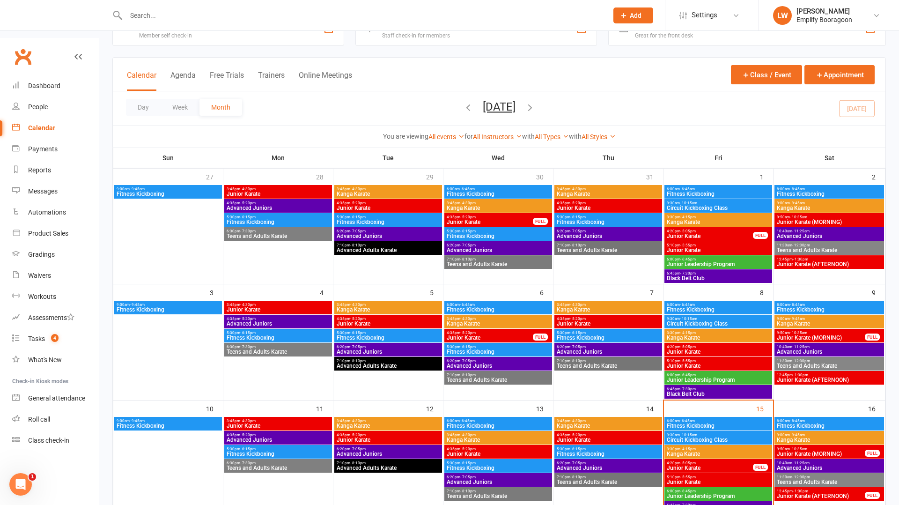
click at [699, 465] on span "Junior Karate" at bounding box center [709, 468] width 87 height 6
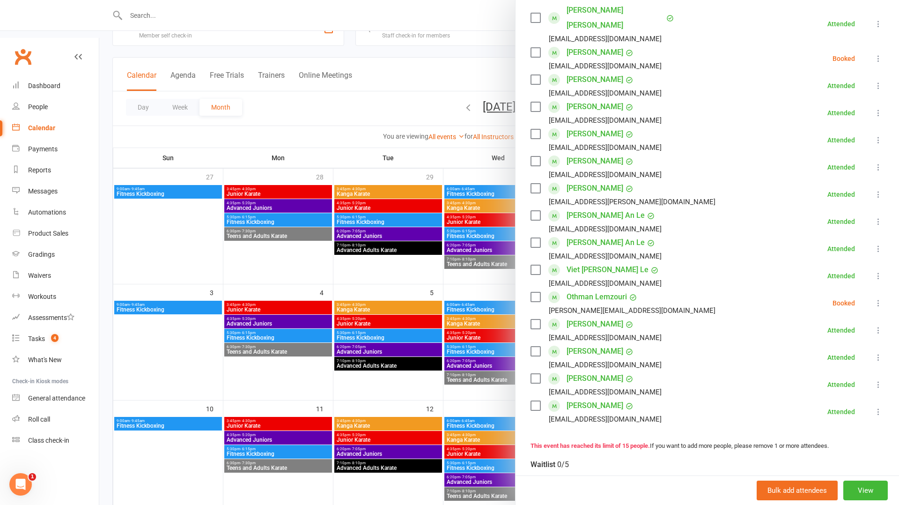
scroll to position [150, 0]
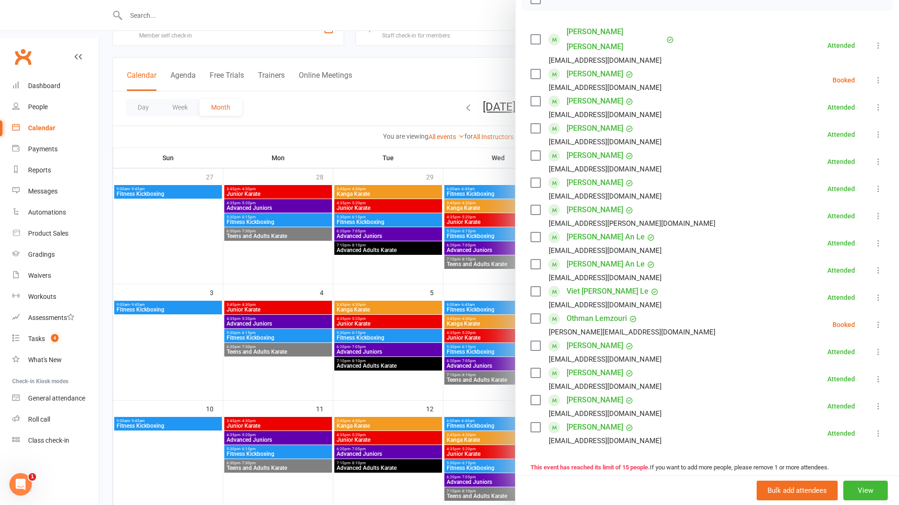
click at [207, 342] on div at bounding box center [499, 252] width 800 height 505
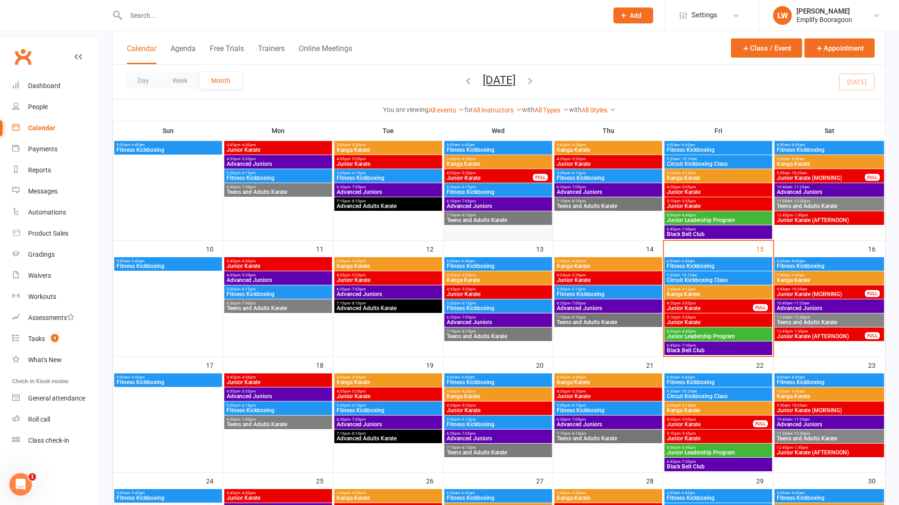
scroll to position [238, 0]
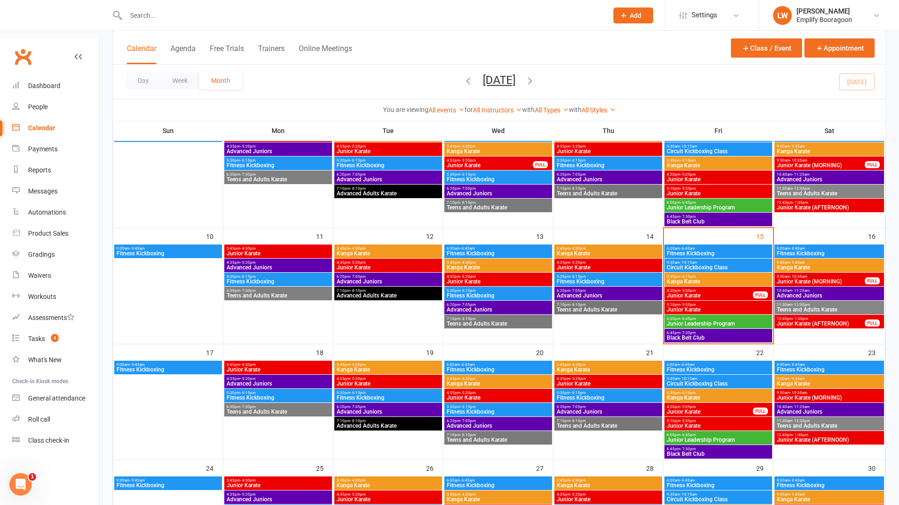
click at [687, 307] on span "Junior Karate" at bounding box center [718, 310] width 104 height 6
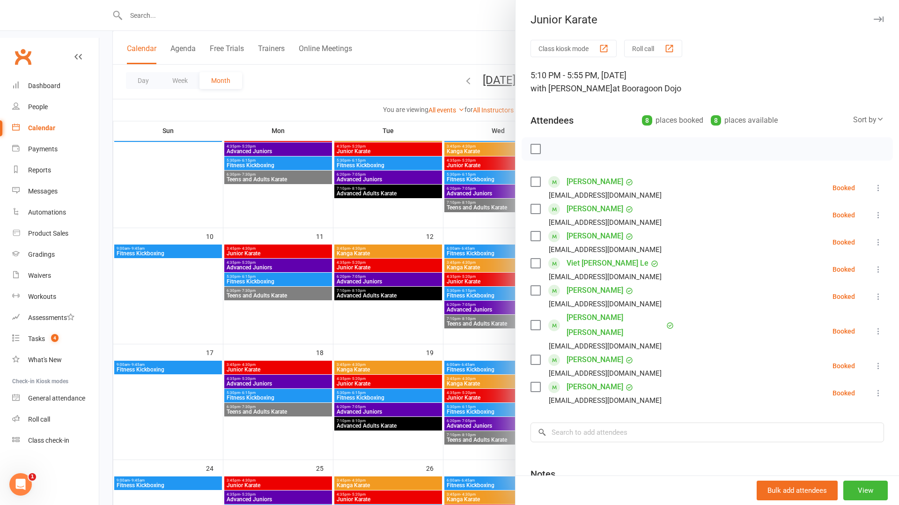
click at [476, 284] on div at bounding box center [499, 252] width 800 height 505
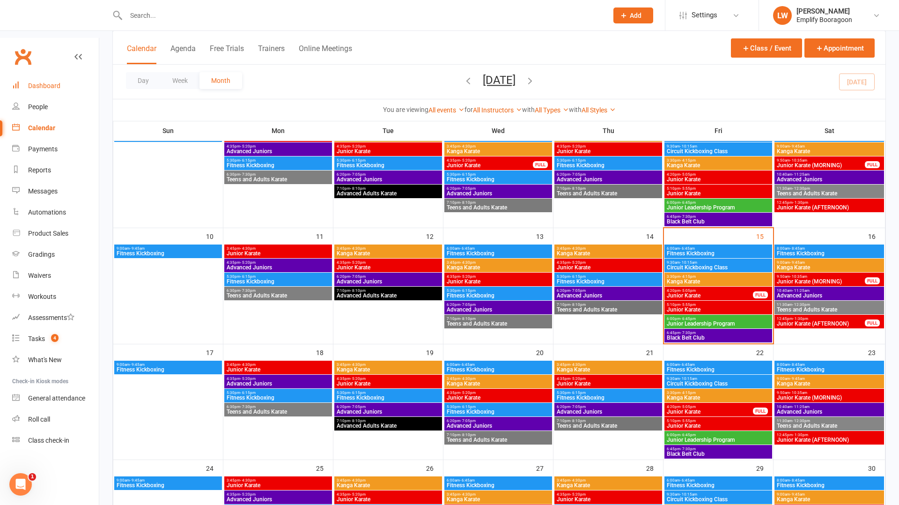
click at [37, 82] on div "Dashboard" at bounding box center [44, 85] width 32 height 7
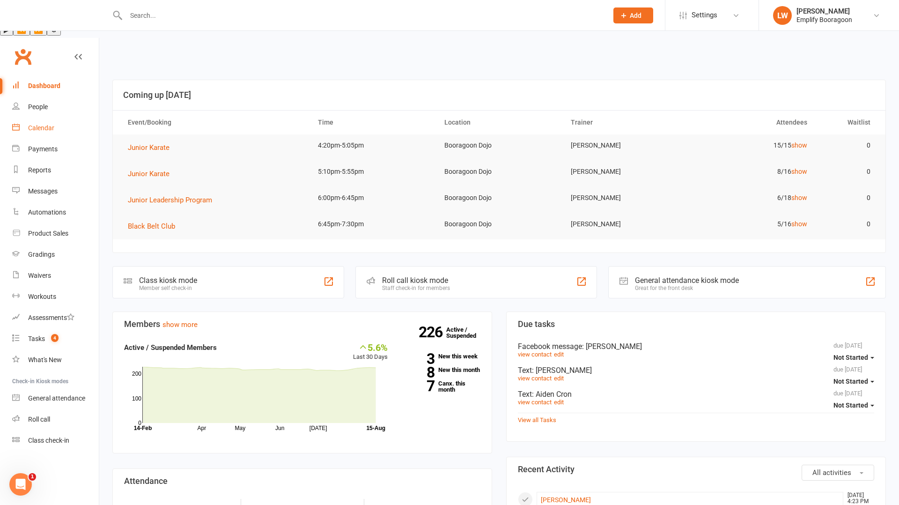
click at [54, 118] on link "Calendar" at bounding box center [55, 128] width 87 height 21
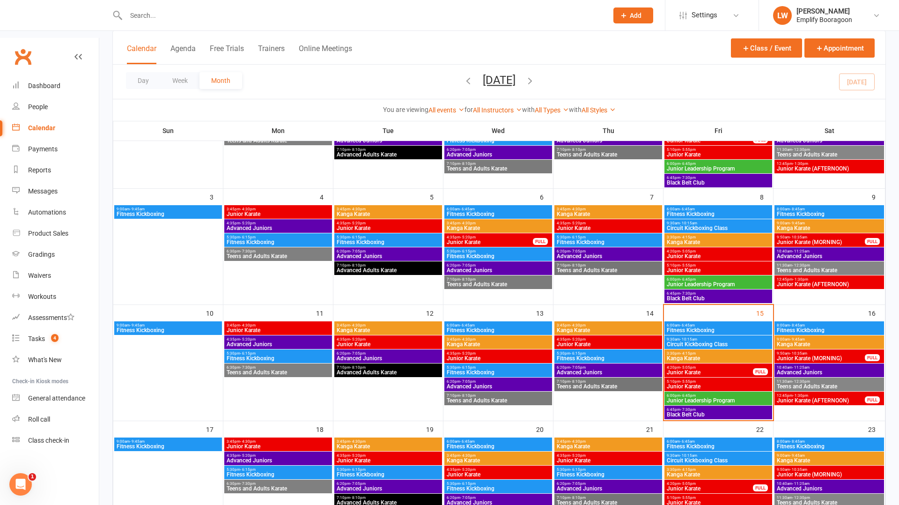
scroll to position [171, 0]
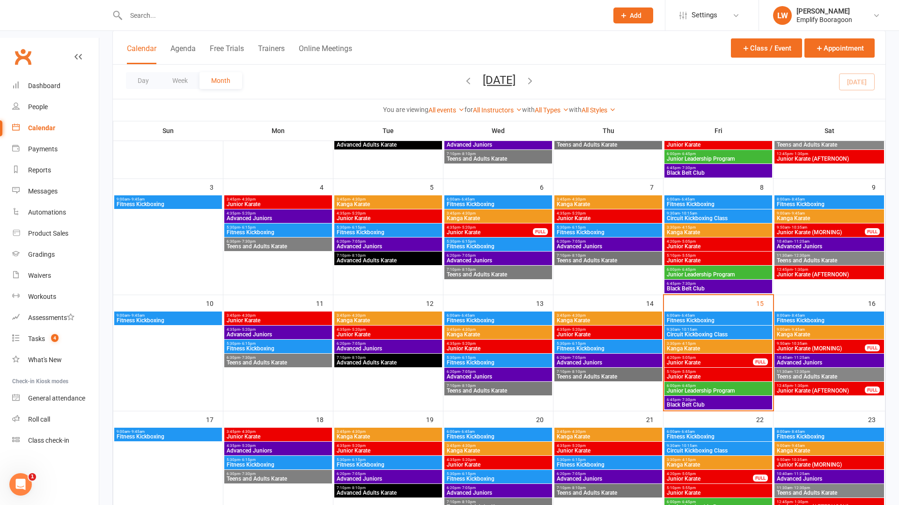
click at [801, 382] on div "12:45pm - 1:30pm Junior Karate (AFTERNOON) FULL" at bounding box center [830, 389] width 110 height 14
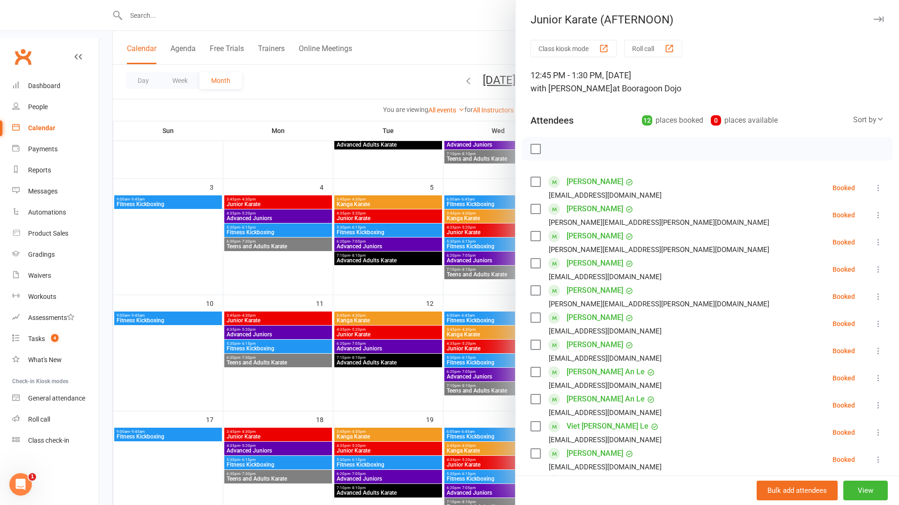
click at [318, 324] on div at bounding box center [499, 252] width 800 height 505
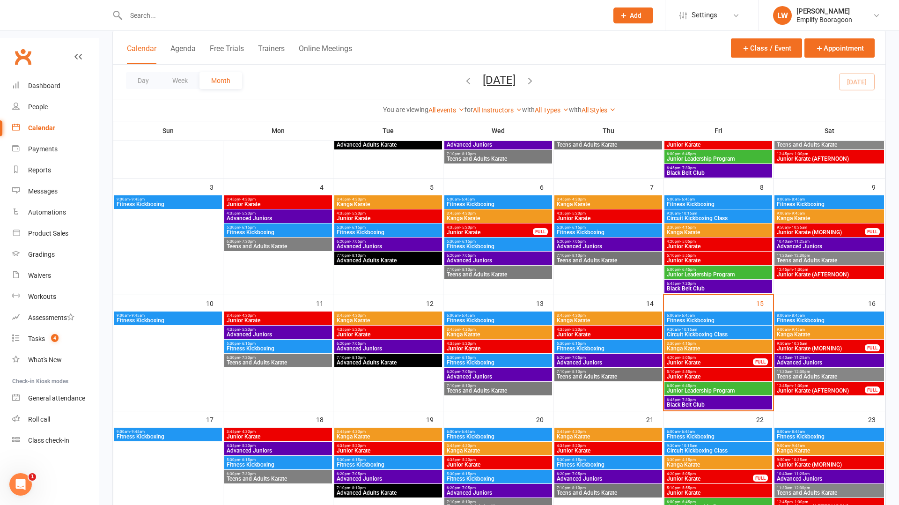
click at [811, 346] on span "Junior Karate (MORNING)" at bounding box center [820, 349] width 89 height 6
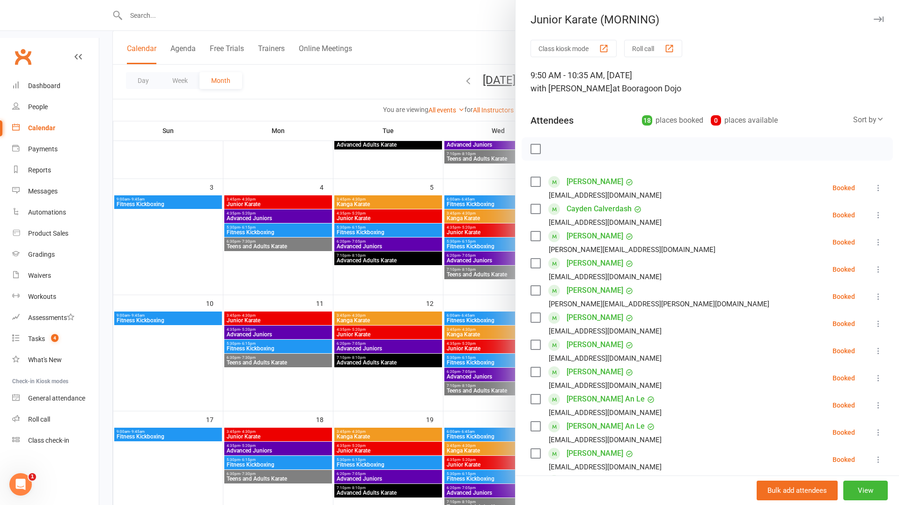
click at [431, 284] on div at bounding box center [499, 252] width 800 height 505
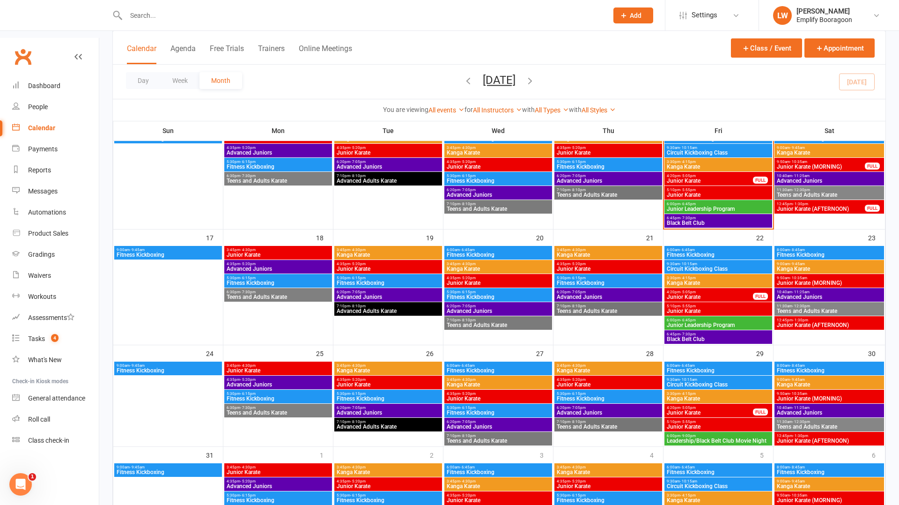
scroll to position [402, 0]
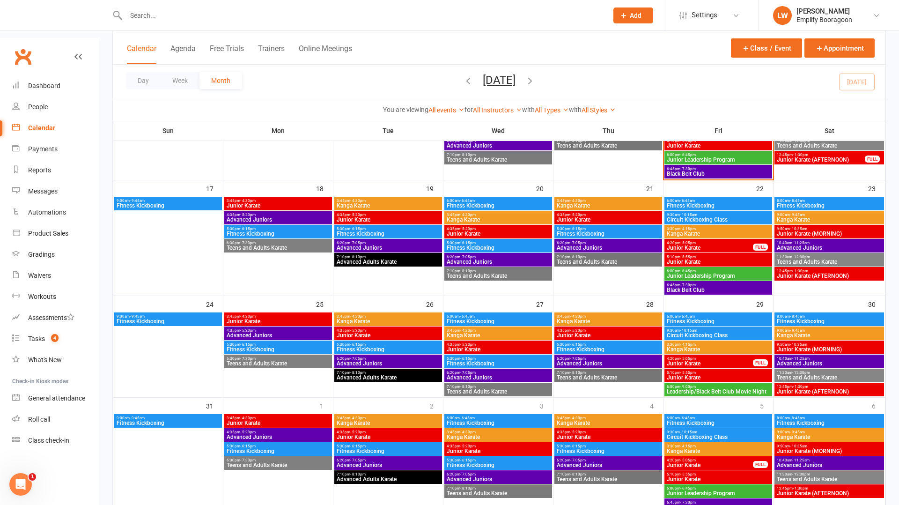
click at [525, 74] on span "[DATE] [DATE] Sun Mon Tue Wed Thu Fri Sat 27 28 29 30 31 01 02 03 04 05 06 07 0…" at bounding box center [499, 82] width 52 height 16
click at [535, 74] on button "button" at bounding box center [530, 82] width 10 height 16
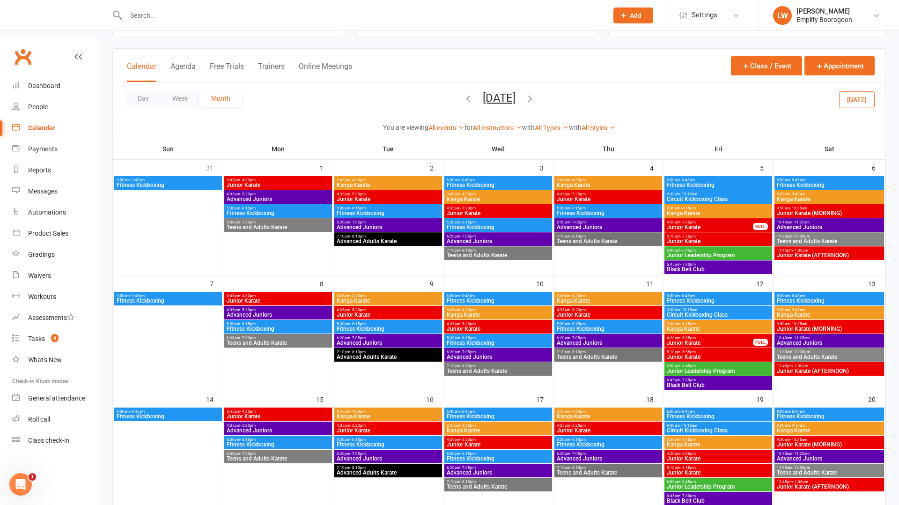
scroll to position [79, 0]
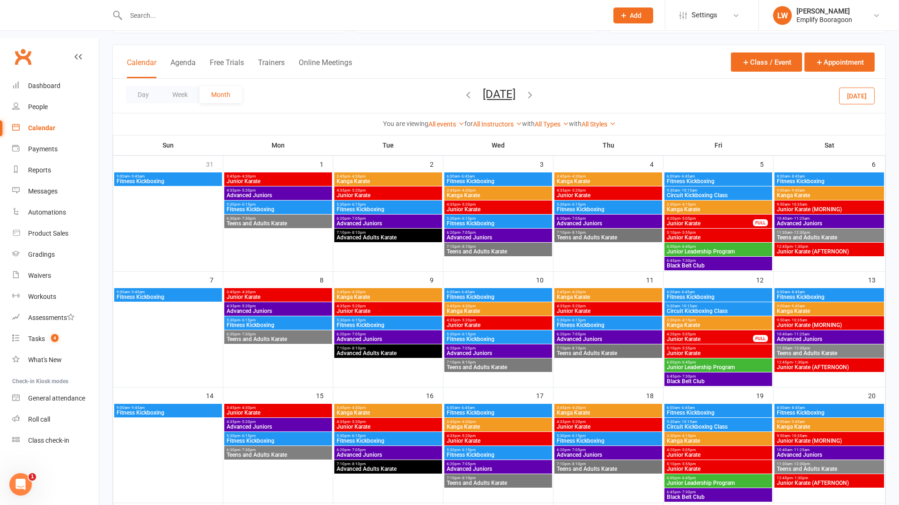
click at [709, 452] on span "Junior Karate" at bounding box center [718, 455] width 104 height 6
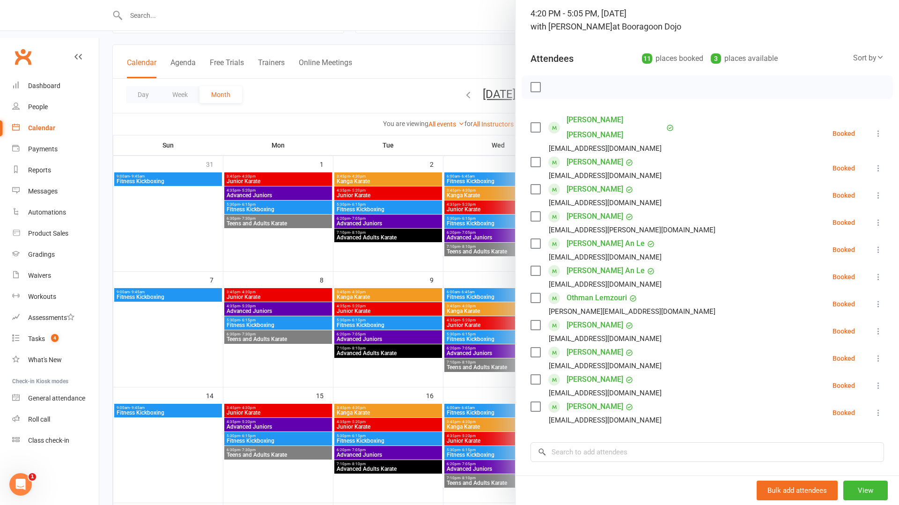
scroll to position [64, 0]
click at [34, 75] on link "Dashboard" at bounding box center [55, 85] width 87 height 21
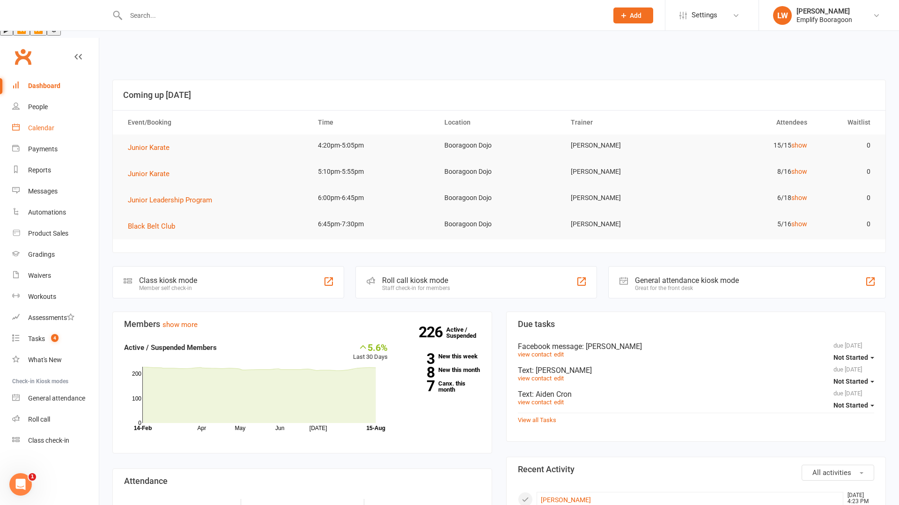
click at [50, 118] on link "Calendar" at bounding box center [55, 128] width 87 height 21
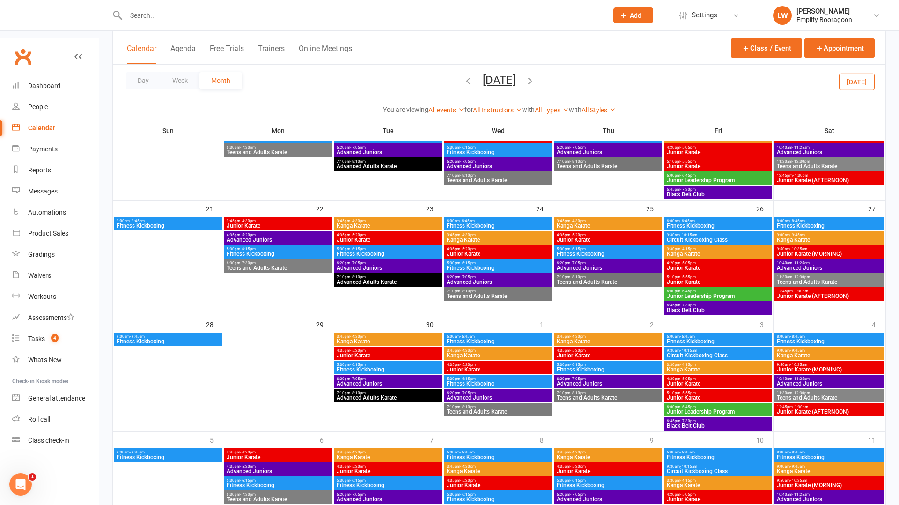
scroll to position [389, 0]
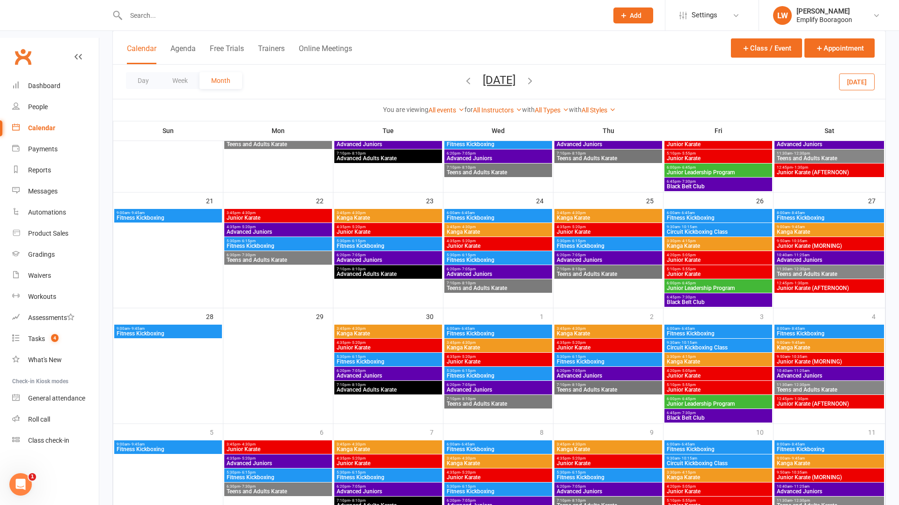
click at [869, 84] on button "[DATE]" at bounding box center [857, 81] width 36 height 17
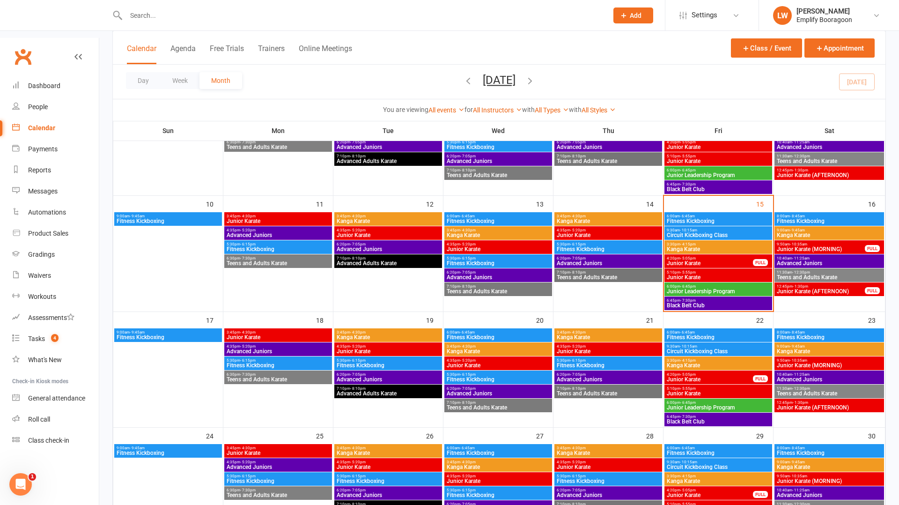
click at [688, 246] on span "Kanga Karate" at bounding box center [718, 249] width 104 height 6
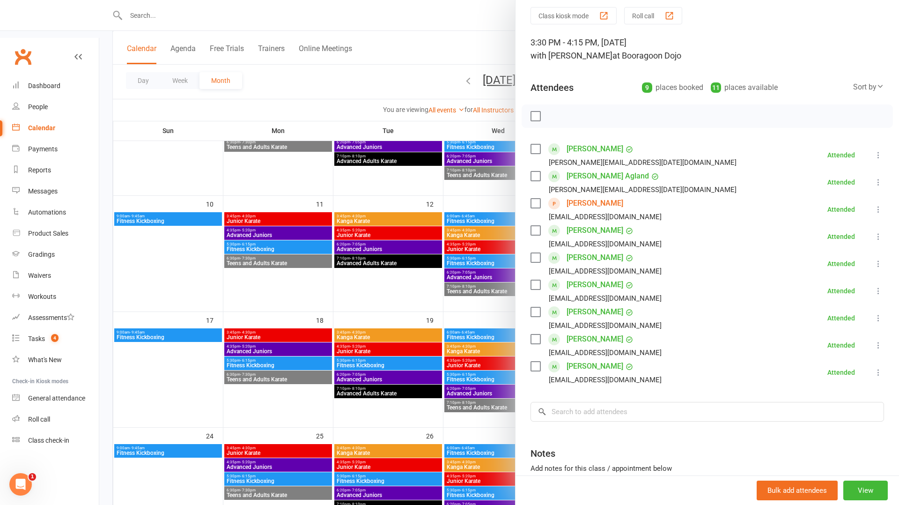
scroll to position [30, 0]
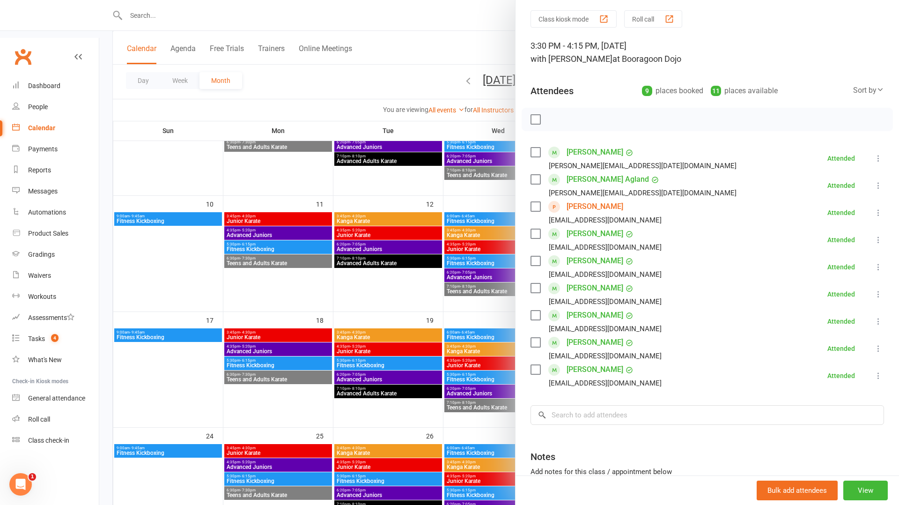
click at [445, 217] on div at bounding box center [499, 252] width 800 height 505
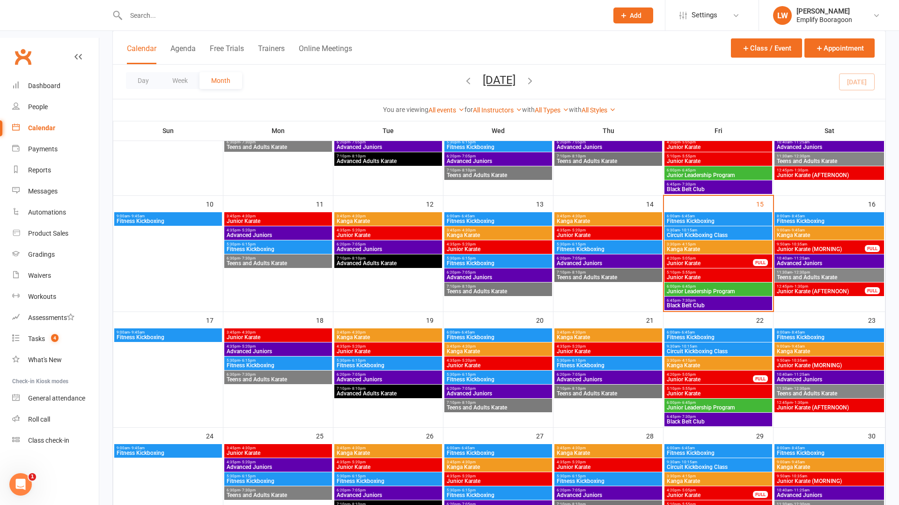
click at [603, 218] on span "Kanga Karate" at bounding box center [608, 221] width 104 height 6
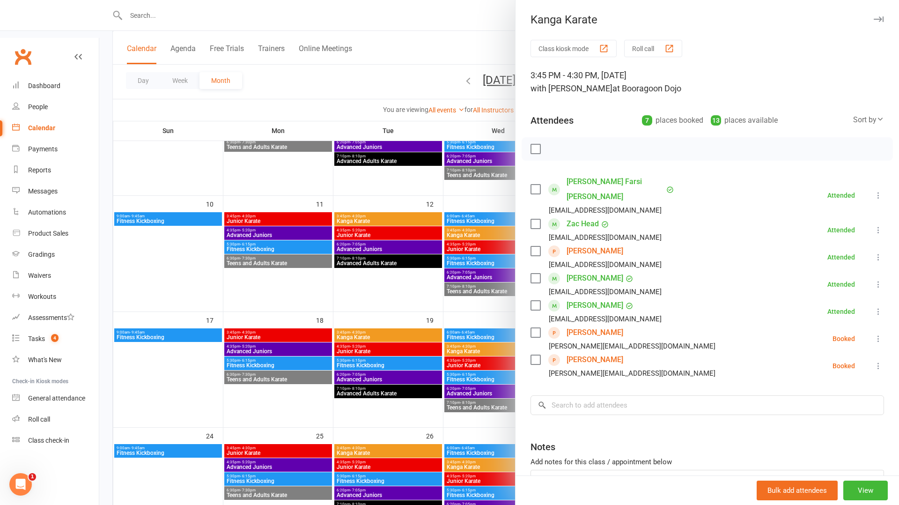
click at [483, 200] on div at bounding box center [499, 252] width 800 height 505
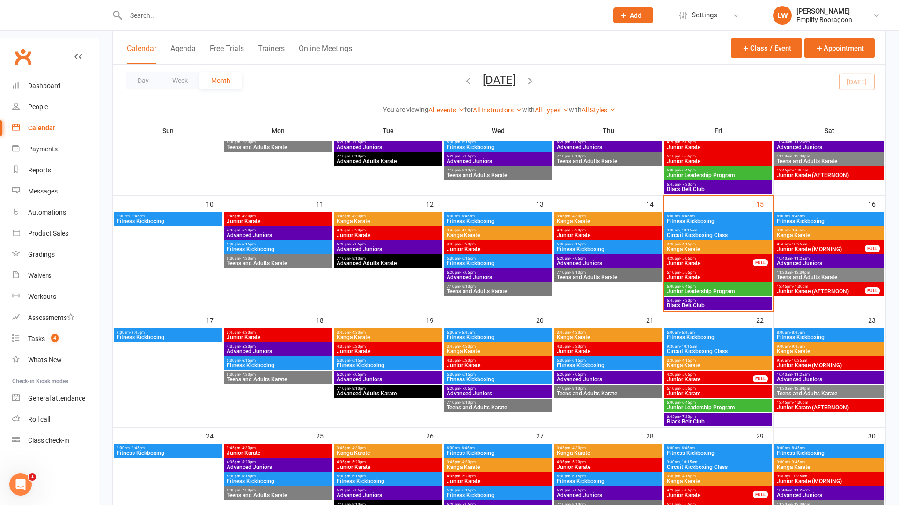
click at [490, 232] on span "Kanga Karate" at bounding box center [498, 235] width 104 height 6
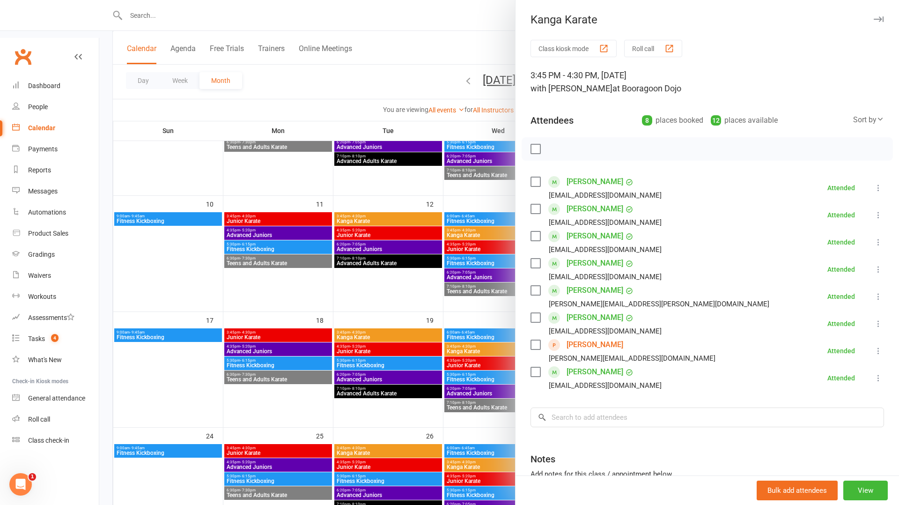
click at [438, 200] on div at bounding box center [499, 252] width 800 height 505
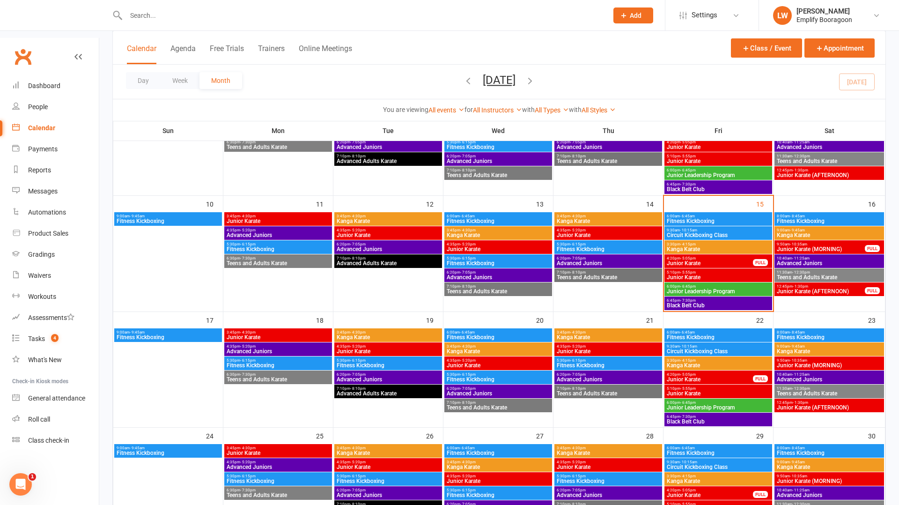
click at [413, 218] on span "Kanga Karate" at bounding box center [388, 221] width 104 height 6
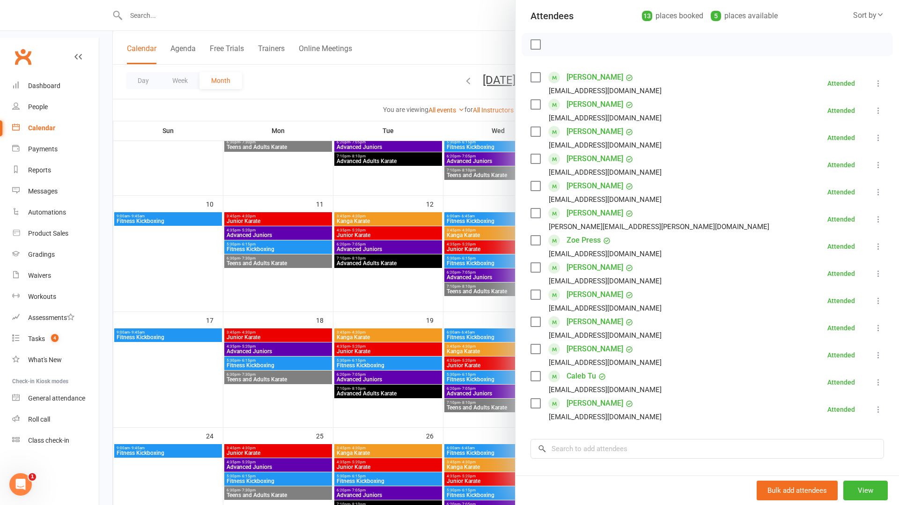
scroll to position [112, 0]
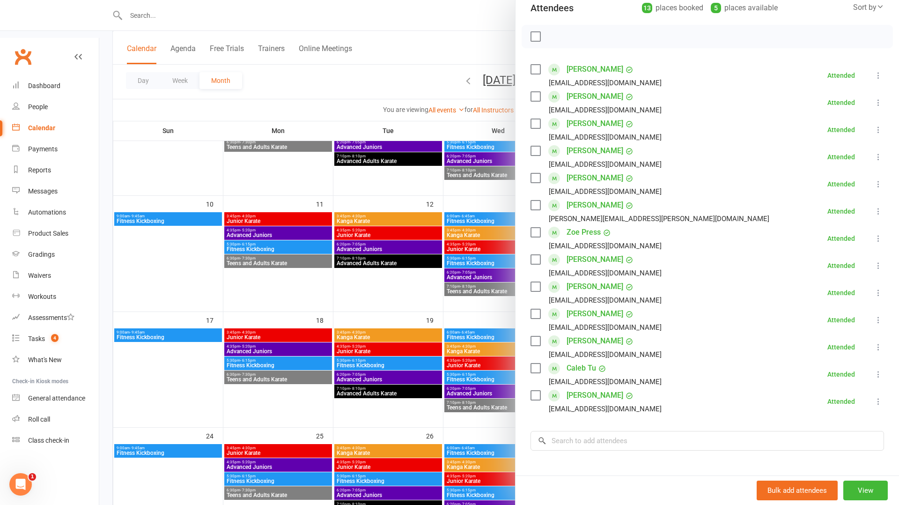
click at [293, 191] on div at bounding box center [499, 252] width 800 height 505
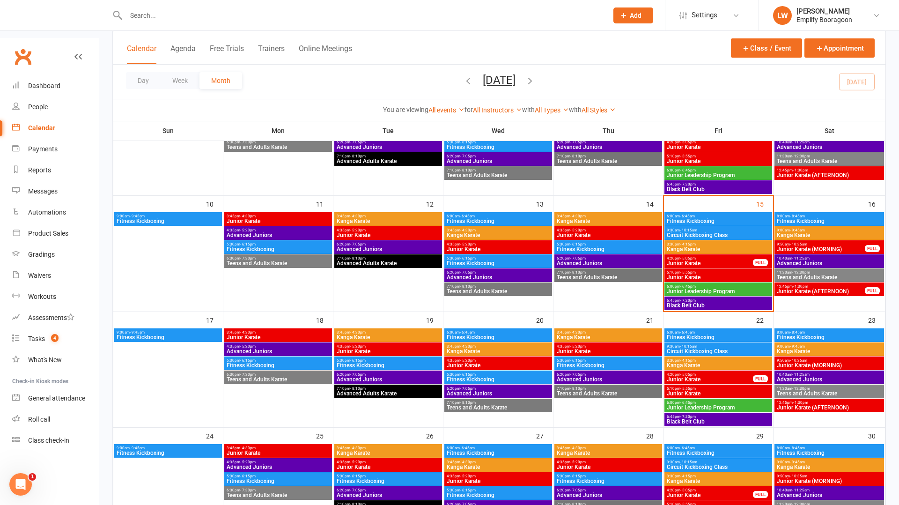
click at [819, 228] on span "9:00am - 9:45am" at bounding box center [829, 230] width 106 height 4
